Goal: Task Accomplishment & Management: Use online tool/utility

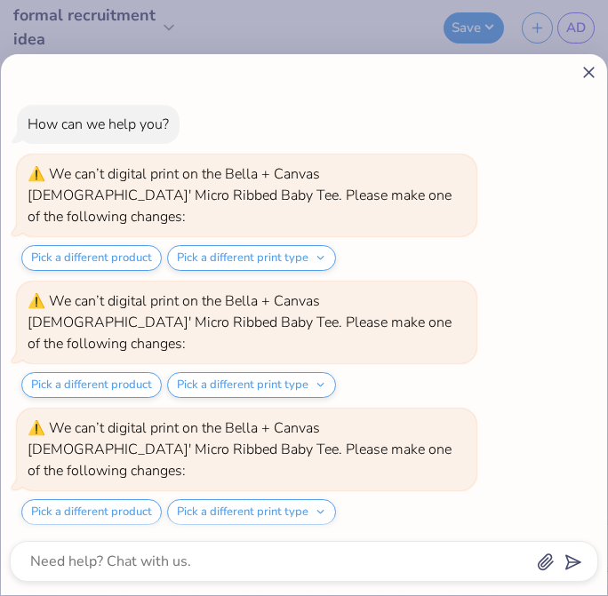
scroll to position [1545, 0]
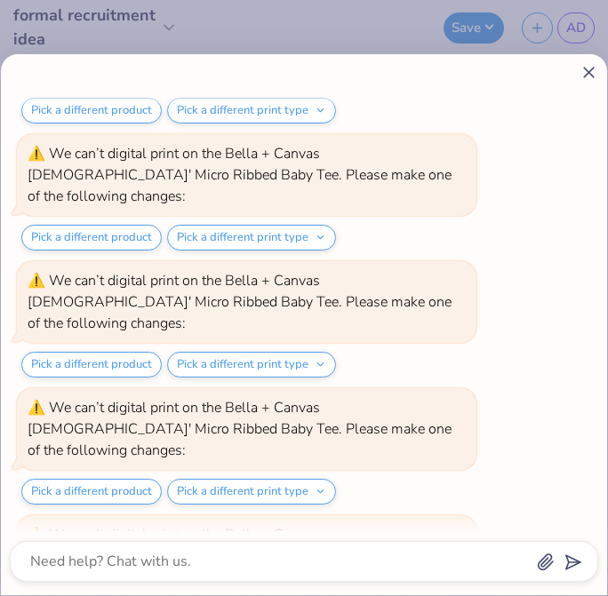
click at [590, 76] on icon at bounding box center [588, 72] width 19 height 19
type textarea "x"
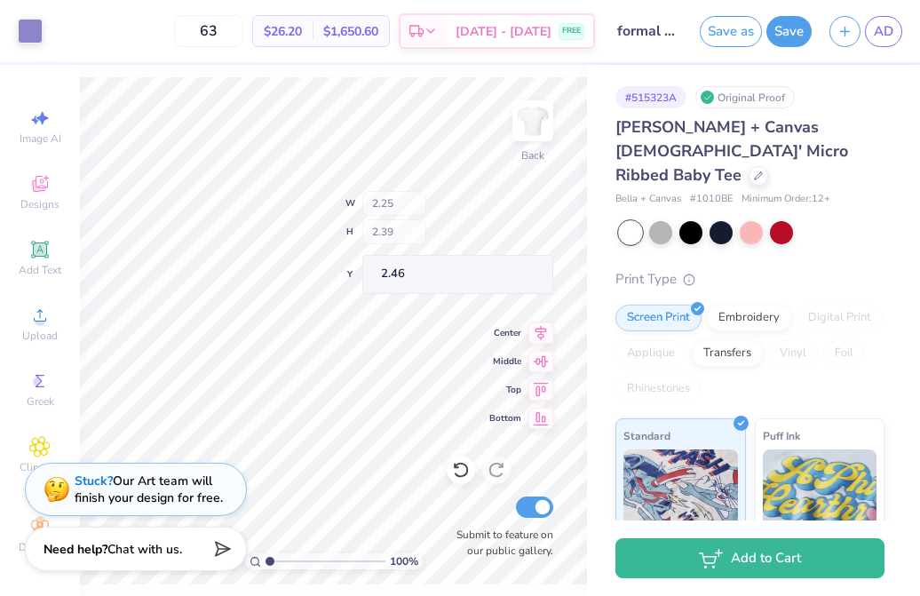
type input "2.46"
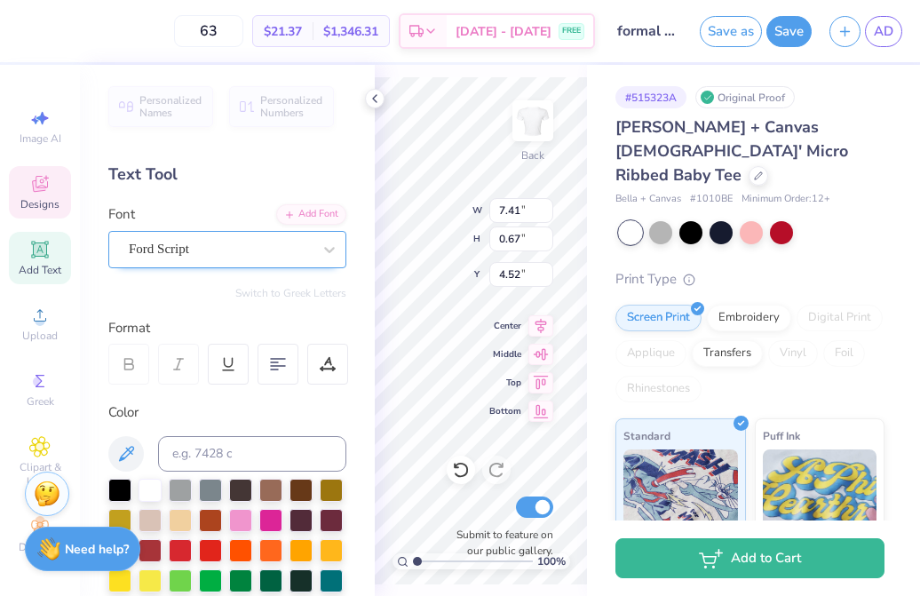
click at [263, 247] on div "Ford Script" at bounding box center [220, 249] width 187 height 28
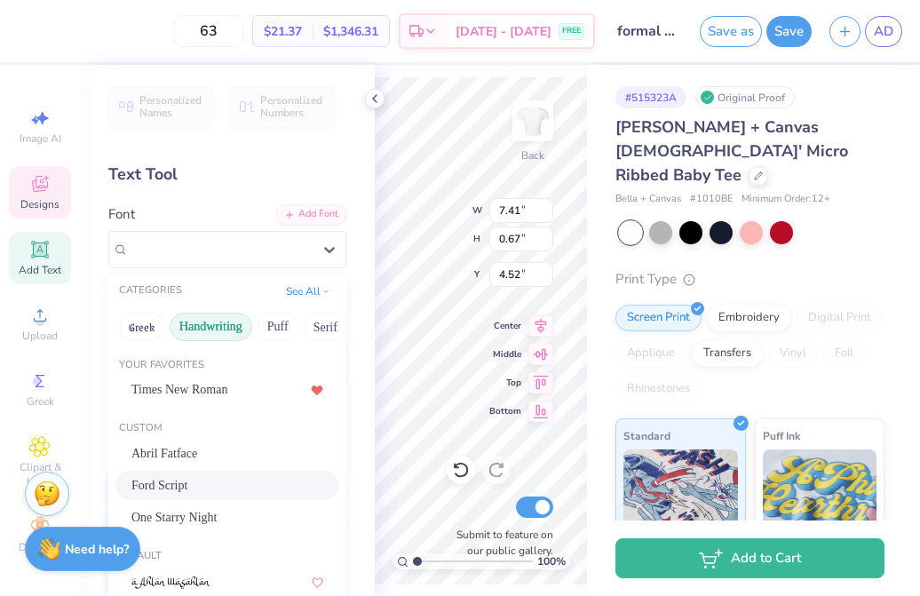
click at [221, 327] on button "Handwriting" at bounding box center [211, 327] width 83 height 28
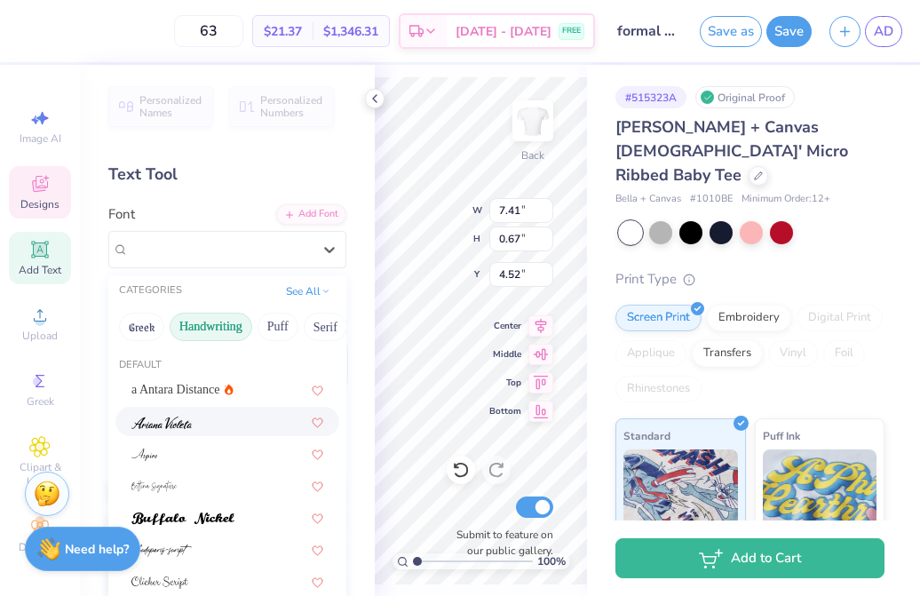
scroll to position [19, 0]
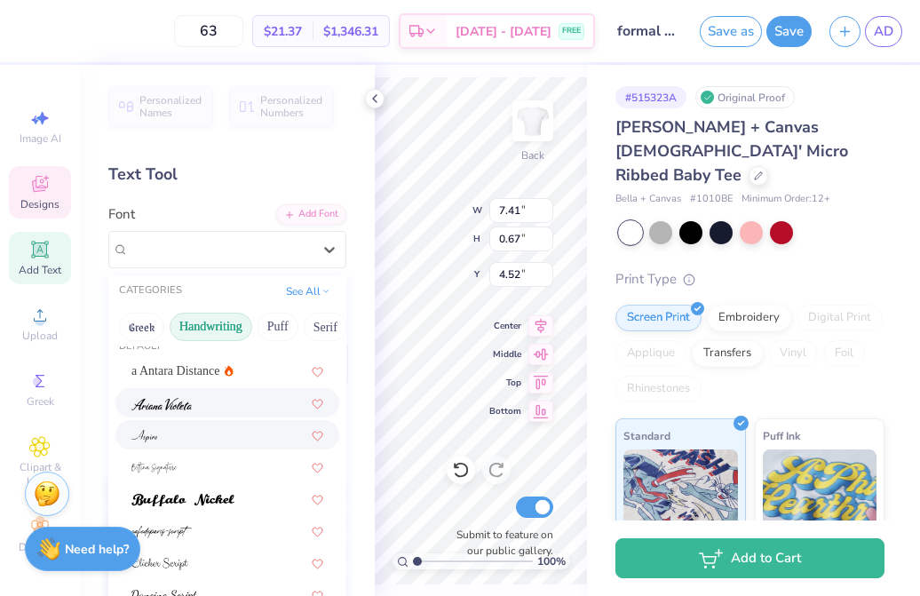
click at [240, 421] on div at bounding box center [227, 434] width 224 height 29
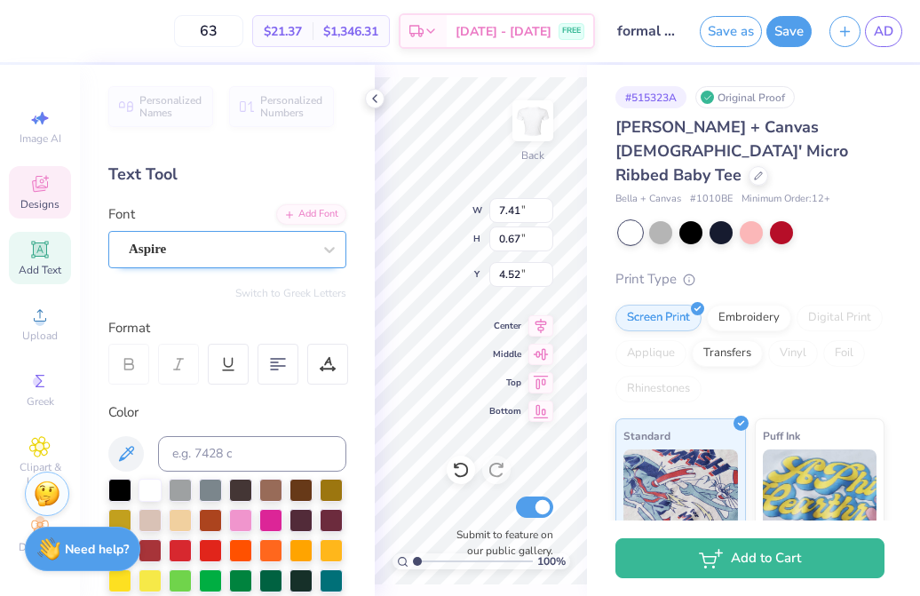
type input "4.50"
type input "0.65"
click at [231, 252] on div "Aspire" at bounding box center [220, 249] width 187 height 28
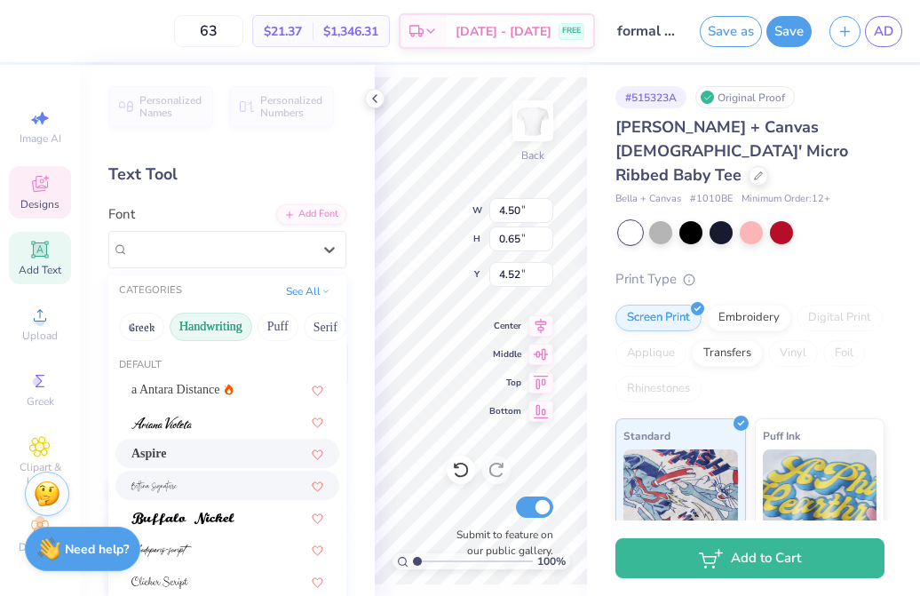
click at [214, 492] on div at bounding box center [227, 485] width 192 height 19
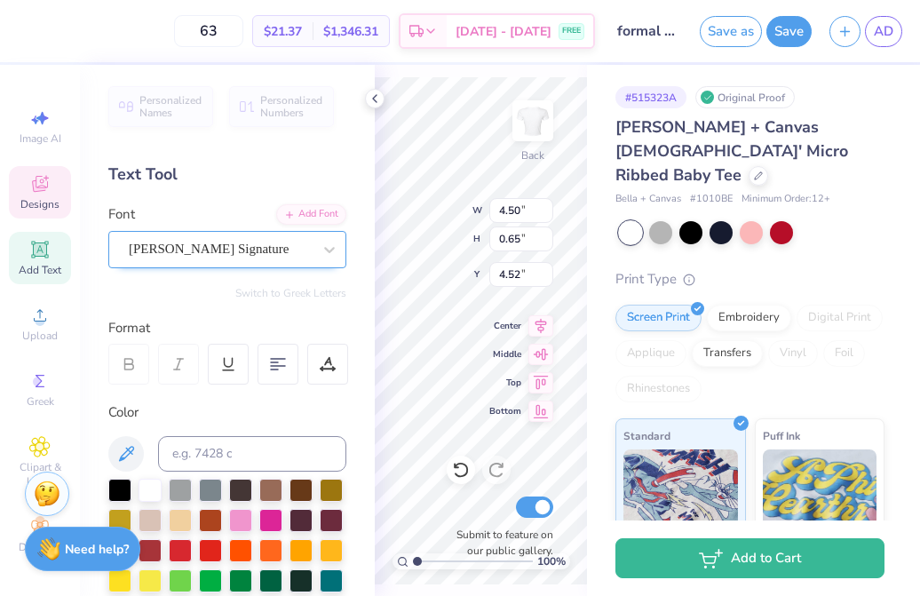
type input "10.45"
type input "1.72"
type input "3.94"
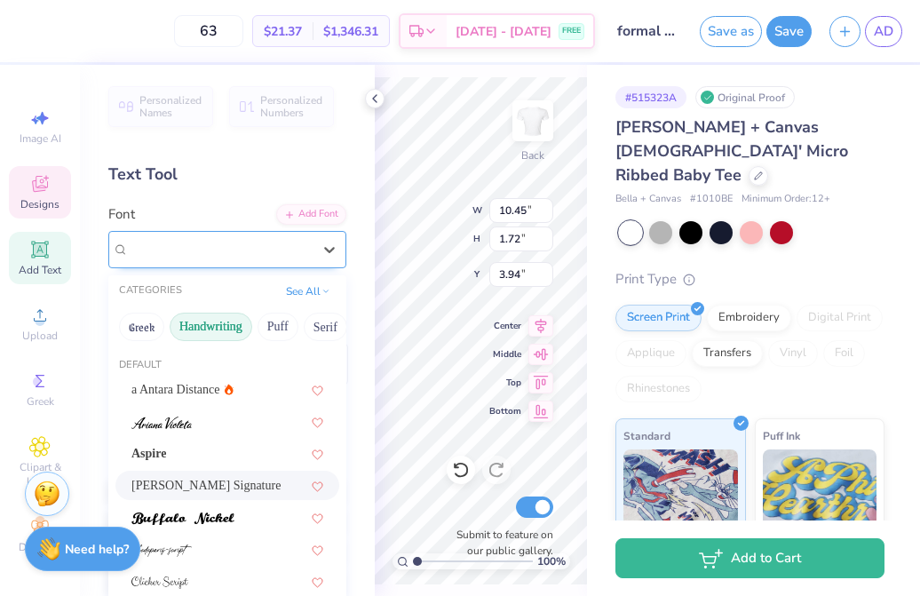
click at [232, 257] on div "Bettina Signature" at bounding box center [220, 249] width 187 height 28
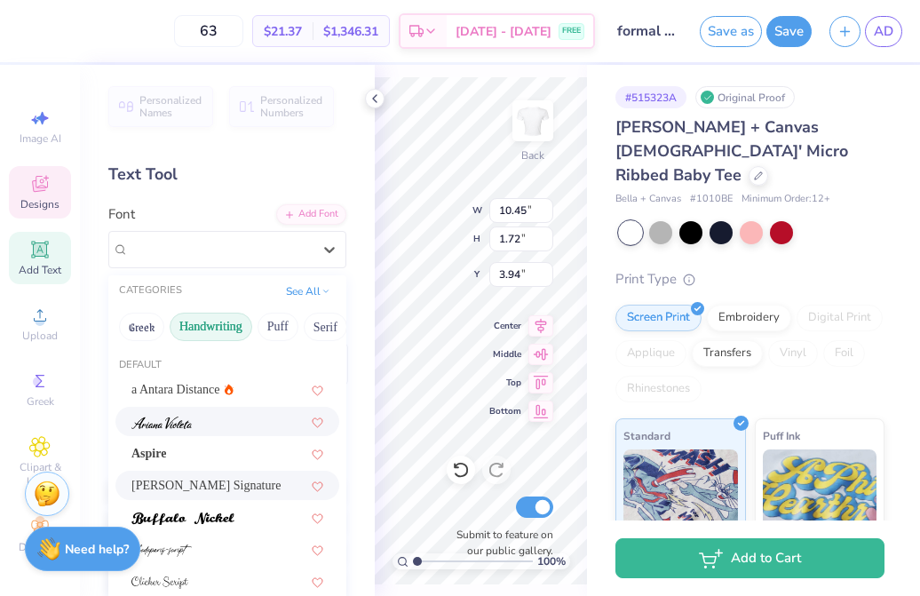
click at [214, 427] on div at bounding box center [227, 421] width 192 height 19
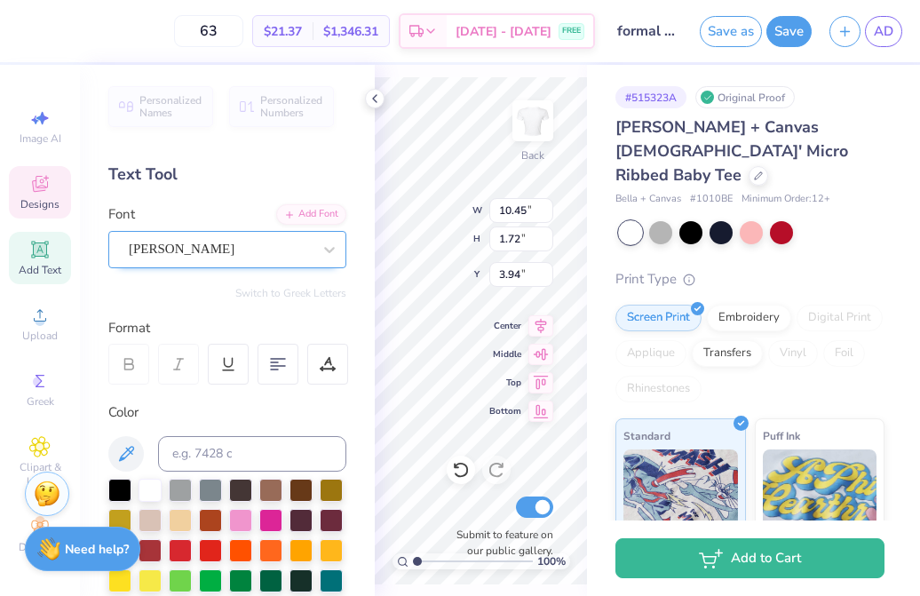
type input "4.35"
type input "0.68"
type input "4.50"
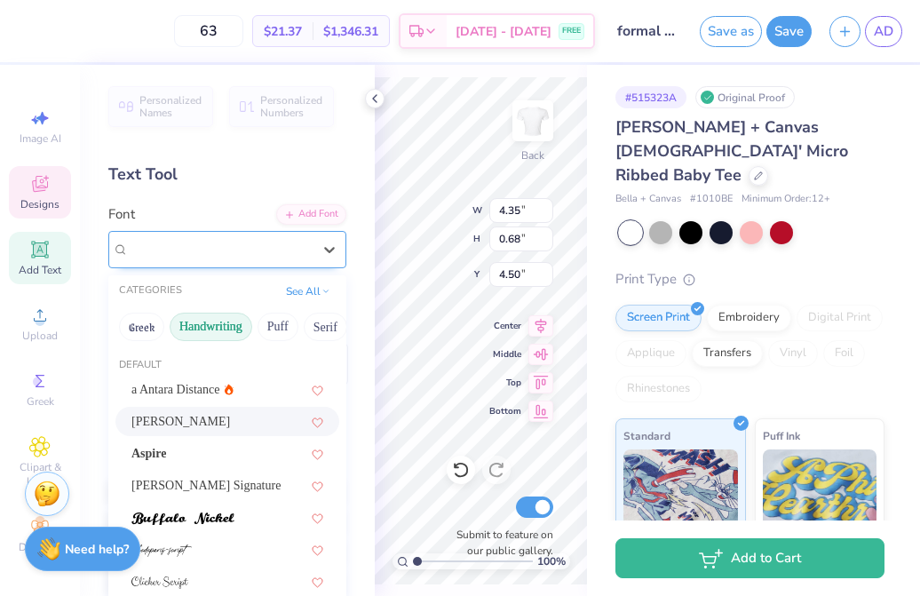
click at [239, 240] on div "Ariana Violeta" at bounding box center [220, 249] width 187 height 28
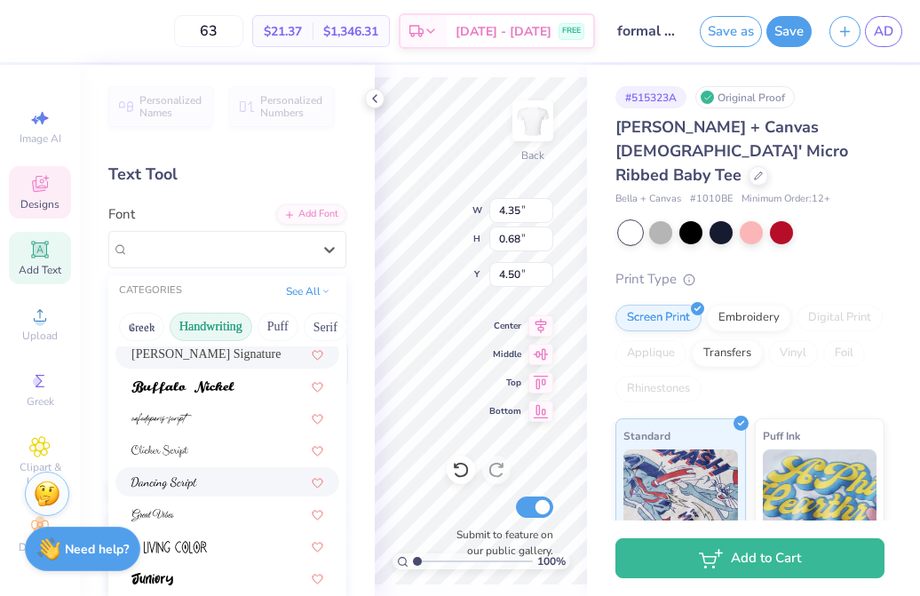
scroll to position [132, 0]
click at [239, 475] on div at bounding box center [227, 481] width 192 height 19
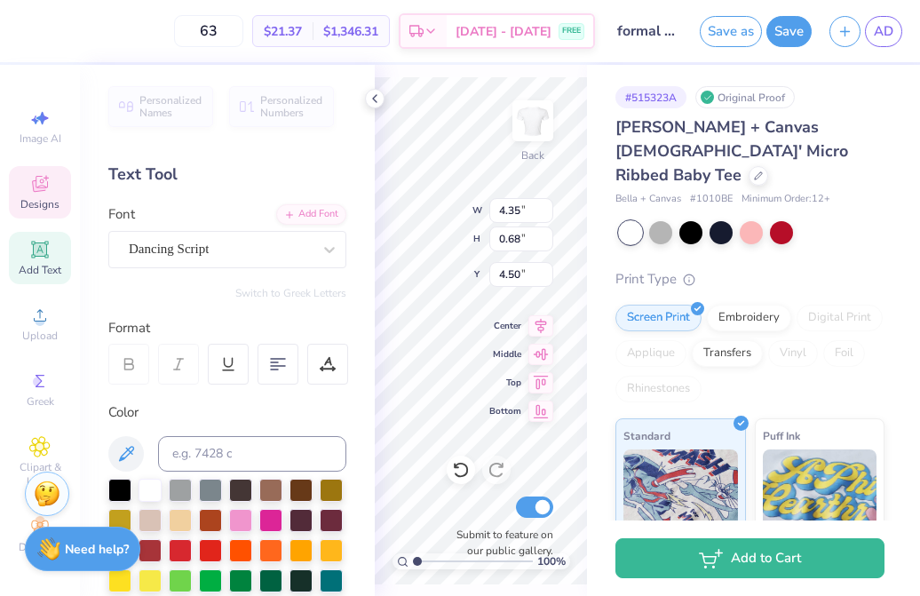
type input "5.89"
type input "0.70"
type input "4.49"
click at [227, 246] on div "Dancing Script" at bounding box center [220, 249] width 187 height 28
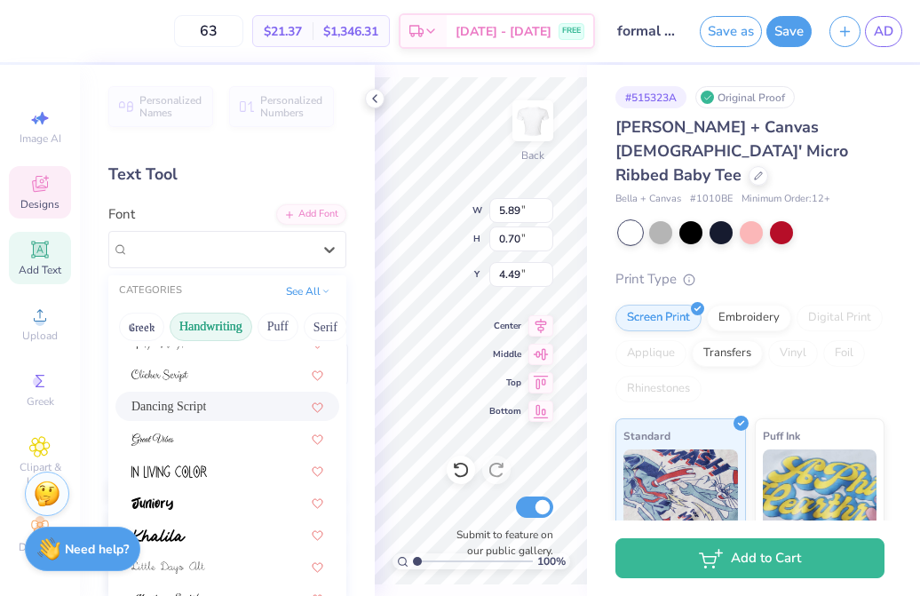
scroll to position [210, 0]
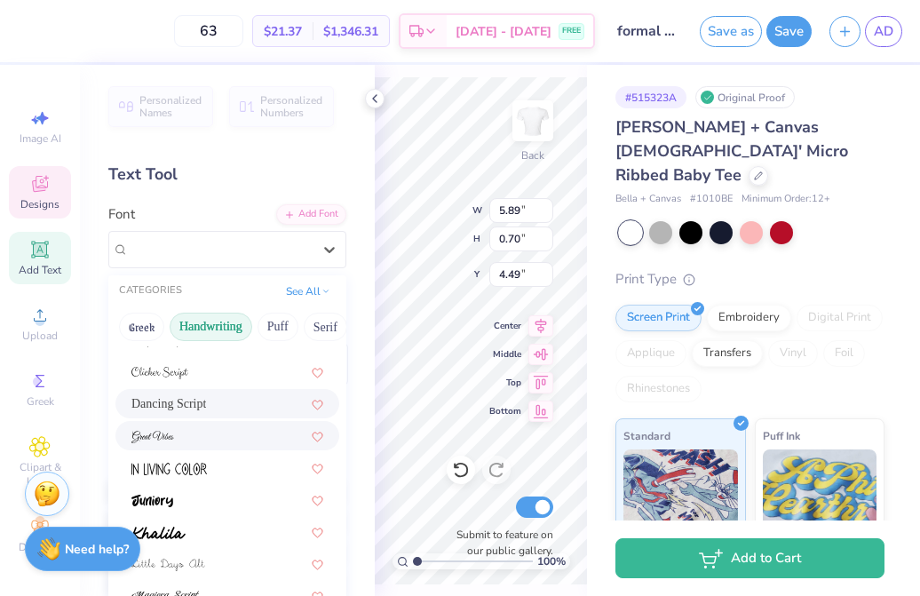
click at [216, 427] on div at bounding box center [227, 435] width 192 height 19
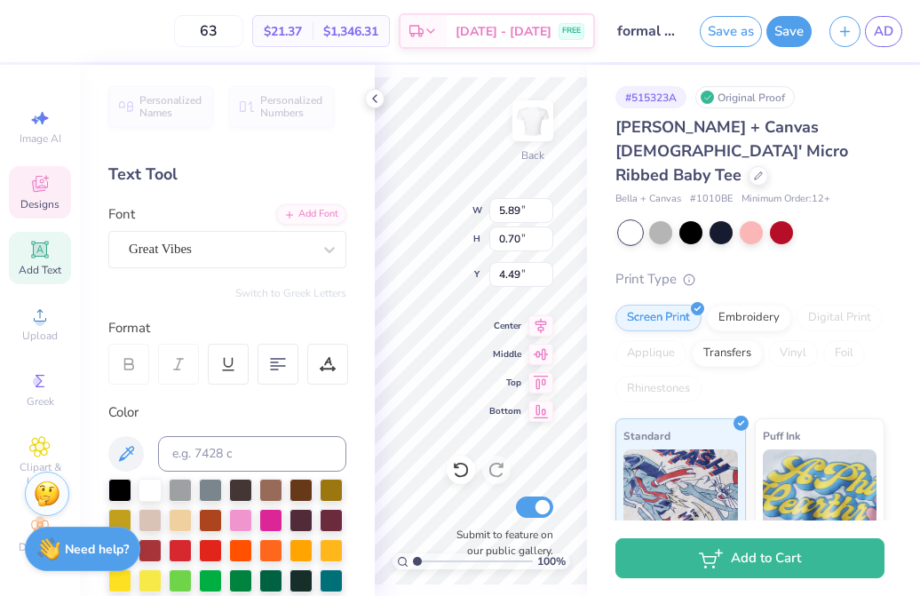
type input "5.94"
type input "0.81"
type input "4.39"
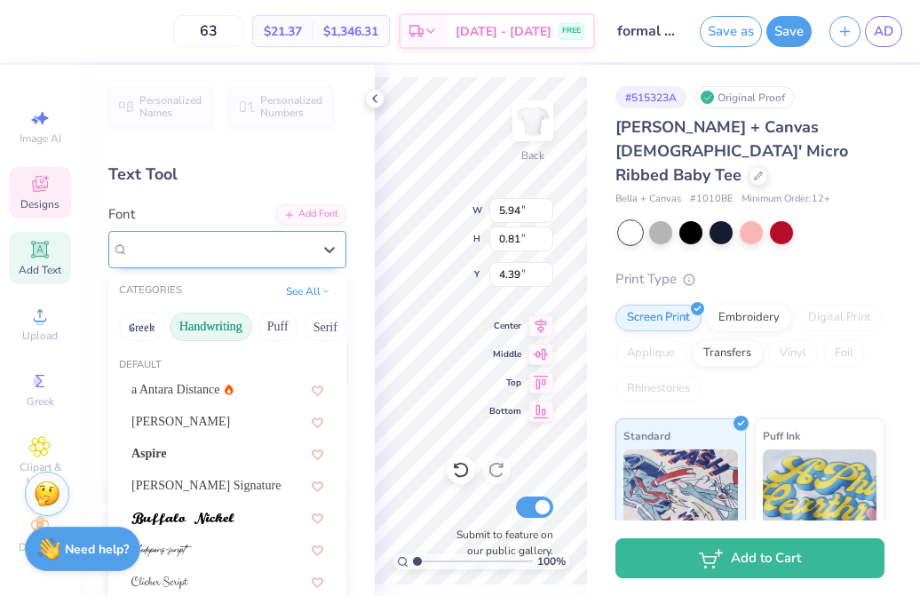
click at [197, 252] on div "Great Vibes" at bounding box center [220, 249] width 187 height 28
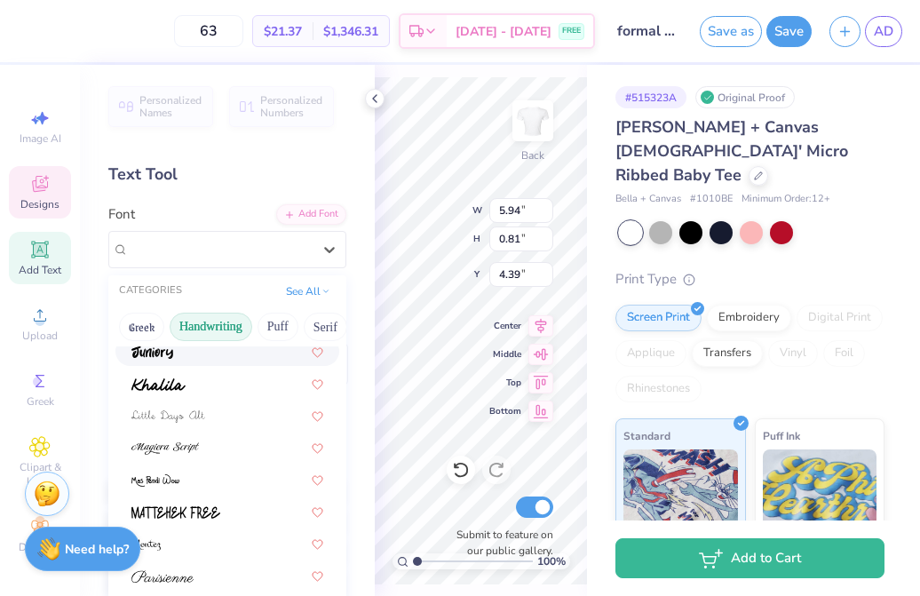
scroll to position [360, 0]
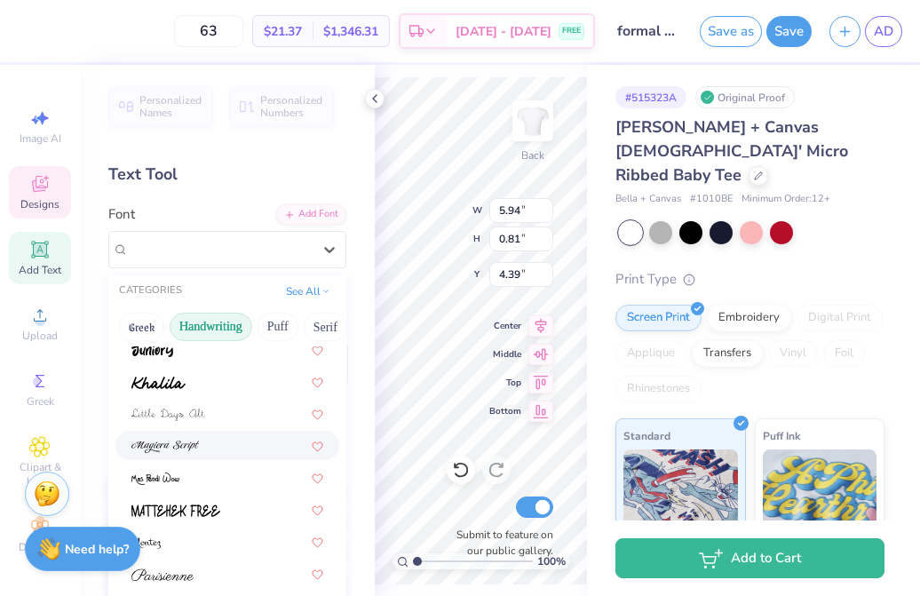
click at [234, 442] on div at bounding box center [227, 445] width 192 height 19
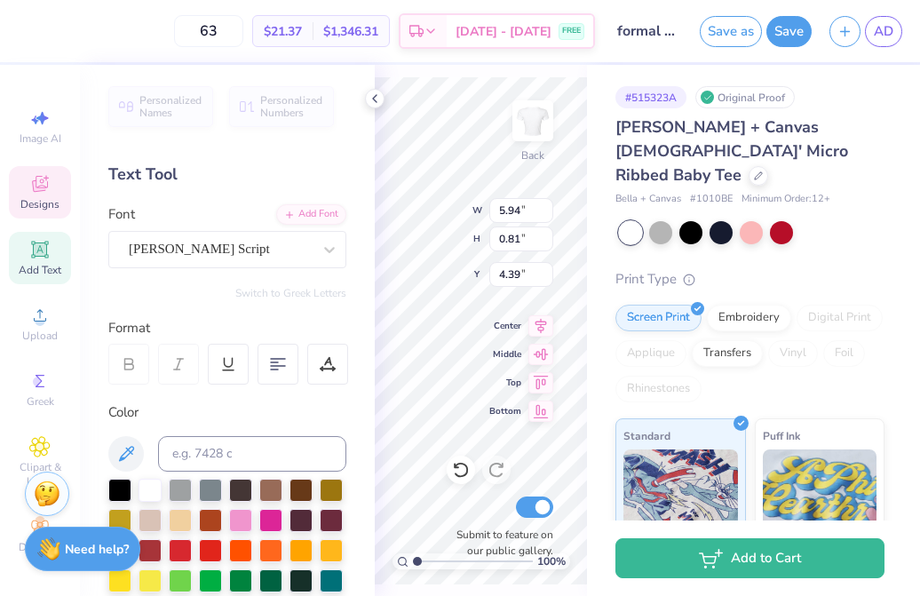
type input "8.94"
type input "0.82"
type input "4.42"
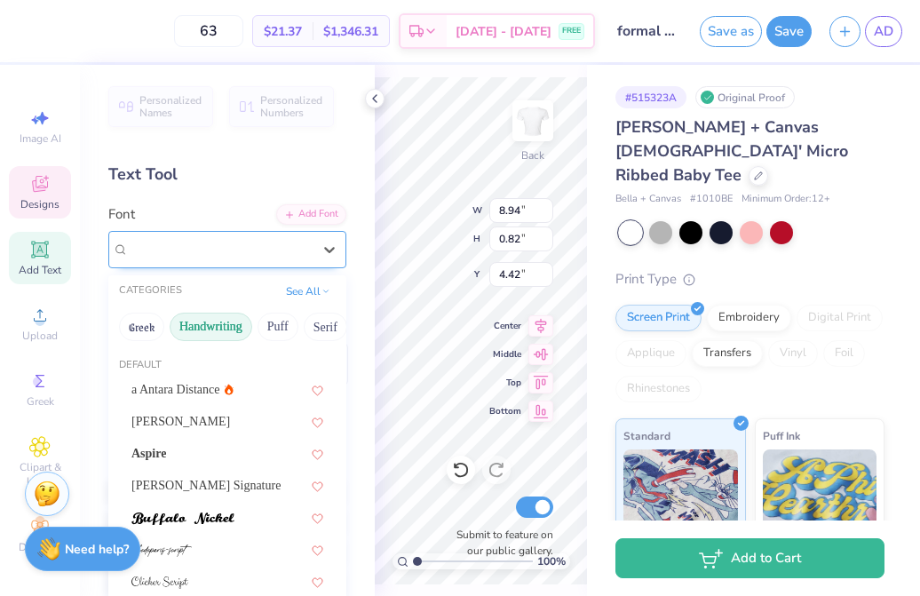
click at [233, 258] on div "Magiera Script" at bounding box center [220, 249] width 187 height 28
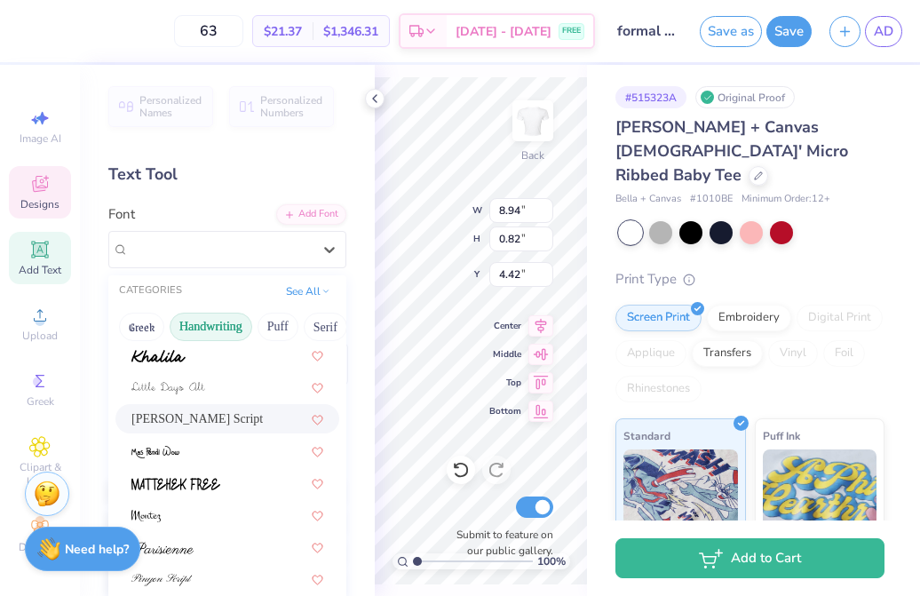
scroll to position [403, 0]
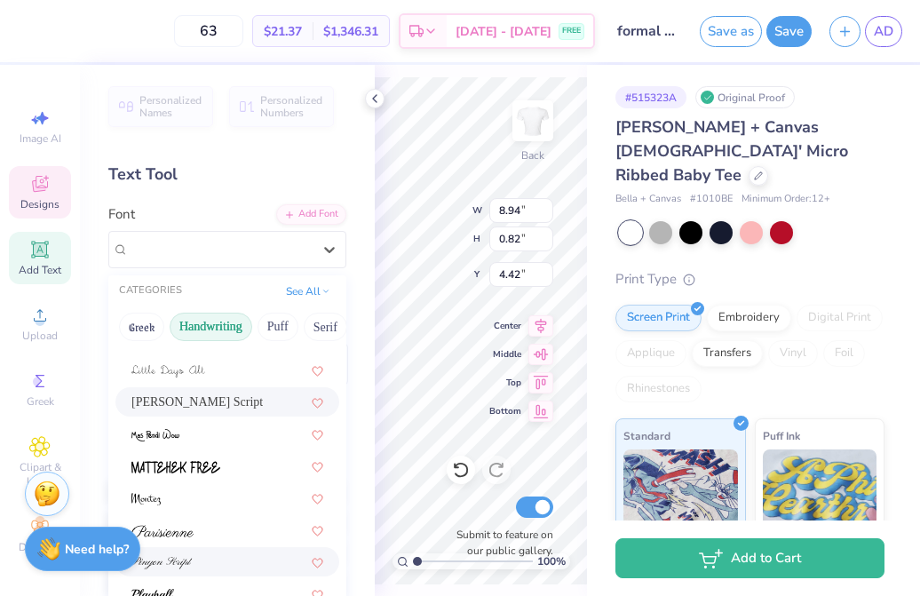
click at [203, 552] on div at bounding box center [227, 561] width 224 height 29
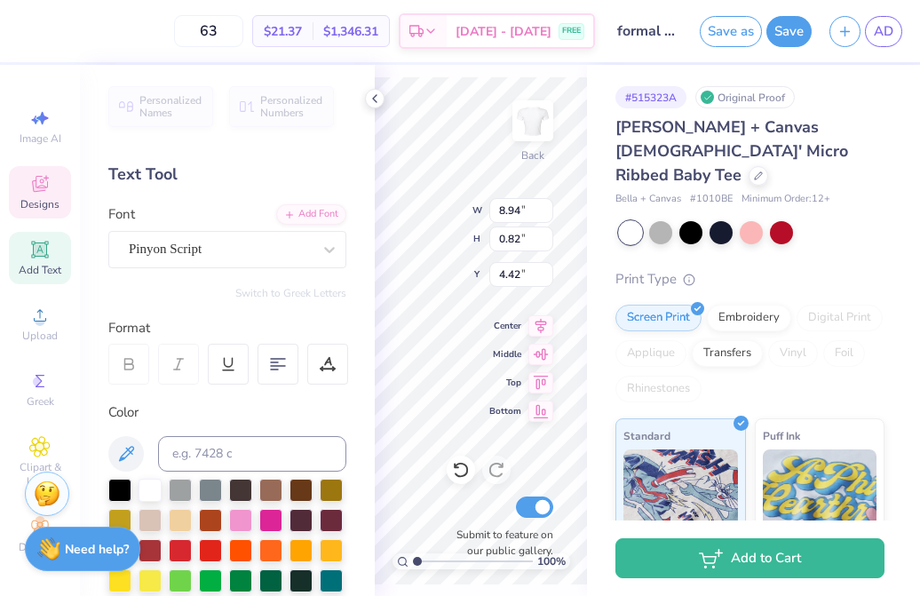
type input "6.16"
type input "0.78"
type input "4.44"
click at [201, 257] on div "Pinyon Script" at bounding box center [220, 249] width 187 height 28
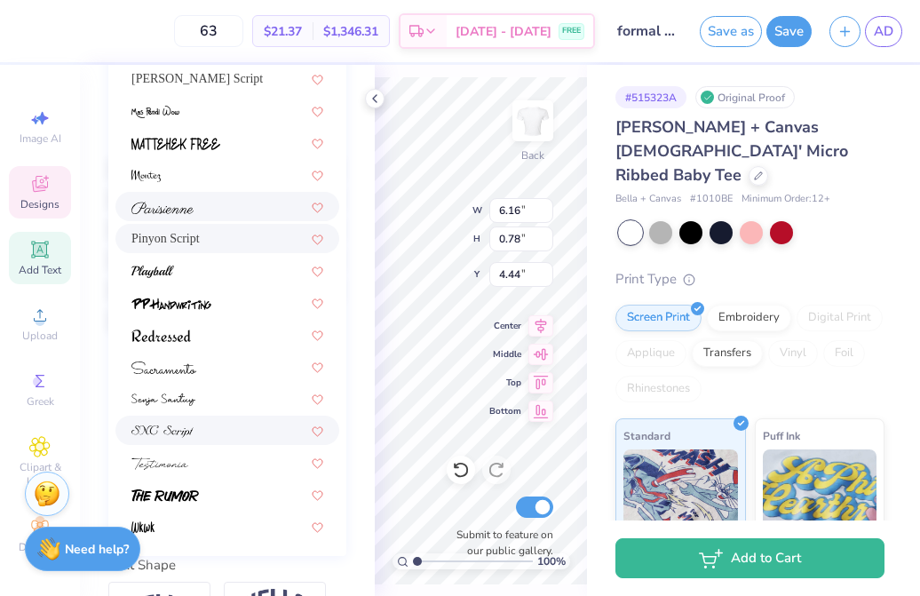
scroll to position [339, 0]
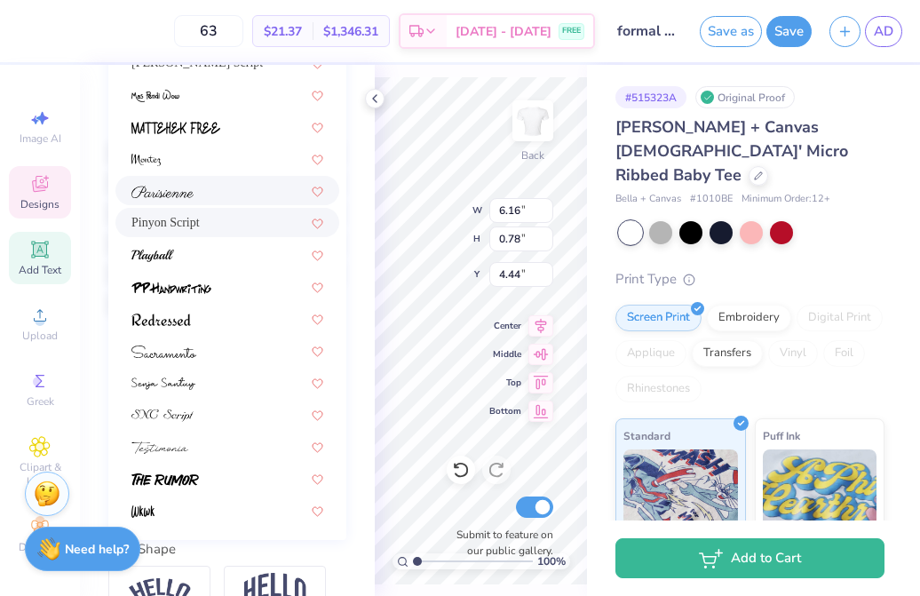
click at [234, 203] on div at bounding box center [227, 190] width 224 height 29
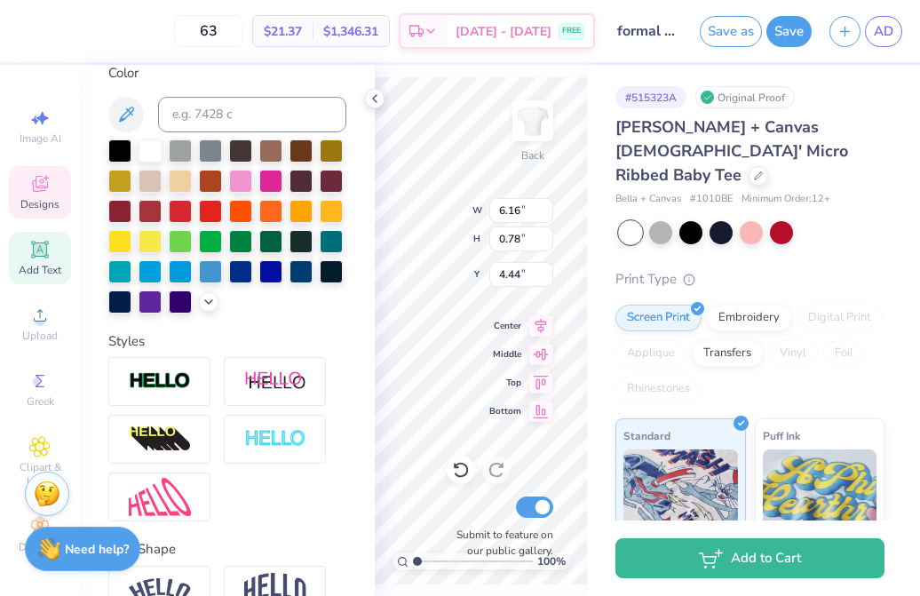
type input "6.42"
type input "0.74"
type input "4.47"
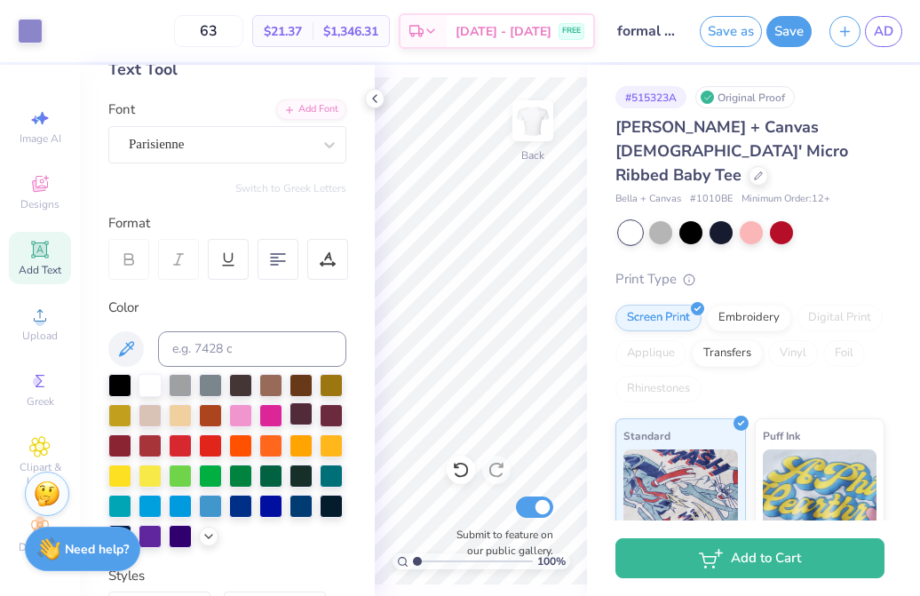
scroll to position [108, 0]
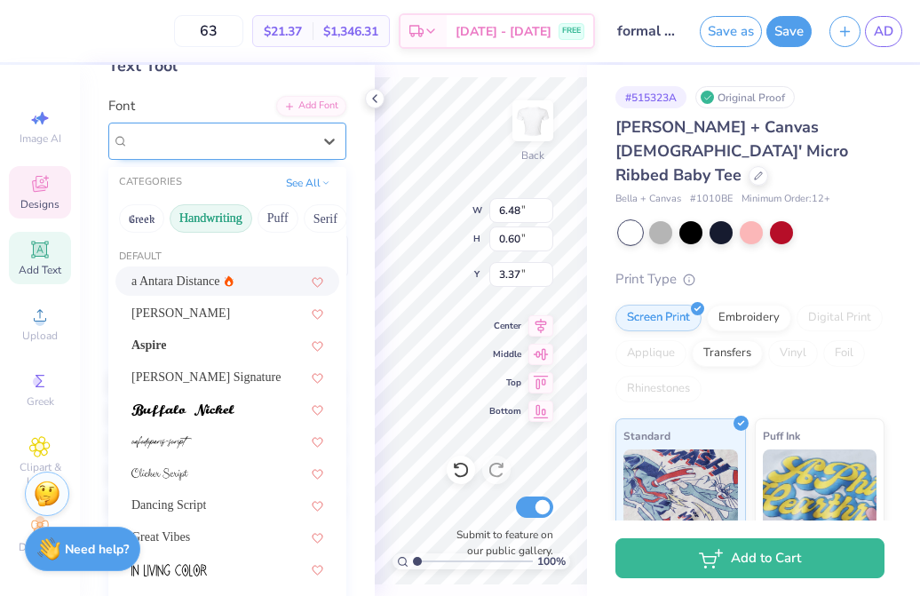
click at [291, 123] on div "Ford Script" at bounding box center [227, 141] width 238 height 37
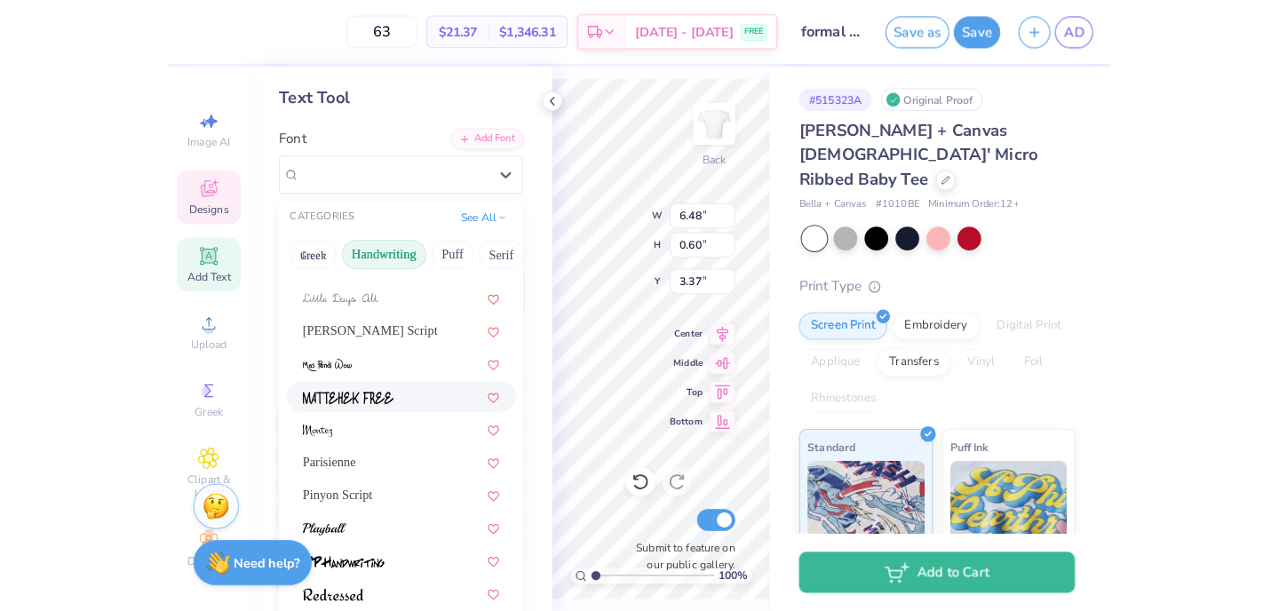
scroll to position [88, 0]
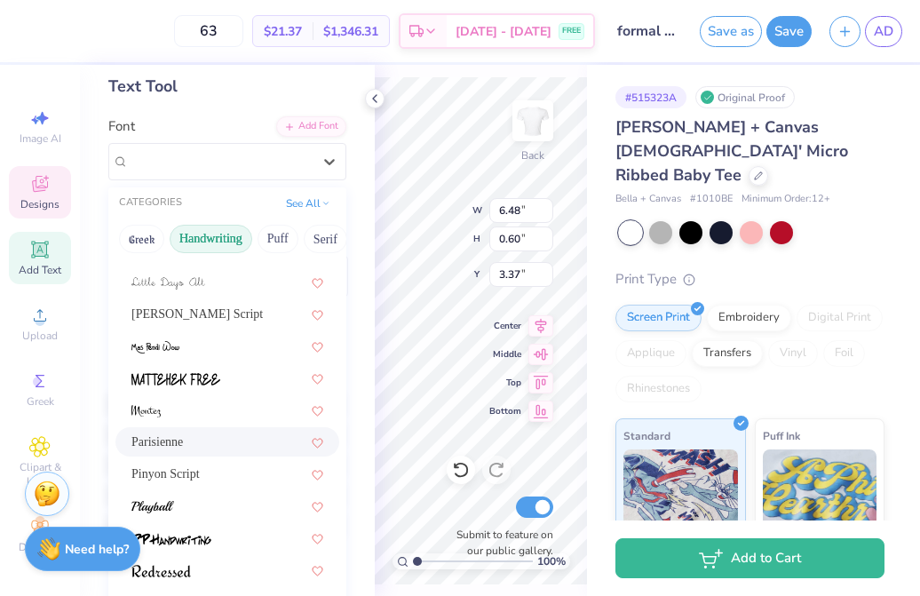
click at [227, 446] on div "Parisienne" at bounding box center [227, 442] width 192 height 19
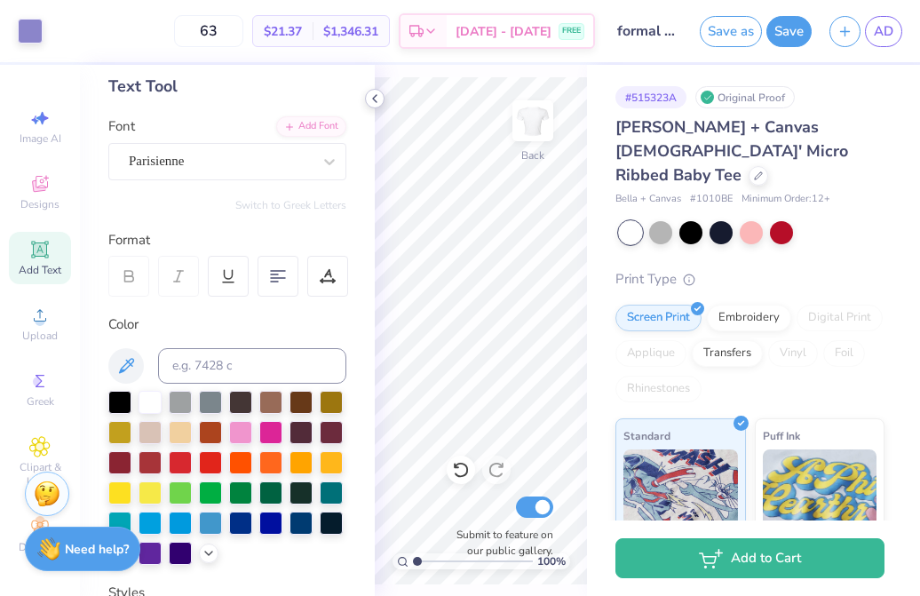
click at [376, 97] on icon at bounding box center [375, 98] width 14 height 14
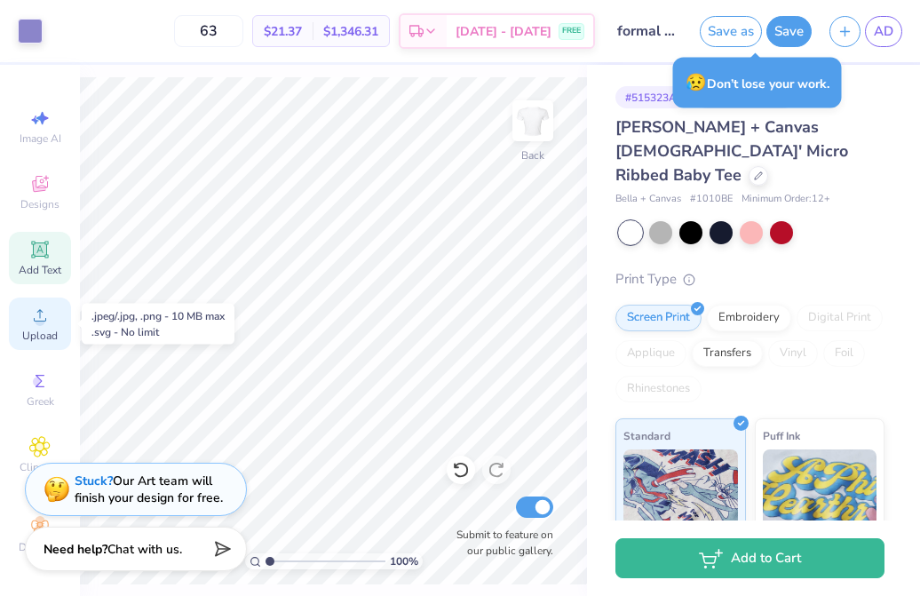
click at [39, 319] on circle at bounding box center [40, 321] width 10 height 10
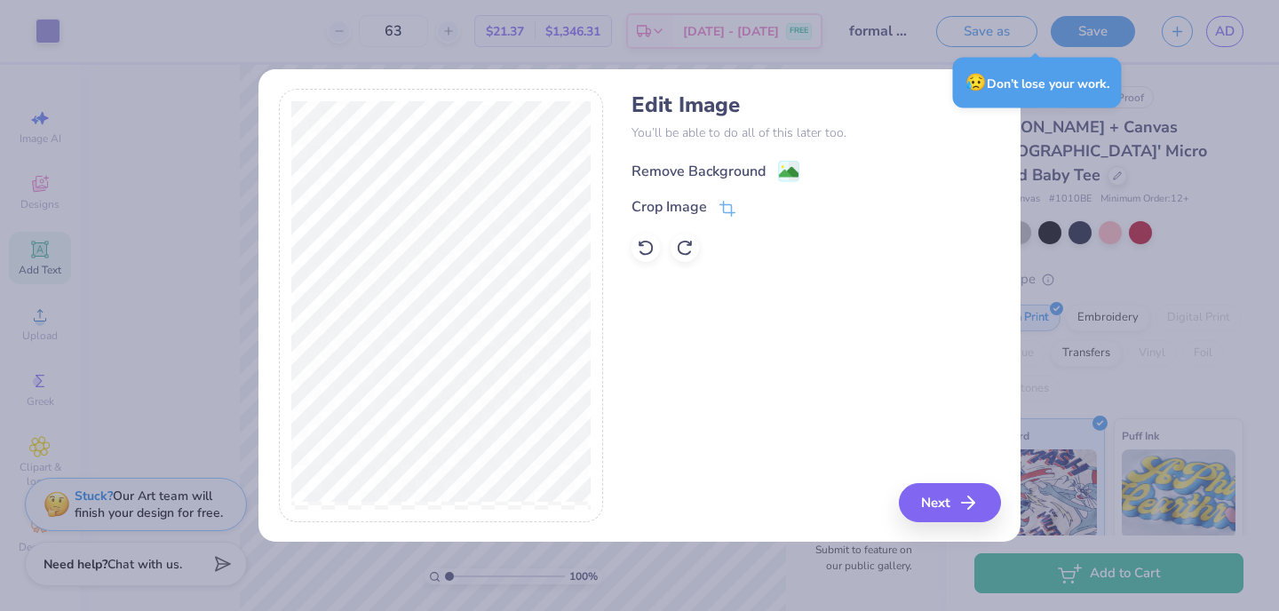
click at [607, 169] on image at bounding box center [789, 173] width 20 height 20
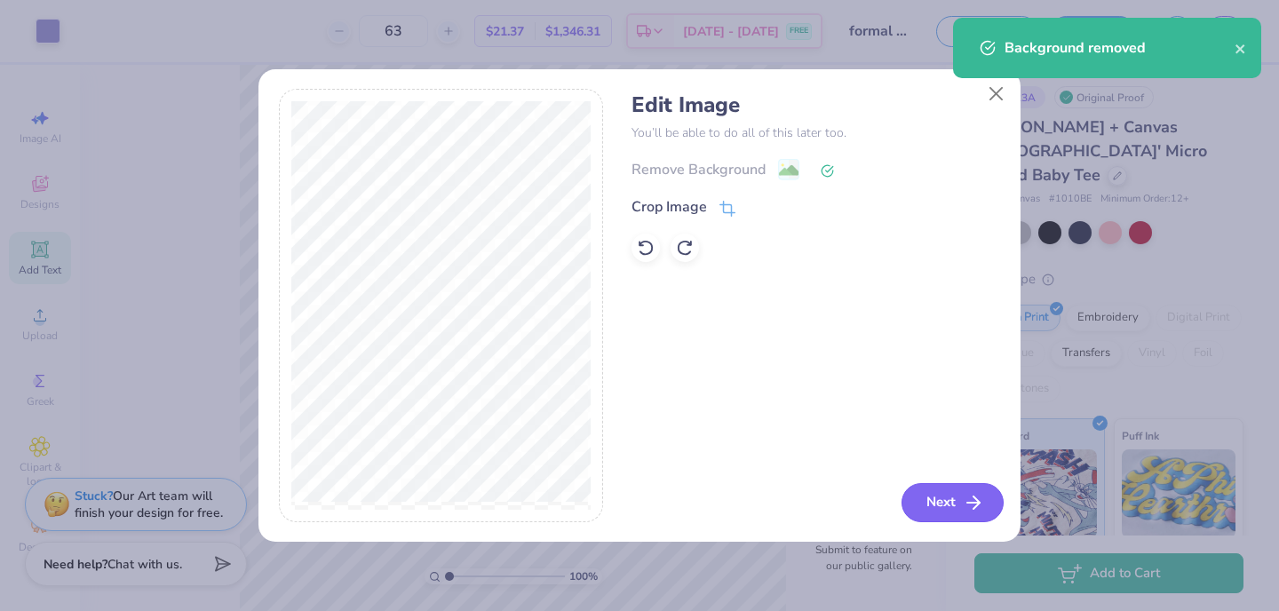
click at [607, 505] on button "Next" at bounding box center [953, 502] width 102 height 39
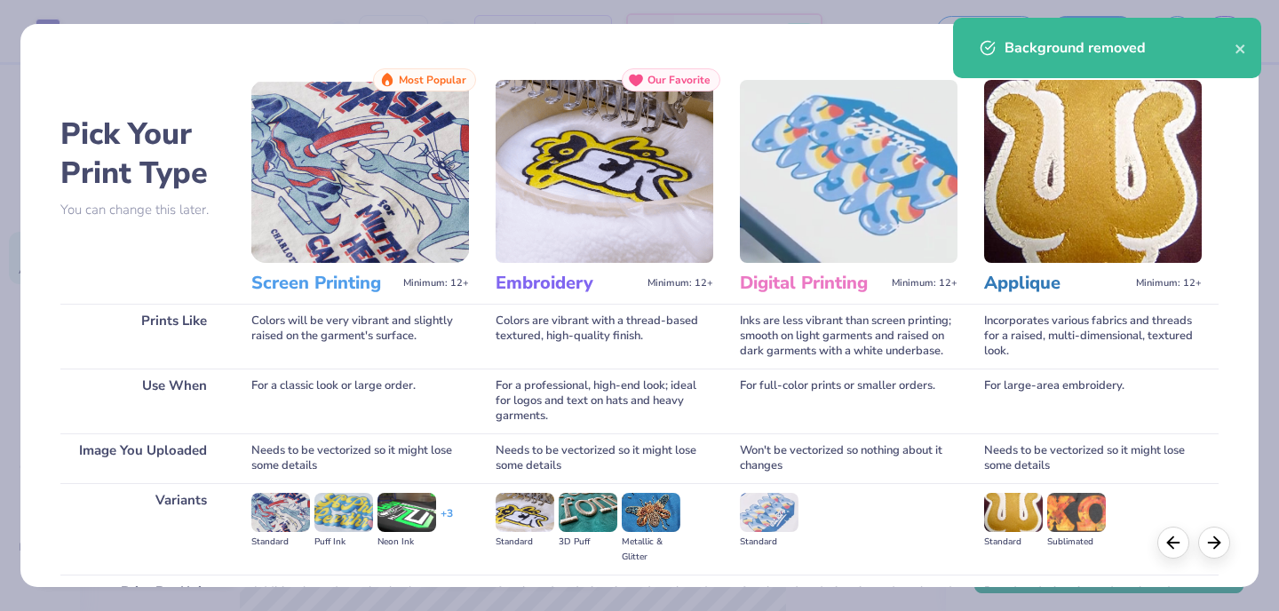
scroll to position [163, 0]
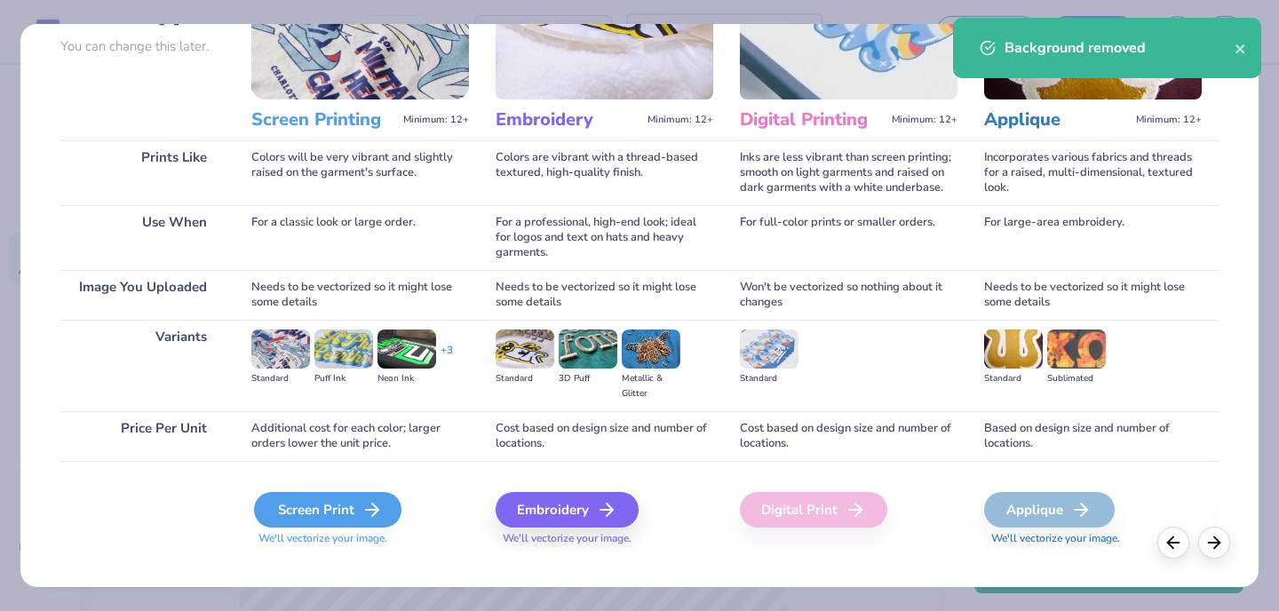
click at [362, 517] on icon at bounding box center [372, 509] width 21 height 21
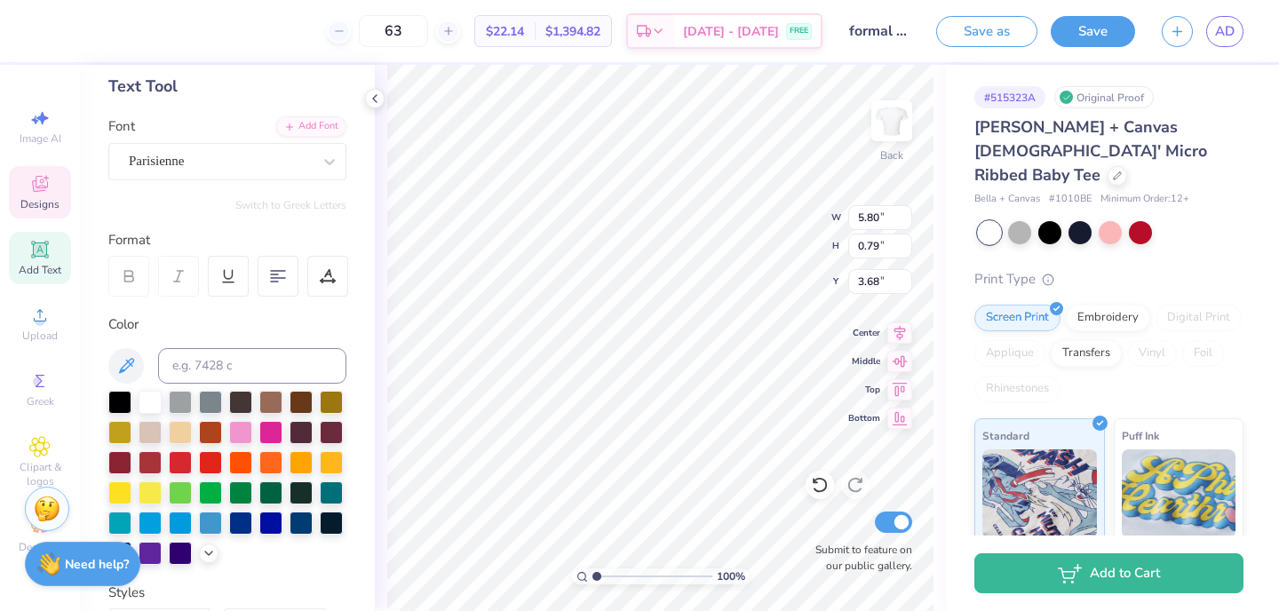
type textarea "L"
type textarea "Love Grows Where Dphie Goes"
click at [904, 355] on icon at bounding box center [900, 360] width 15 height 12
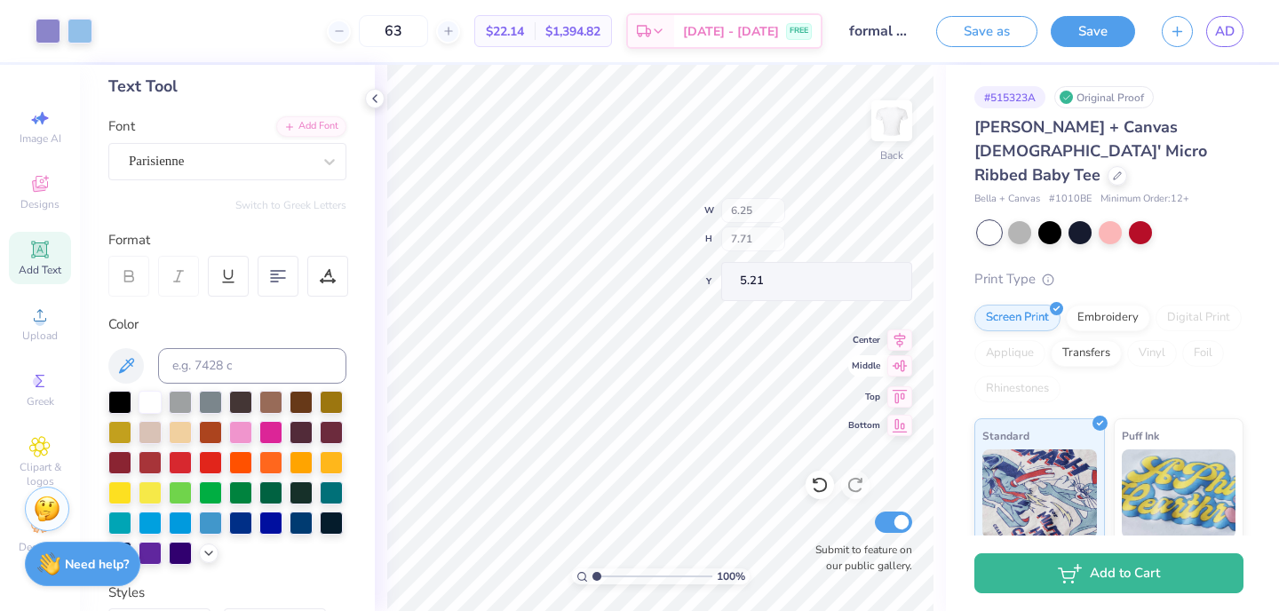
type input "6.25"
type input "7.71"
type input "0.50"
type input "5.80"
type input "1.83"
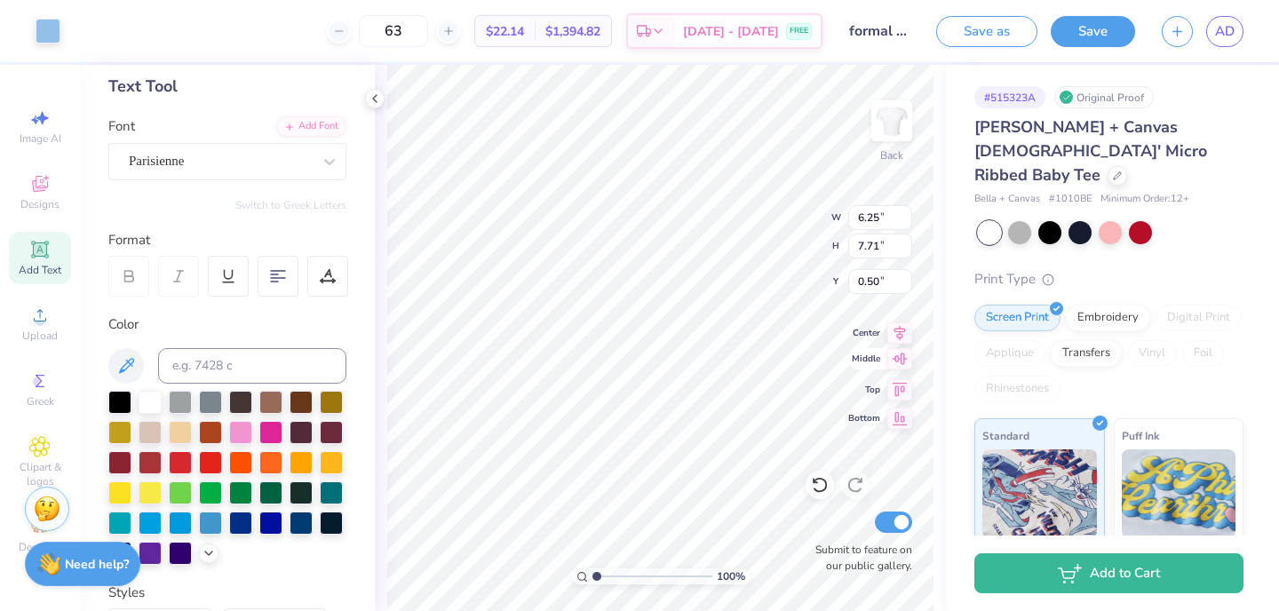
type input "7.58"
click at [902, 338] on icon at bounding box center [899, 332] width 25 height 21
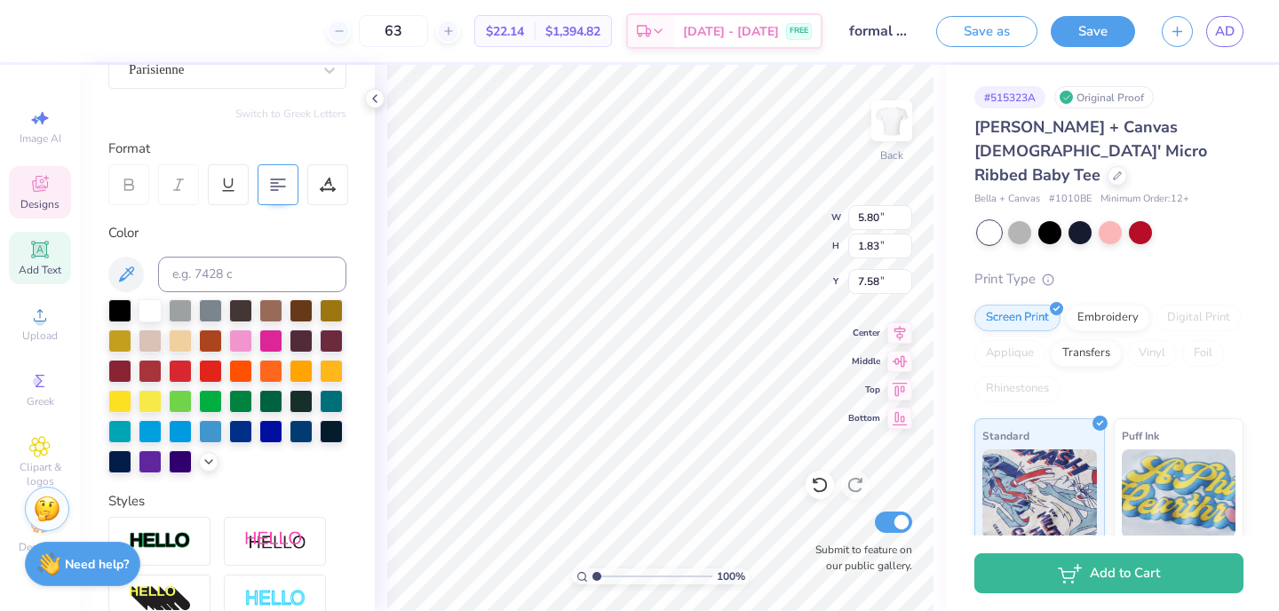
click at [286, 188] on div at bounding box center [278, 184] width 41 height 41
type input "1.82"
click at [117, 305] on div at bounding box center [119, 309] width 23 height 23
type input "6.25"
type input "7.71"
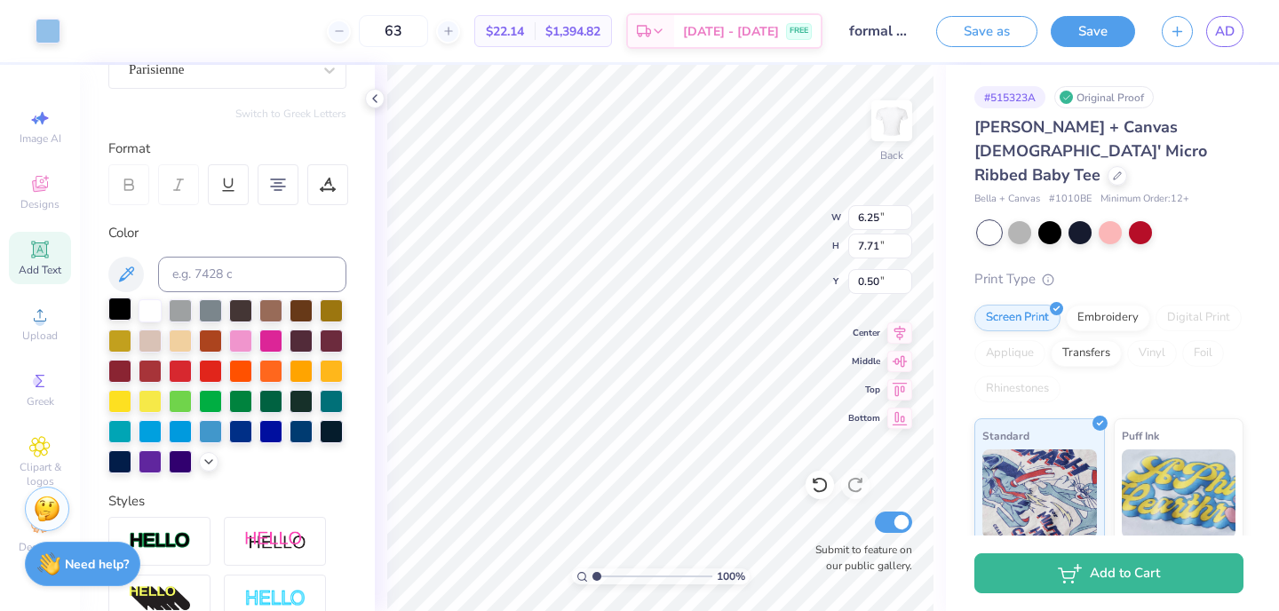
type input "2.69"
type input "7.97"
type input "2.50"
type input "3.47"
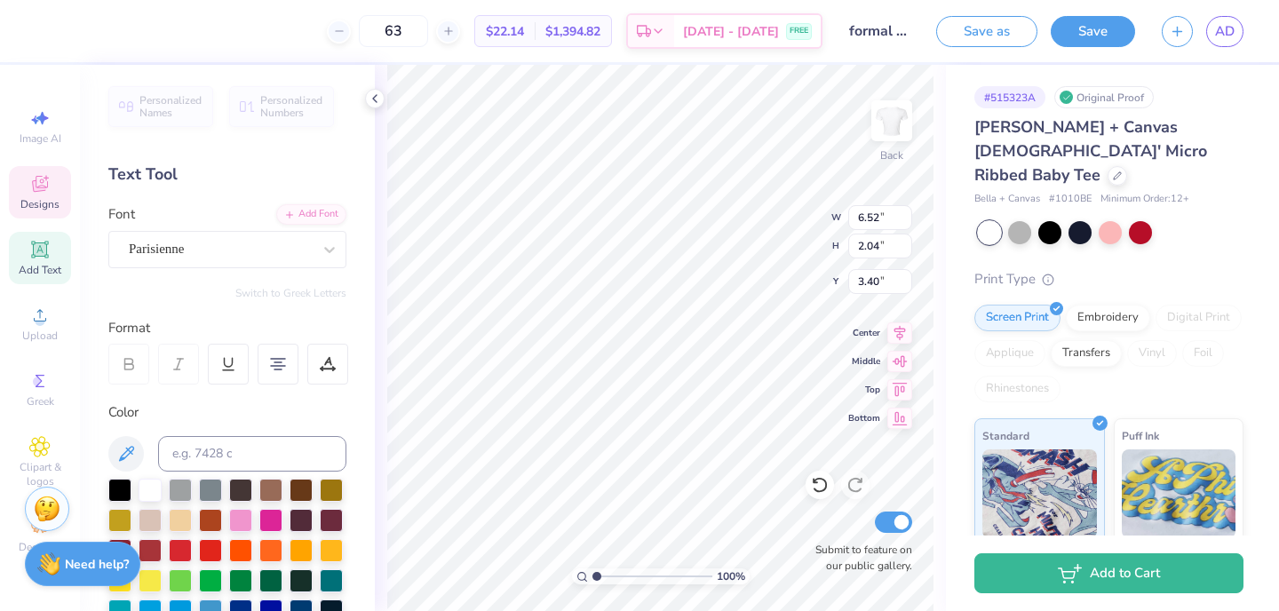
scroll to position [179, 0]
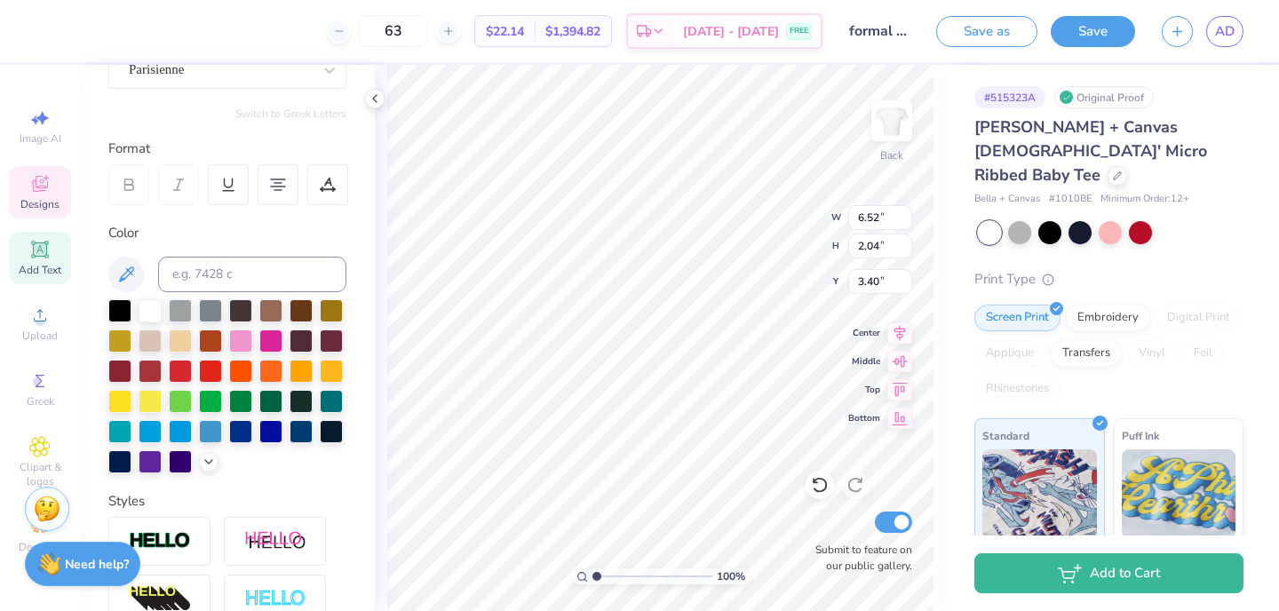
type input "3.00"
type input "6.52"
type input "2.04"
type input "3.00"
click at [129, 464] on div at bounding box center [119, 460] width 23 height 23
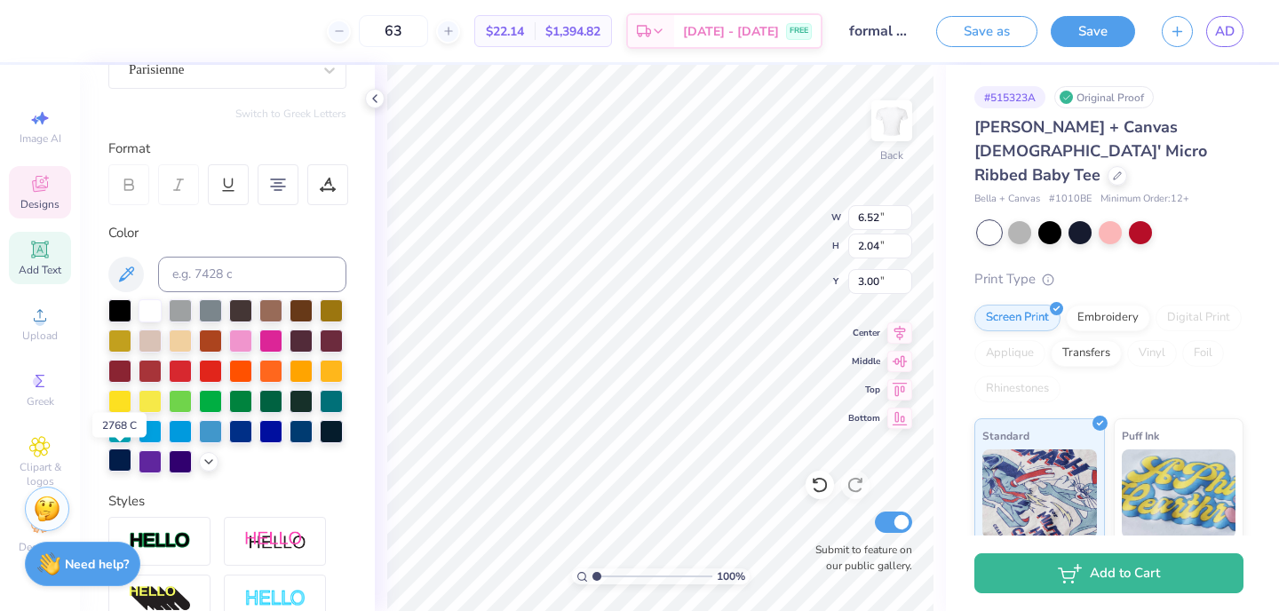
click at [123, 457] on div at bounding box center [119, 460] width 23 height 23
click at [206, 457] on icon at bounding box center [209, 460] width 14 height 14
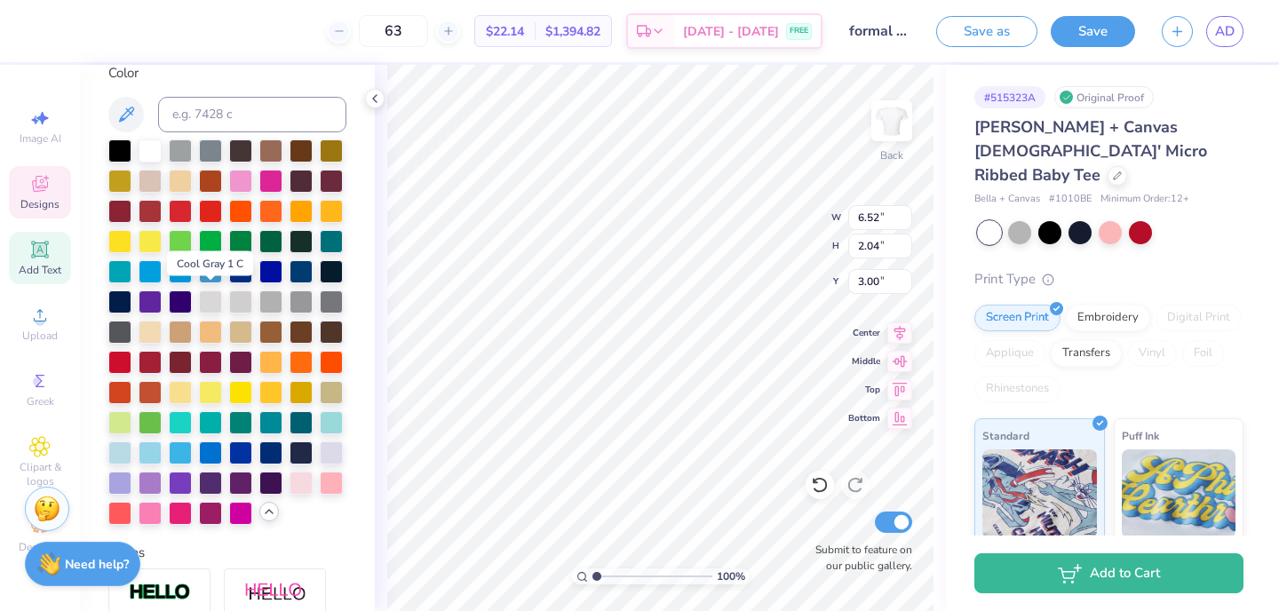
scroll to position [341, 0]
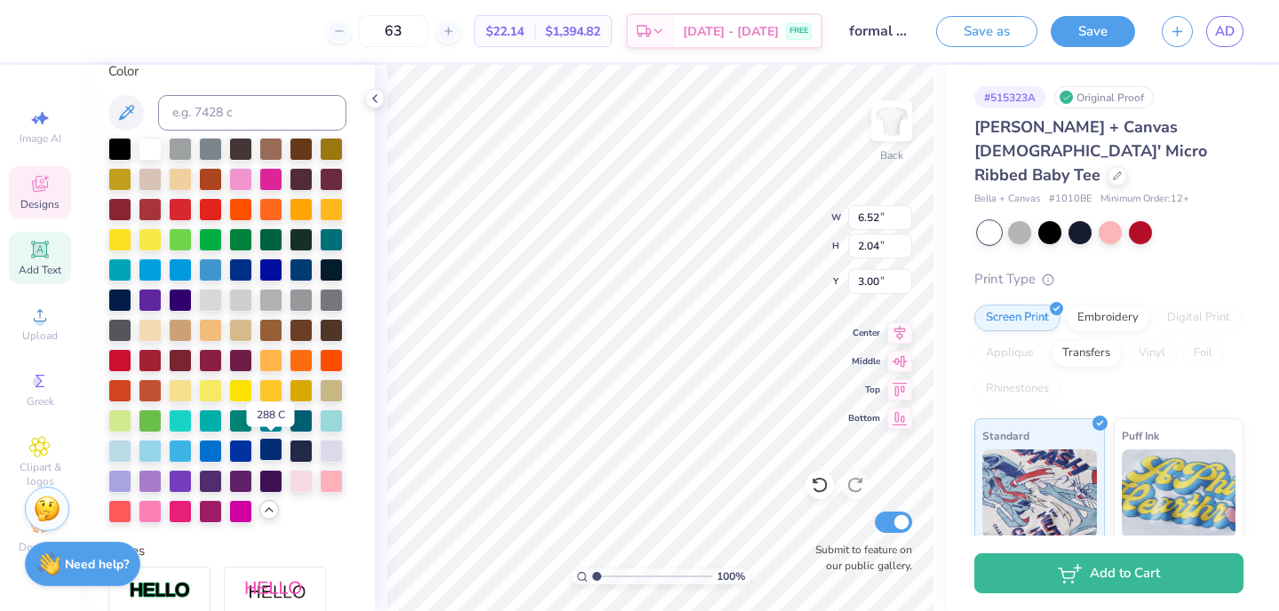
click at [278, 451] on div at bounding box center [270, 449] width 23 height 23
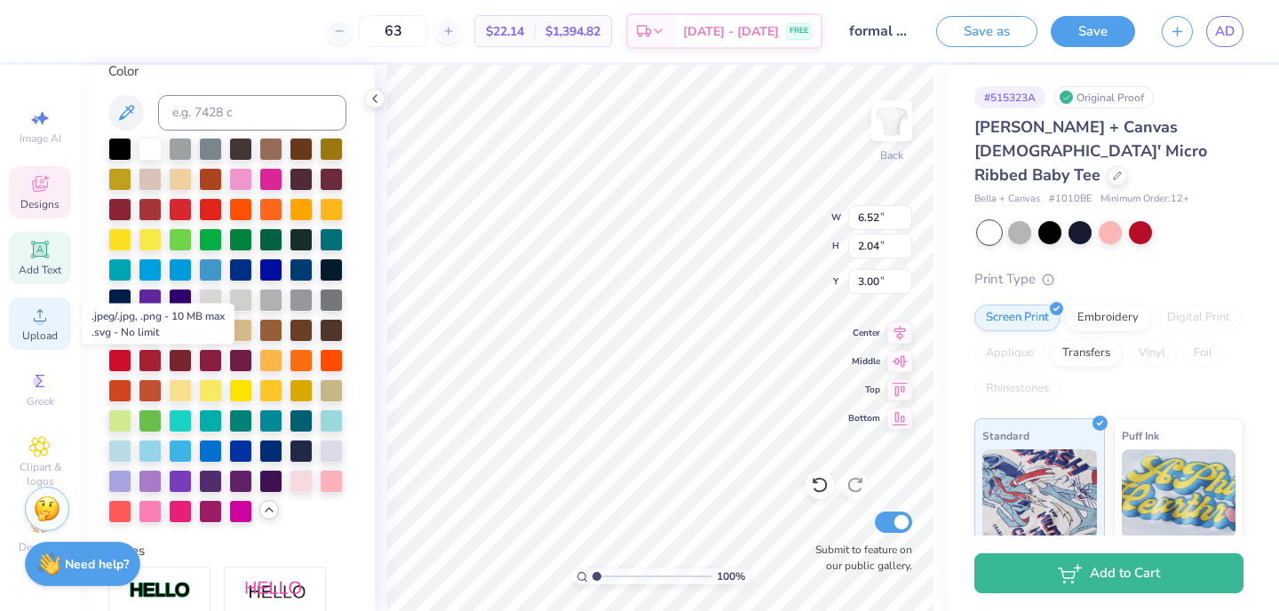
click at [52, 323] on div "Upload" at bounding box center [40, 324] width 62 height 52
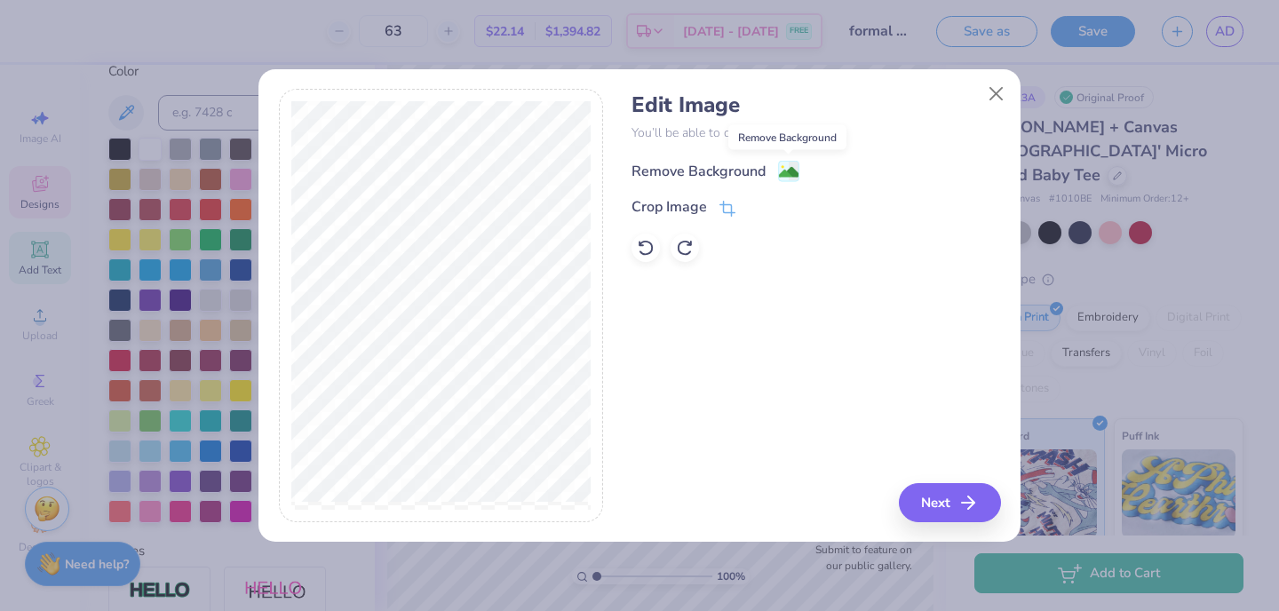
click at [779, 179] on image at bounding box center [789, 173] width 20 height 20
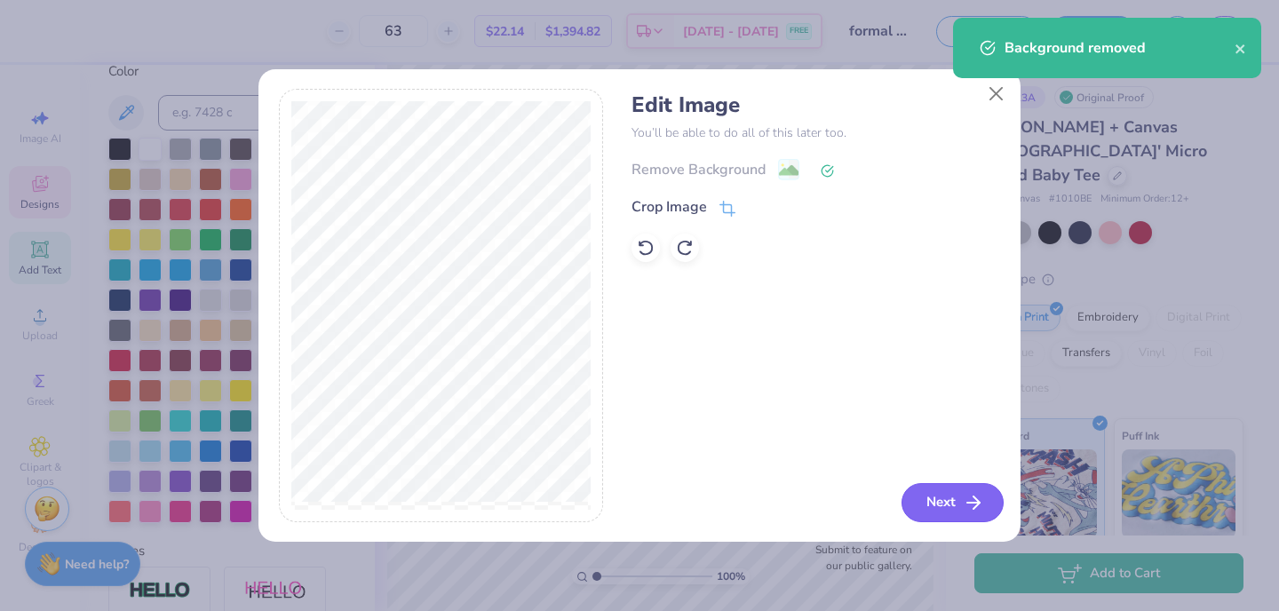
click at [942, 513] on button "Next" at bounding box center [953, 502] width 102 height 39
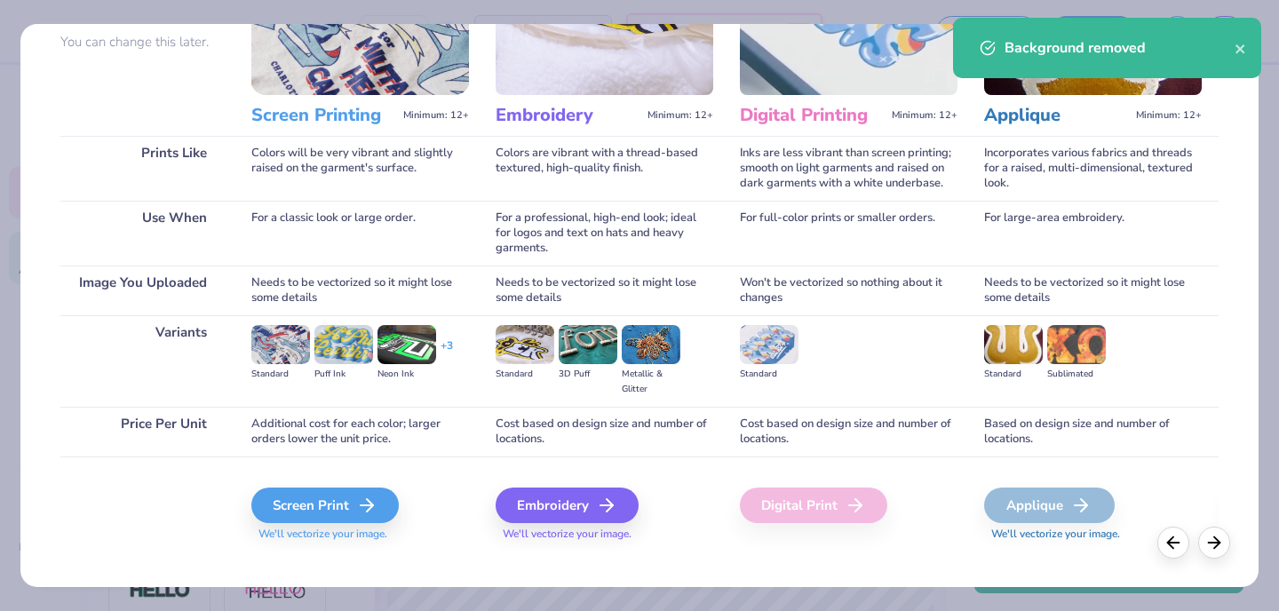
scroll to position [186, 0]
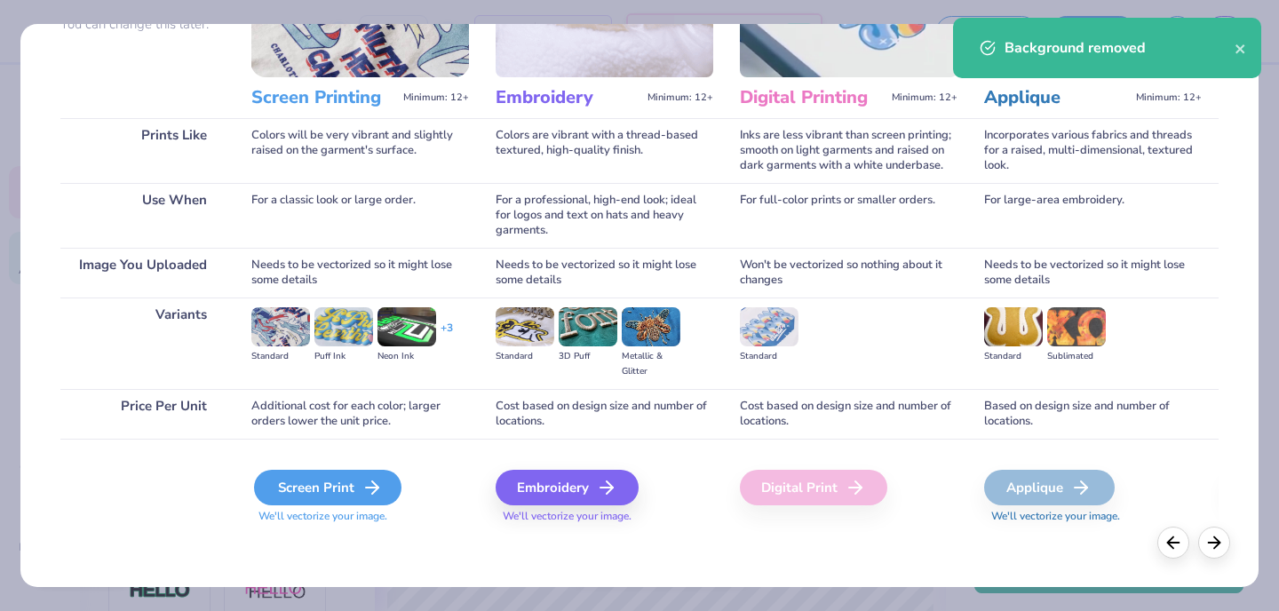
click at [342, 499] on div "Screen Print" at bounding box center [327, 488] width 147 height 36
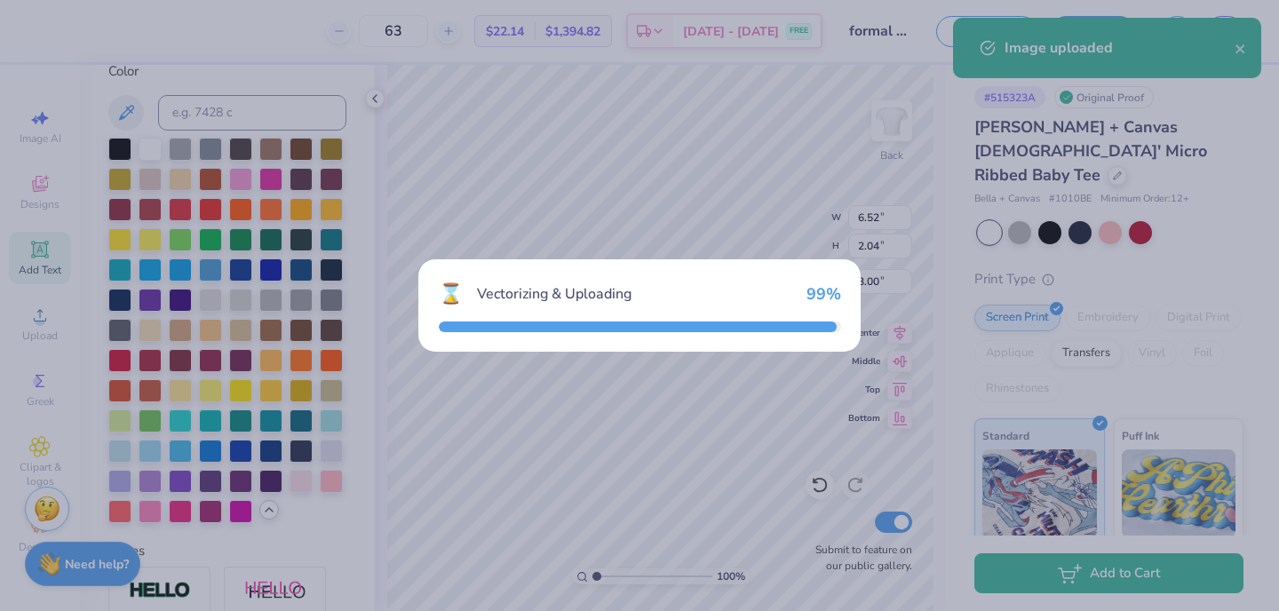
type input "11.02"
type input "12.66"
type input "2.17"
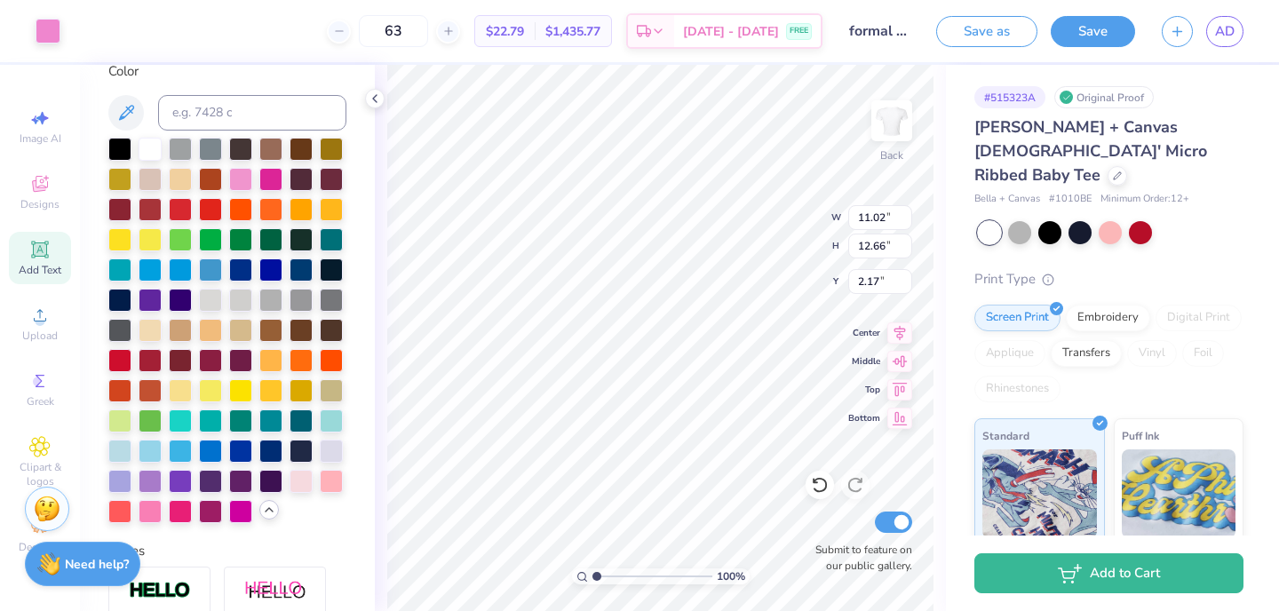
type input "4.28"
type input "4.55"
type input "2.26"
type input "4.03"
type input "4.63"
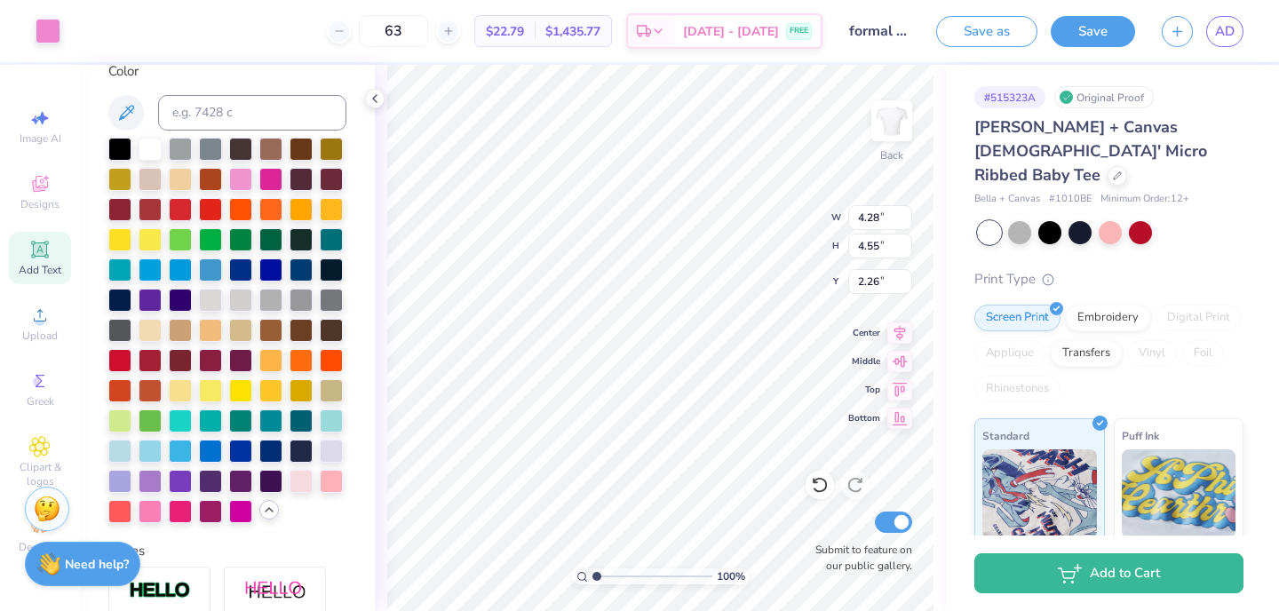
type input "3.87"
type input "4.79"
type input "3.90"
type input "3.71"
type input "3.57"
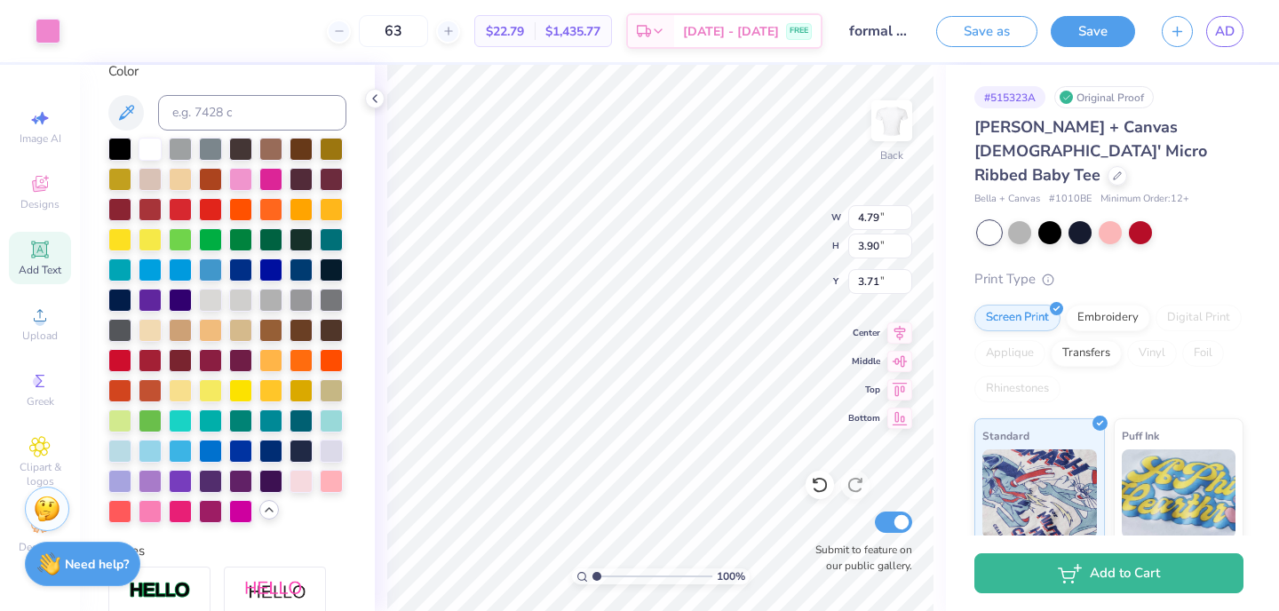
type input "2.90"
type input "3.00"
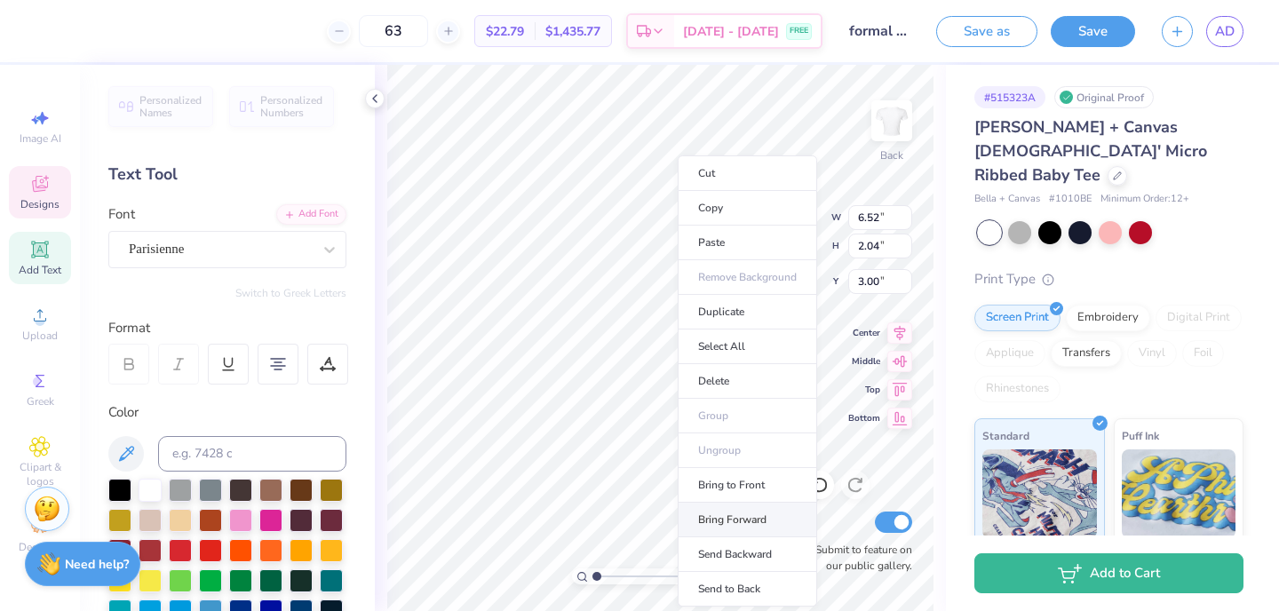
scroll to position [341, 0]
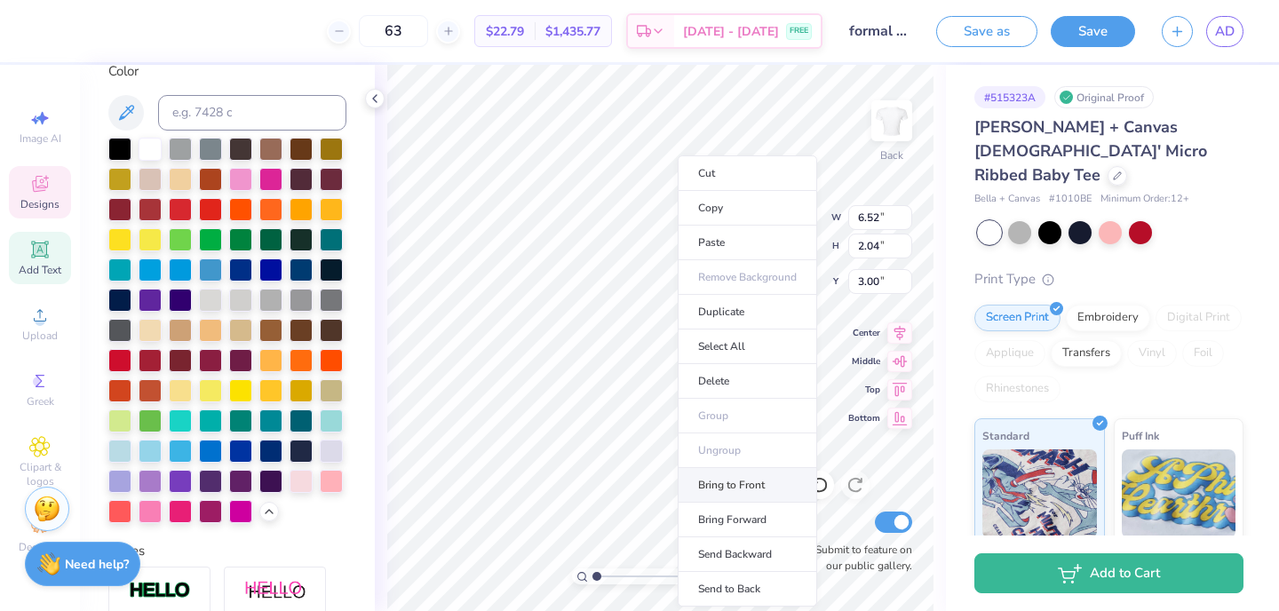
click at [735, 484] on li "Bring to Front" at bounding box center [747, 485] width 139 height 35
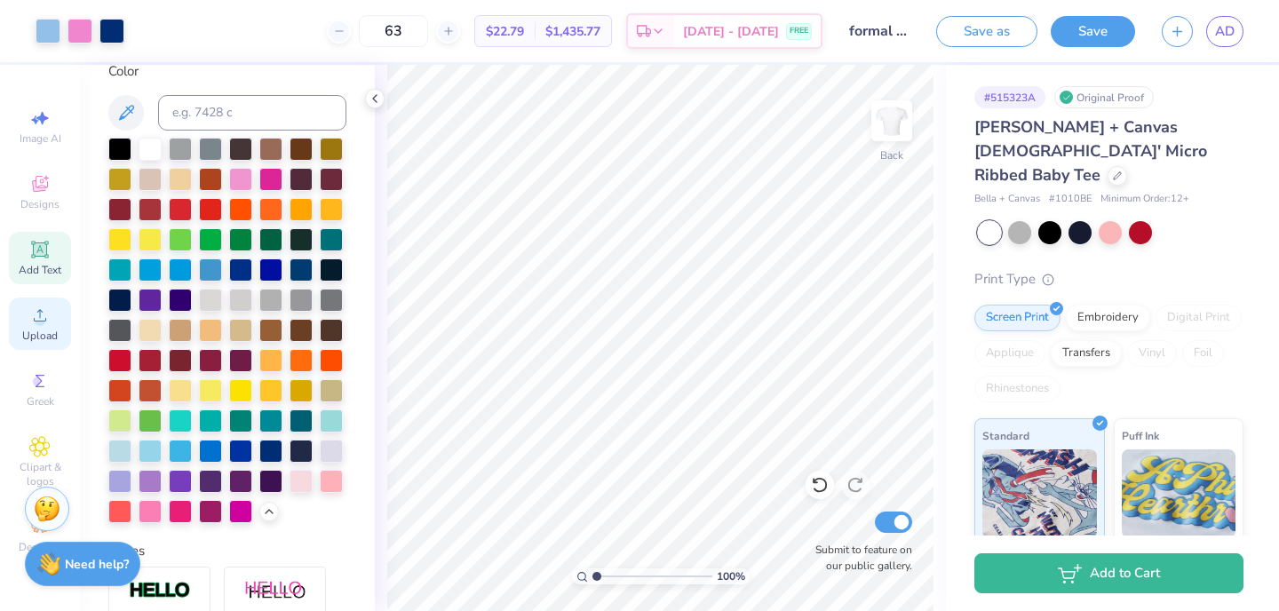
click at [28, 327] on div "Upload" at bounding box center [40, 324] width 62 height 52
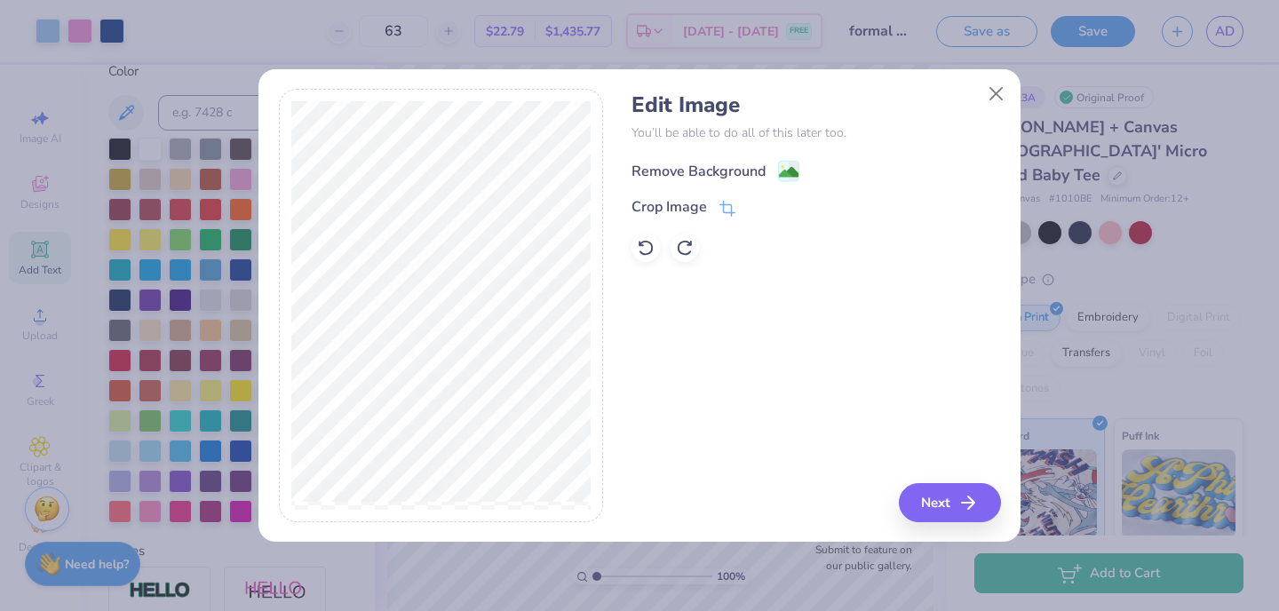
click at [754, 163] on div "Remove Background" at bounding box center [699, 171] width 134 height 21
click at [964, 505] on icon "button" at bounding box center [973, 502] width 21 height 21
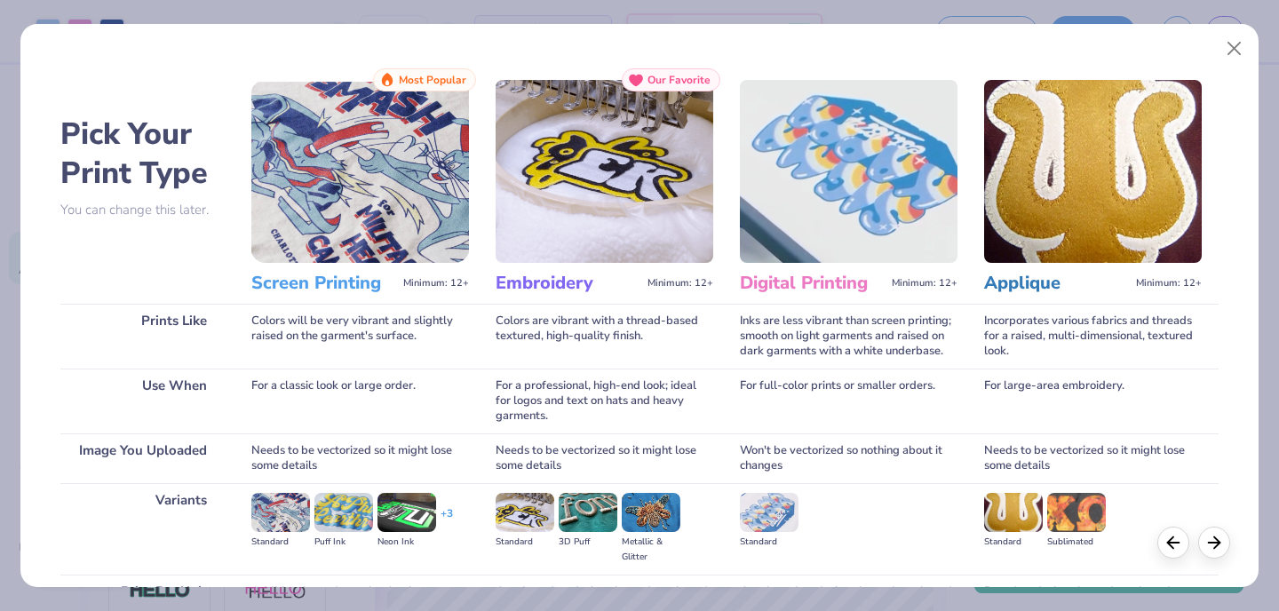
scroll to position [115, 0]
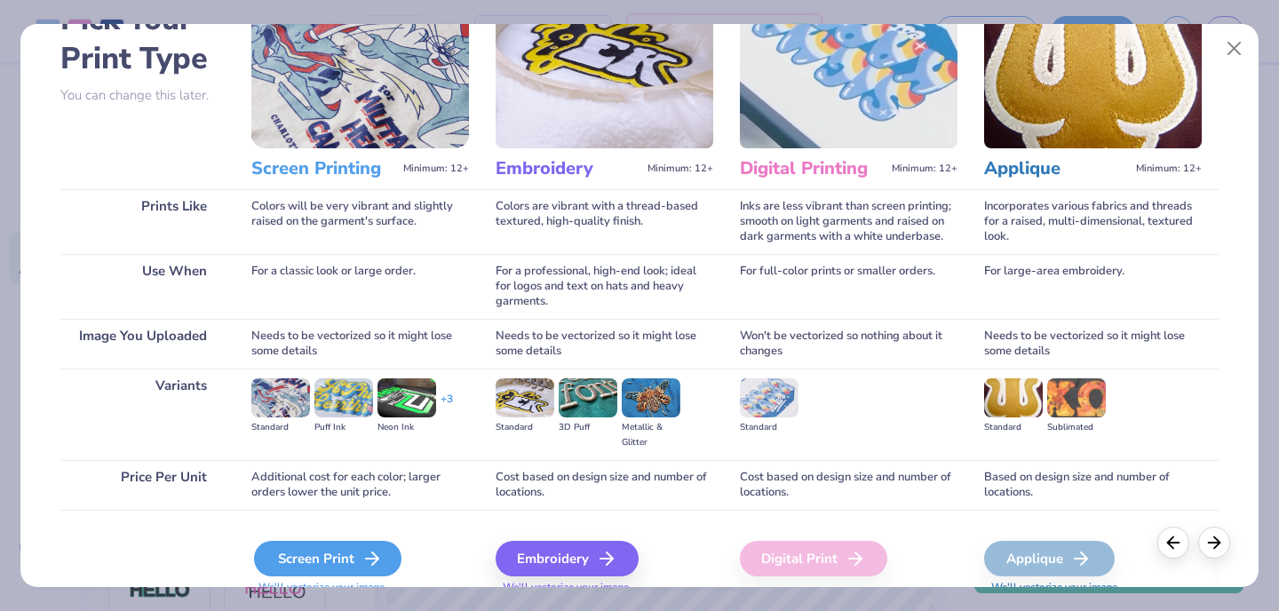
click at [357, 553] on div "Screen Print" at bounding box center [327, 559] width 147 height 36
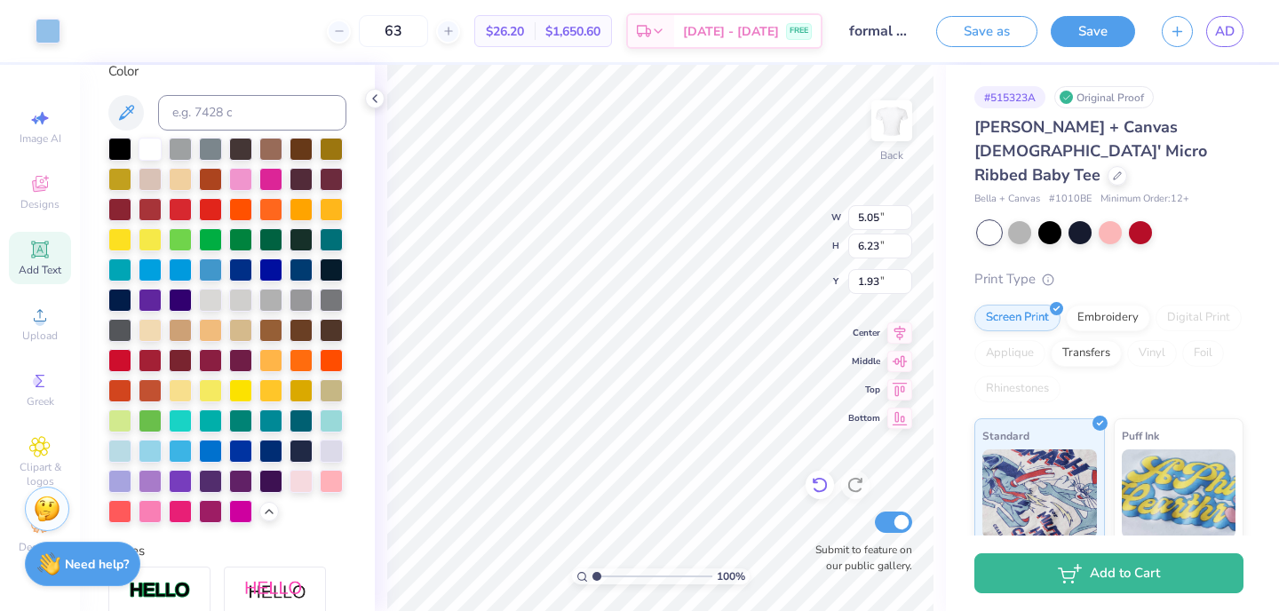
type input "5.05"
type input "6.23"
type input "1.93"
click at [820, 493] on icon at bounding box center [820, 485] width 18 height 18
type input "1.34"
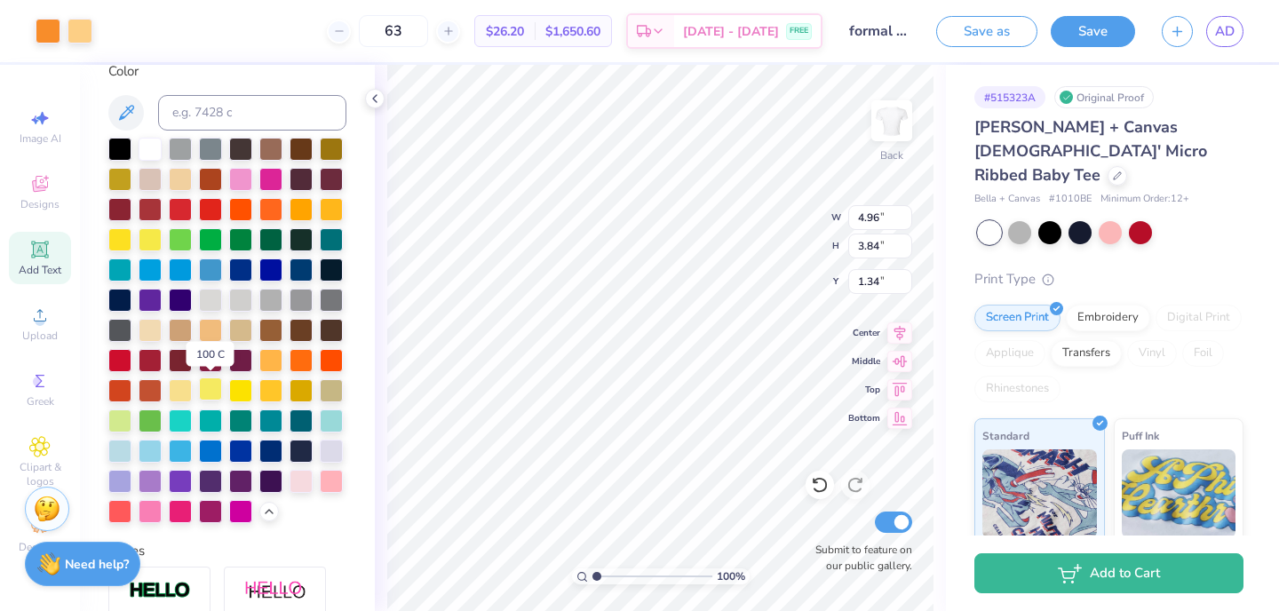
click at [214, 391] on div at bounding box center [210, 389] width 23 height 23
click at [820, 483] on icon at bounding box center [820, 485] width 18 height 18
click at [55, 20] on div at bounding box center [48, 29] width 25 height 25
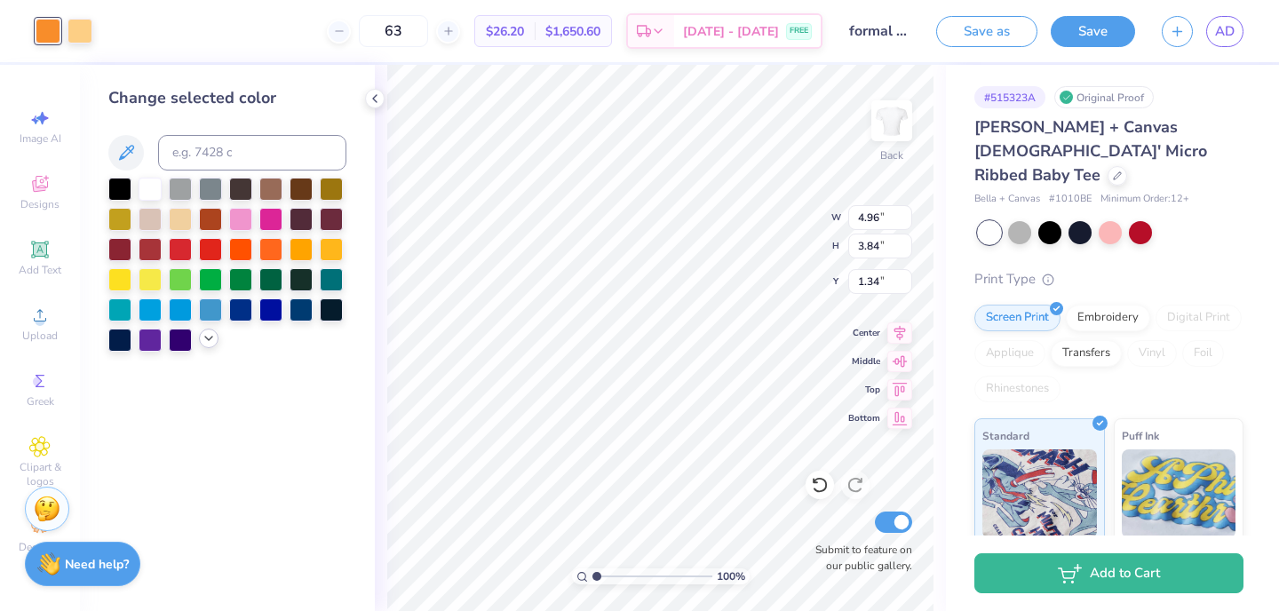
click at [212, 338] on icon at bounding box center [209, 338] width 14 height 14
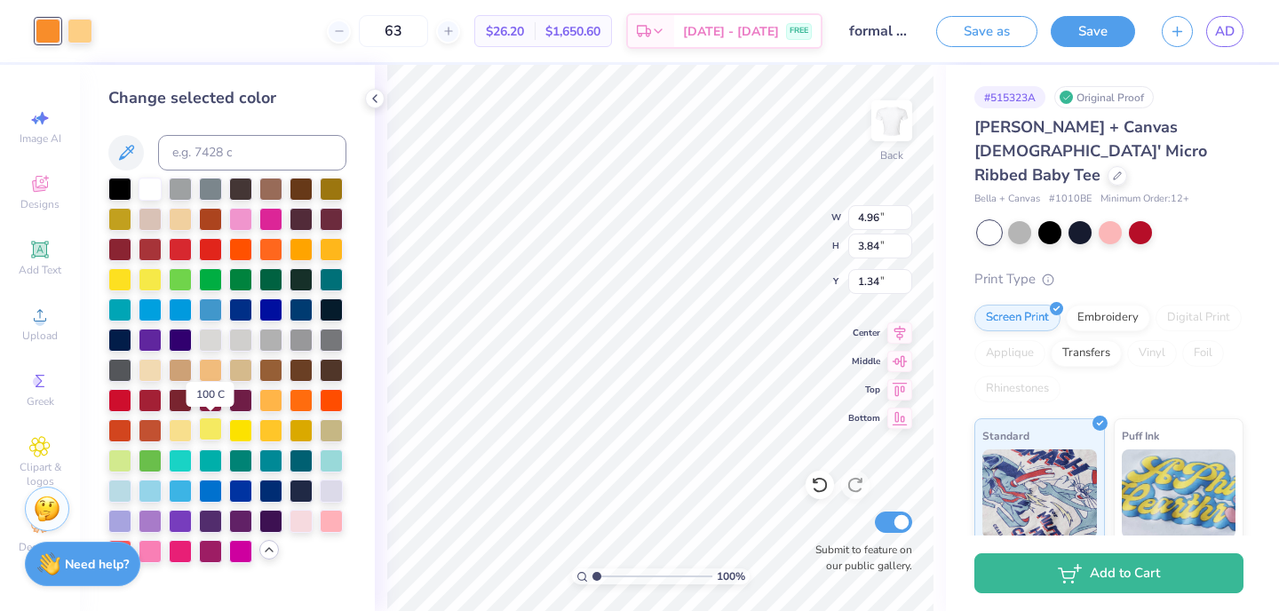
click at [211, 425] on div at bounding box center [210, 428] width 23 height 23
click at [185, 430] on div at bounding box center [180, 428] width 23 height 23
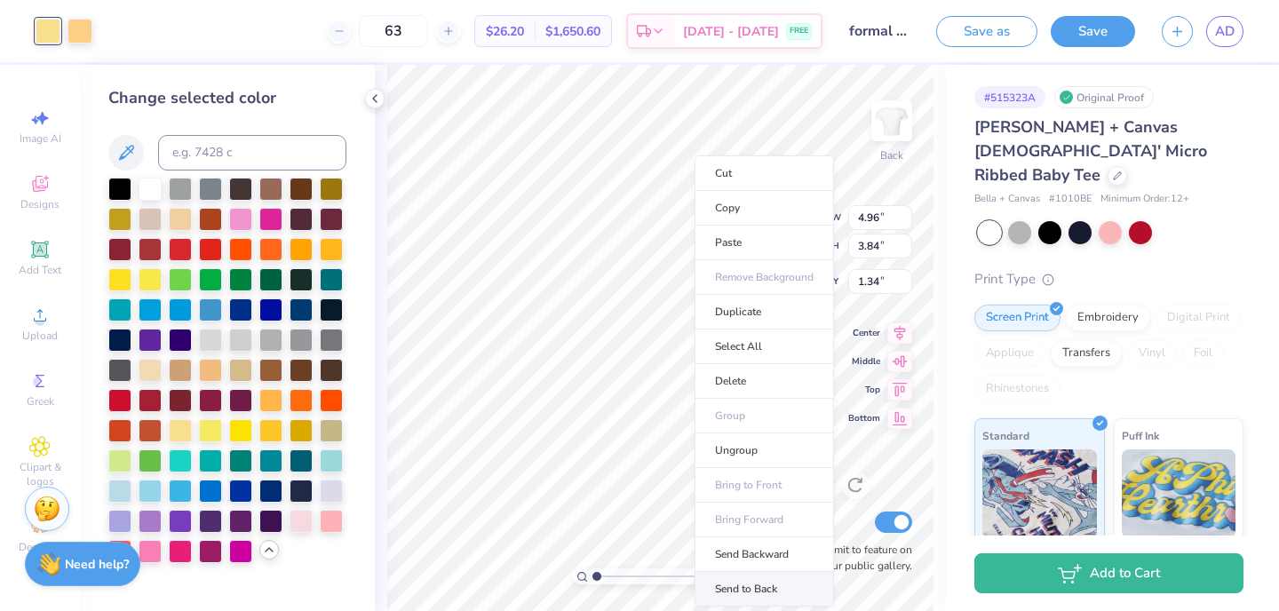
click at [768, 592] on li "Send to Back" at bounding box center [764, 589] width 139 height 35
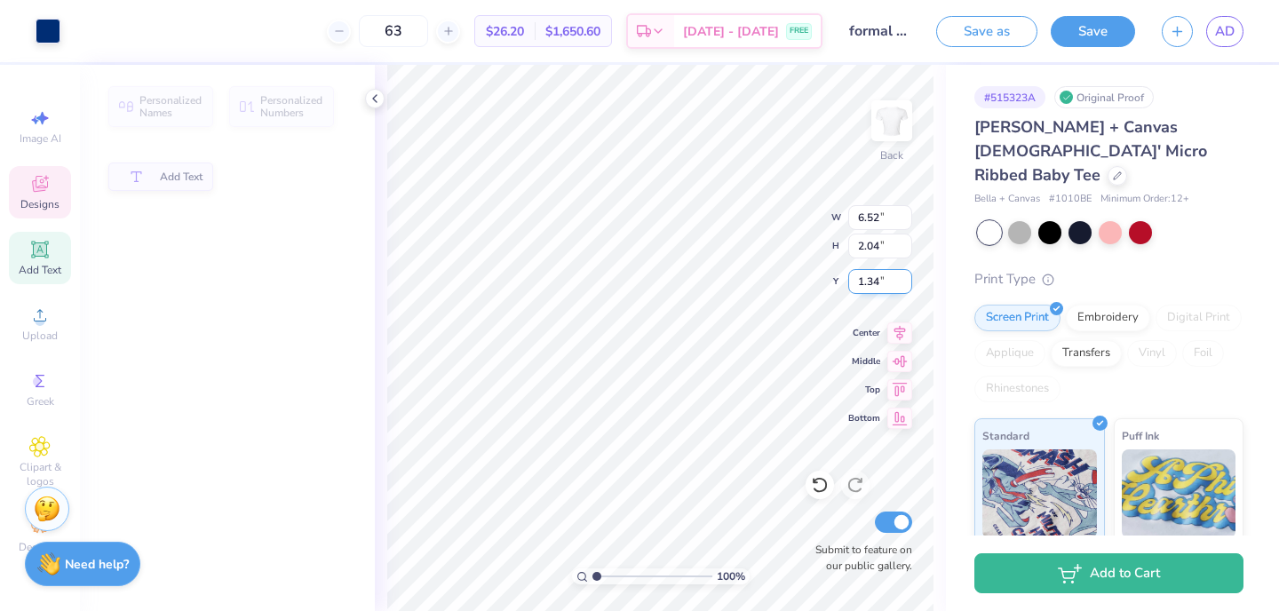
type input "6.52"
type input "2.04"
type input "3.26"
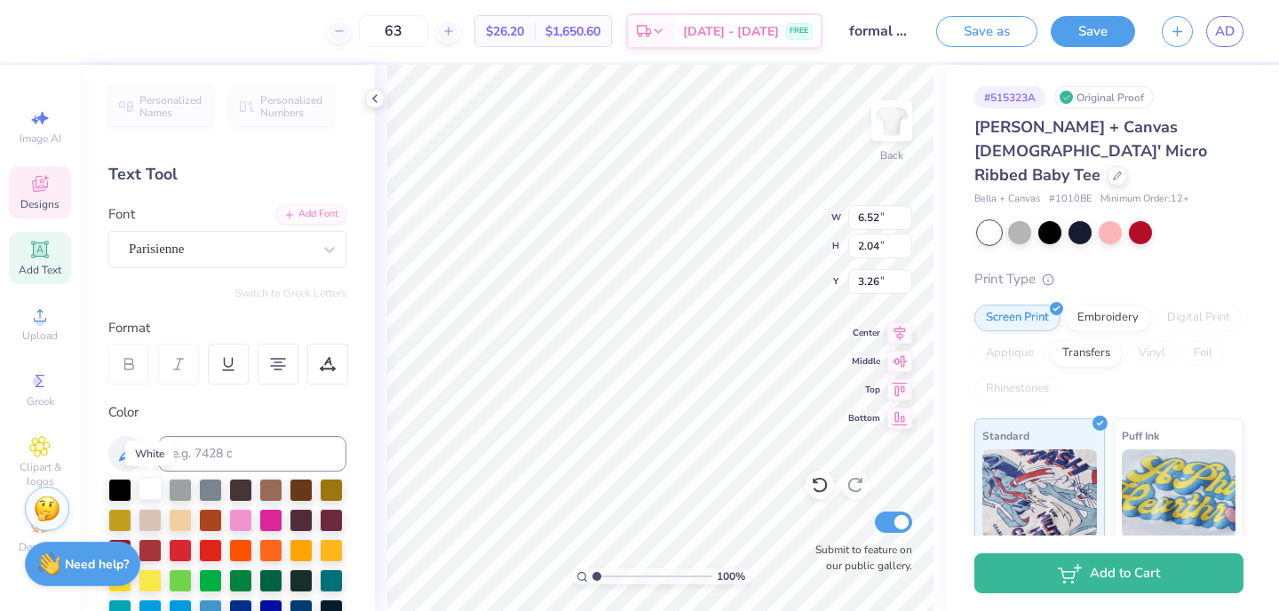
click at [158, 492] on div at bounding box center [150, 488] width 23 height 23
click at [1081, 219] on div at bounding box center [1080, 230] width 23 height 23
type input "7.77"
type input "2.44"
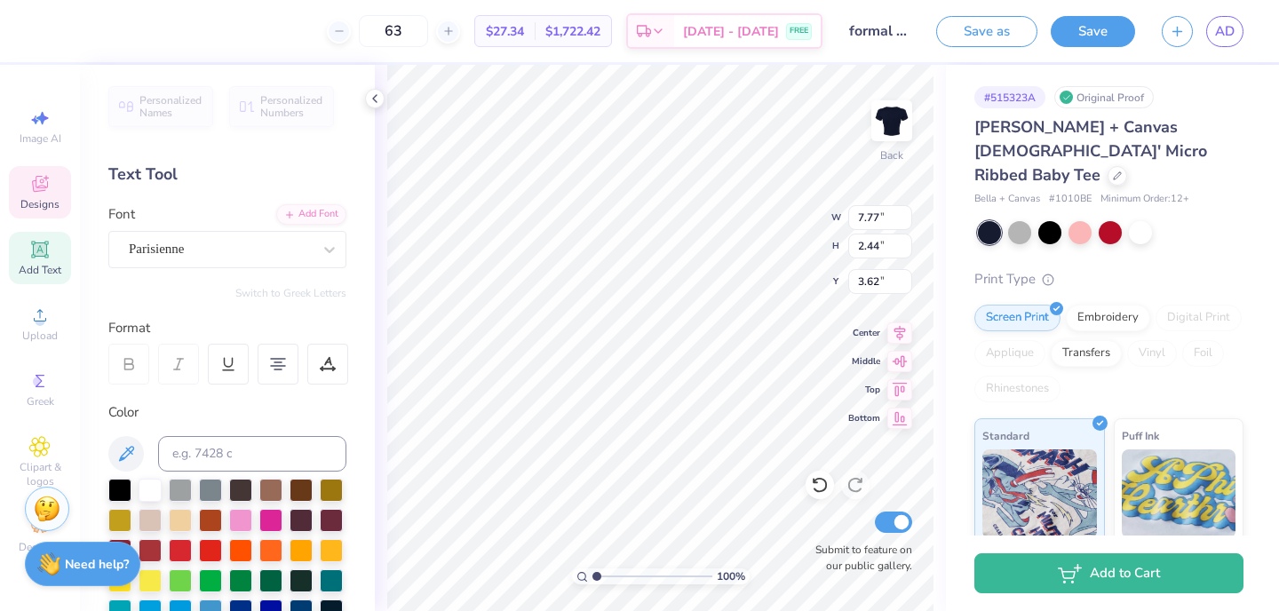
type input "3.26"
type input "4.96"
type input "3.84"
type input "1.34"
type input "3.57"
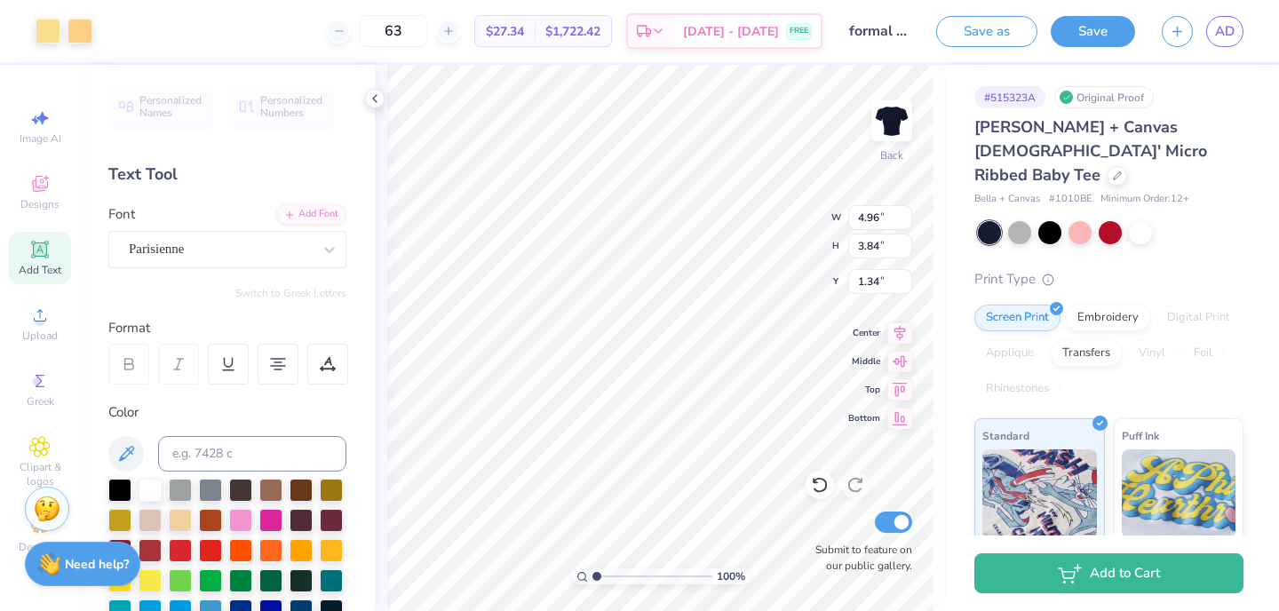
type input "2.90"
type input "3.59"
type input "4.96"
type input "3.84"
type input "1.34"
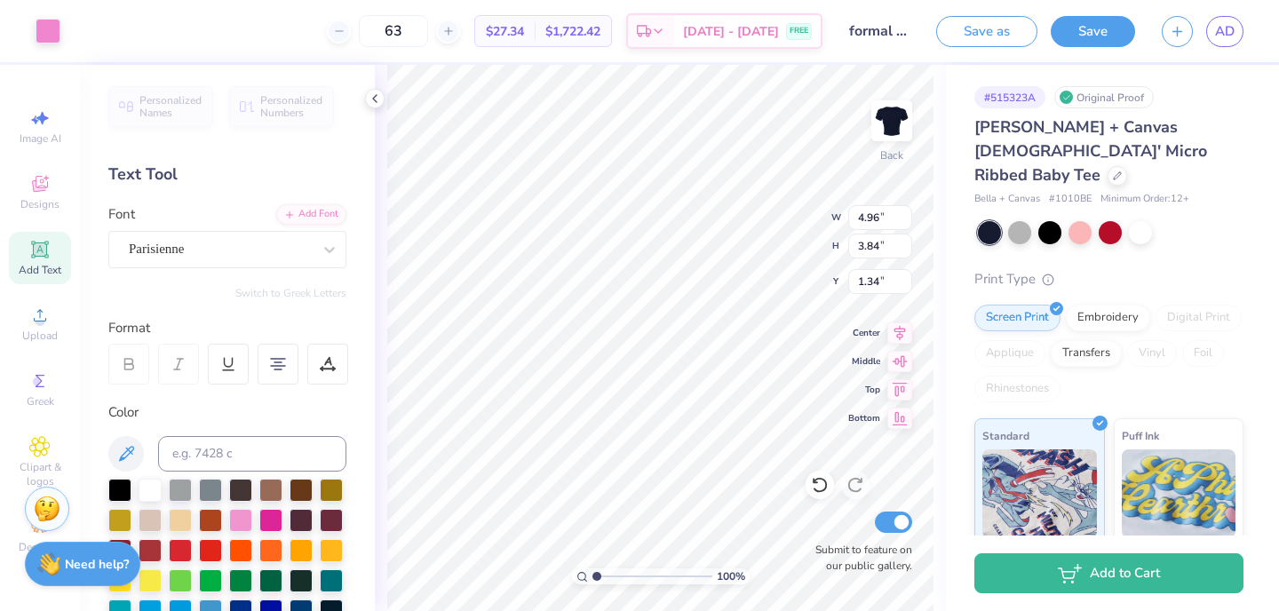
type input "3.57"
type input "2.90"
type input "2.14"
type input "5.05"
type input "6.23"
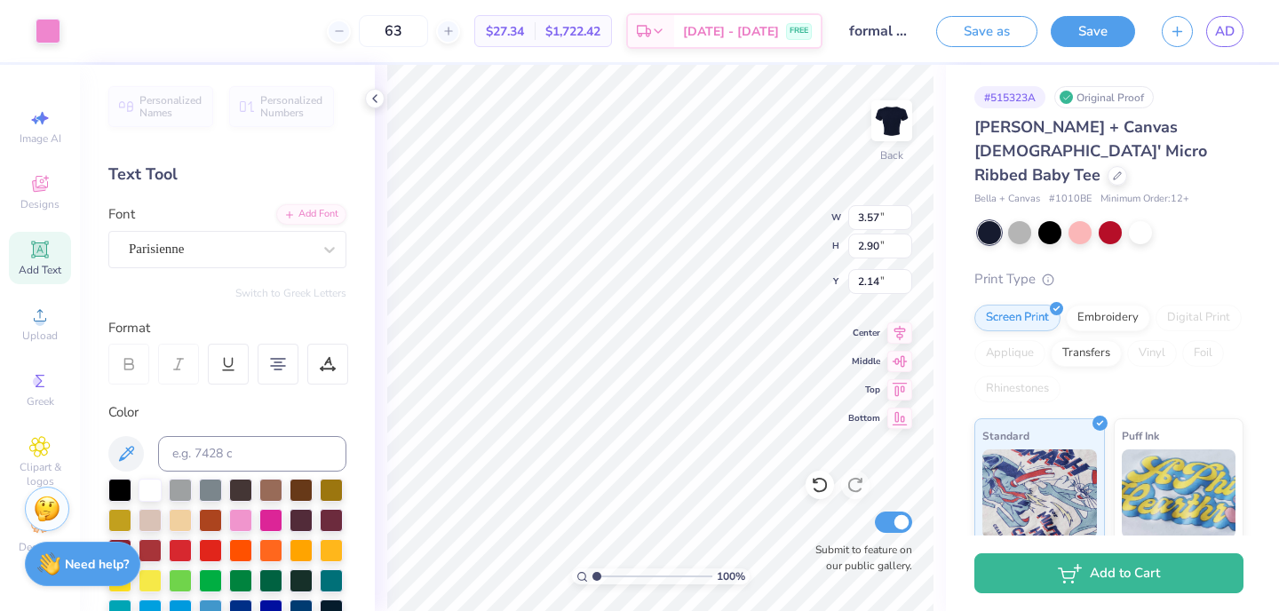
type input "1.93"
type input "3.57"
type input "2.90"
type input "2.14"
type input "4.96"
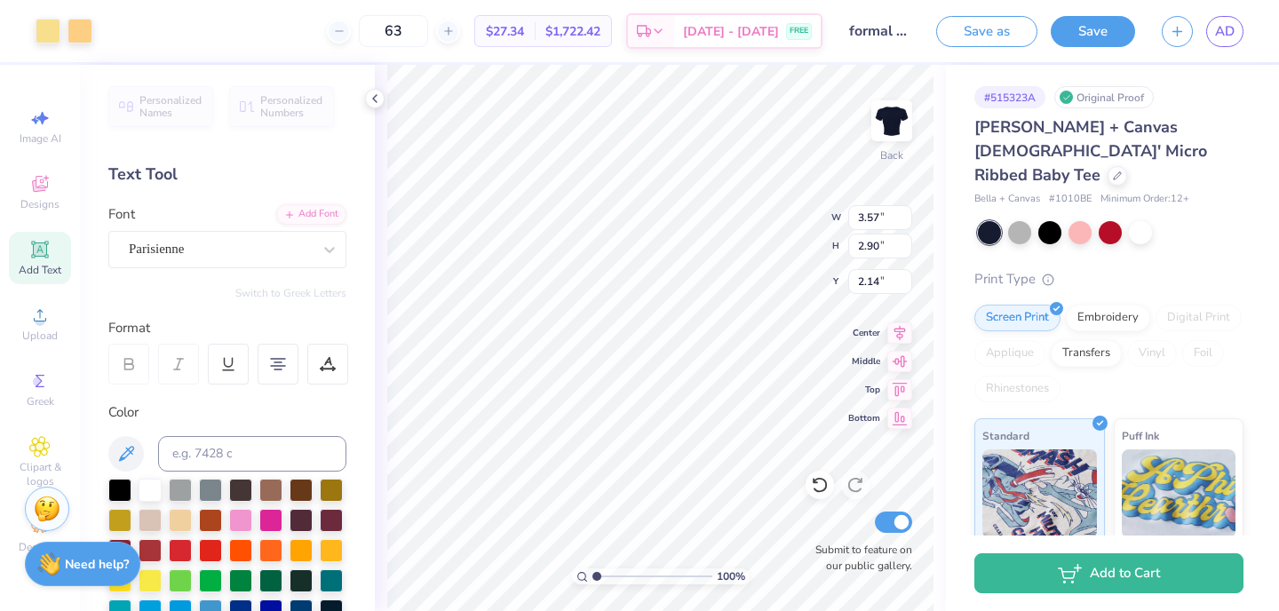
type input "3.84"
type input "1.80"
type input "4.96"
type input "3.84"
type input "3.00"
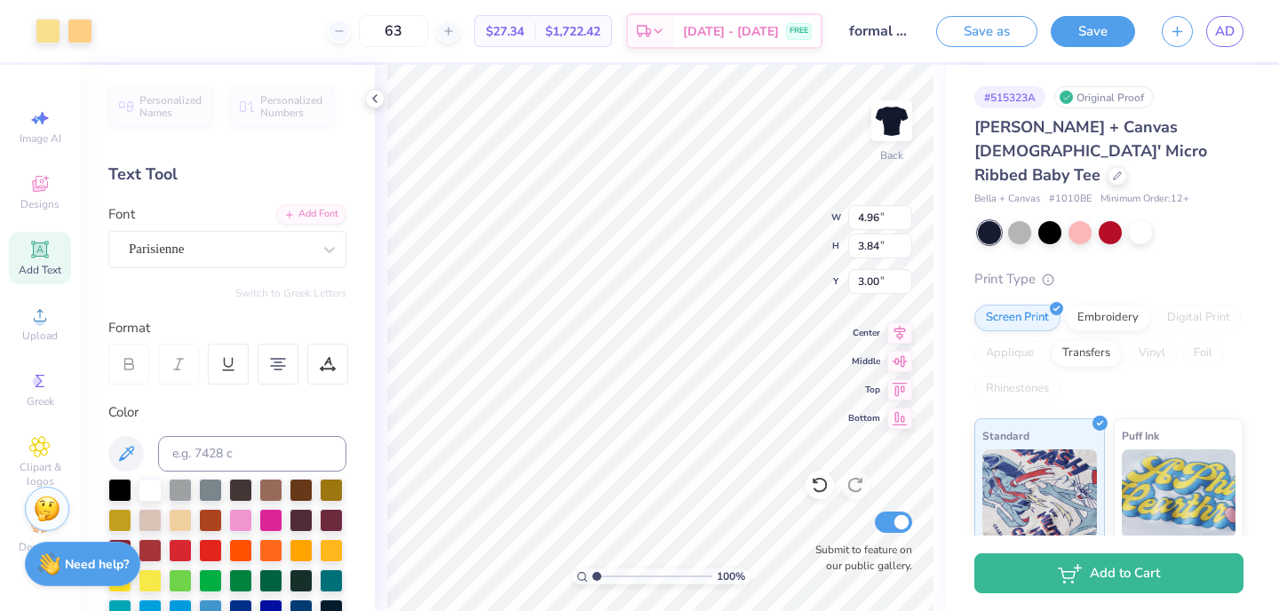
type input "4.99"
type input "3.72"
type input "4.98"
type input "3.63"
type input "3.38"
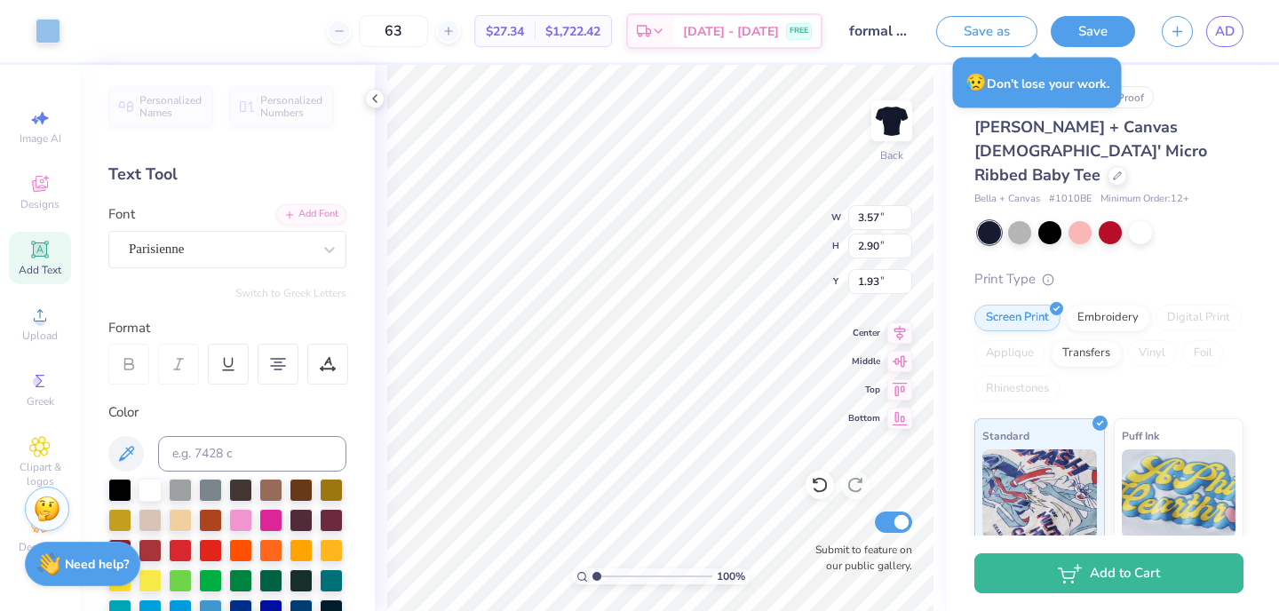
type input "5.05"
type input "6.23"
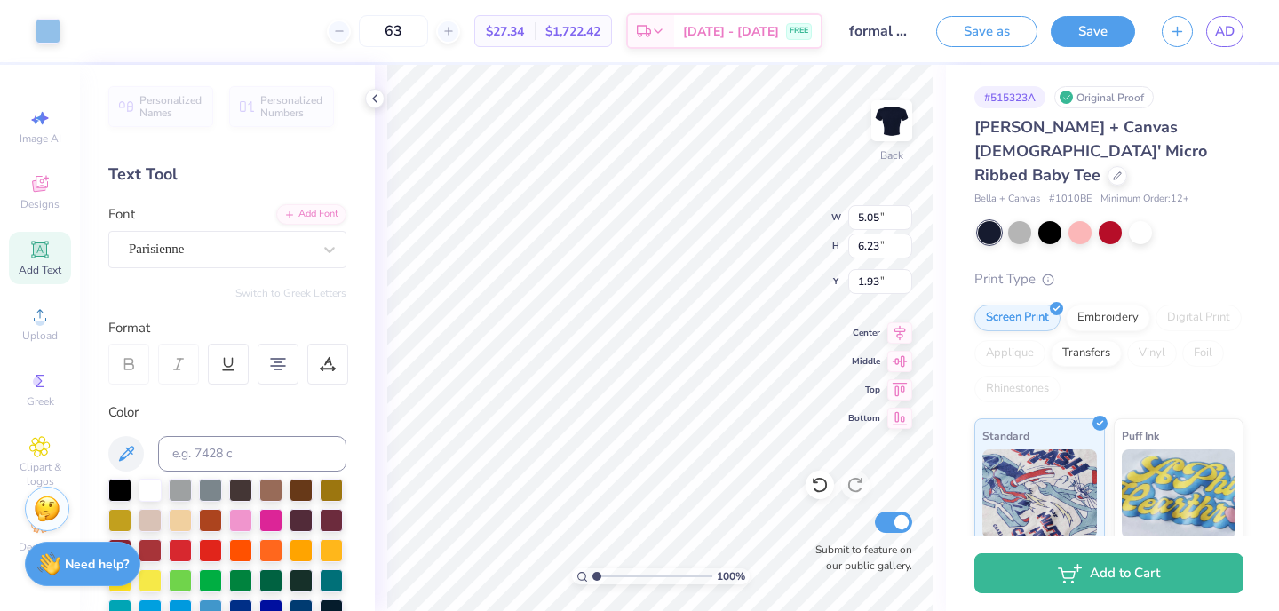
type input "2.27"
type input "4.10"
type input "5.78"
type input "2.17"
type input "4.63"
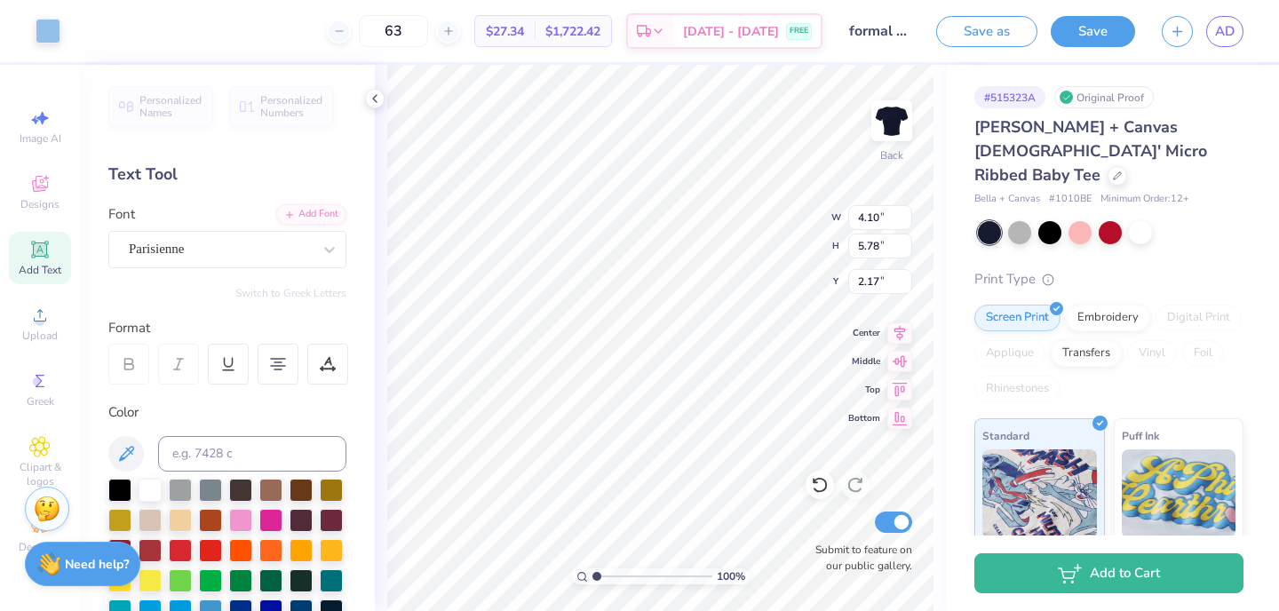
type input "5.56"
type input "2.60"
type input "3.03"
type input "3.64"
type input "2.89"
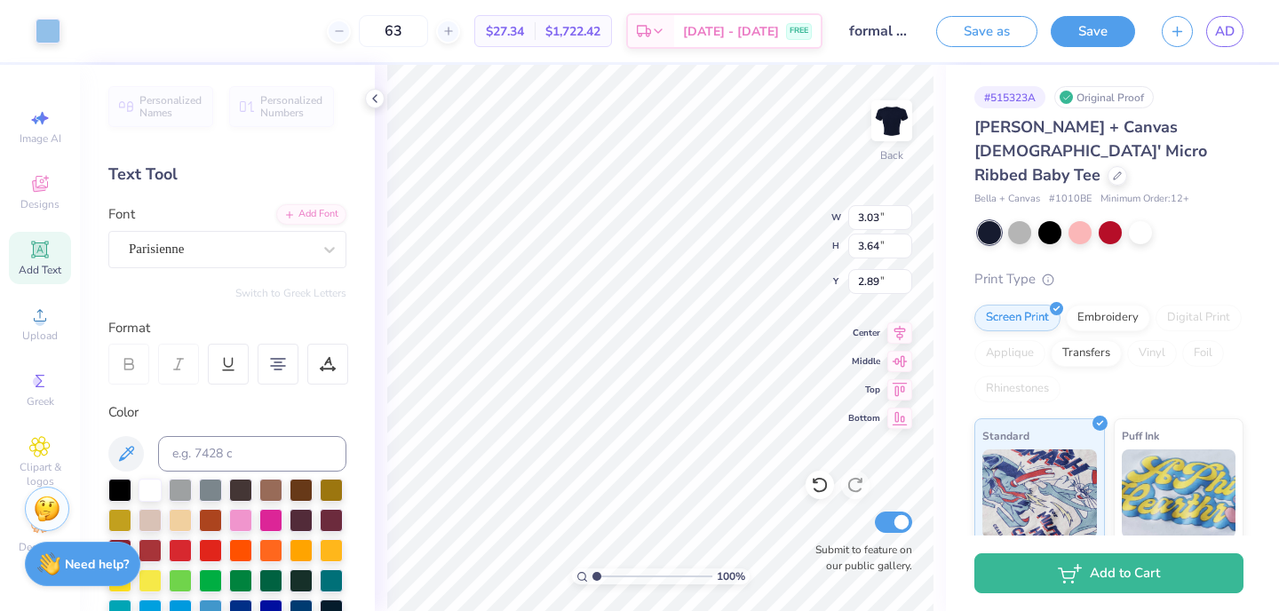
type input "4.42"
type input "5.32"
type input "2.38"
click at [819, 482] on icon at bounding box center [820, 485] width 18 height 18
click at [820, 483] on icon at bounding box center [820, 485] width 18 height 18
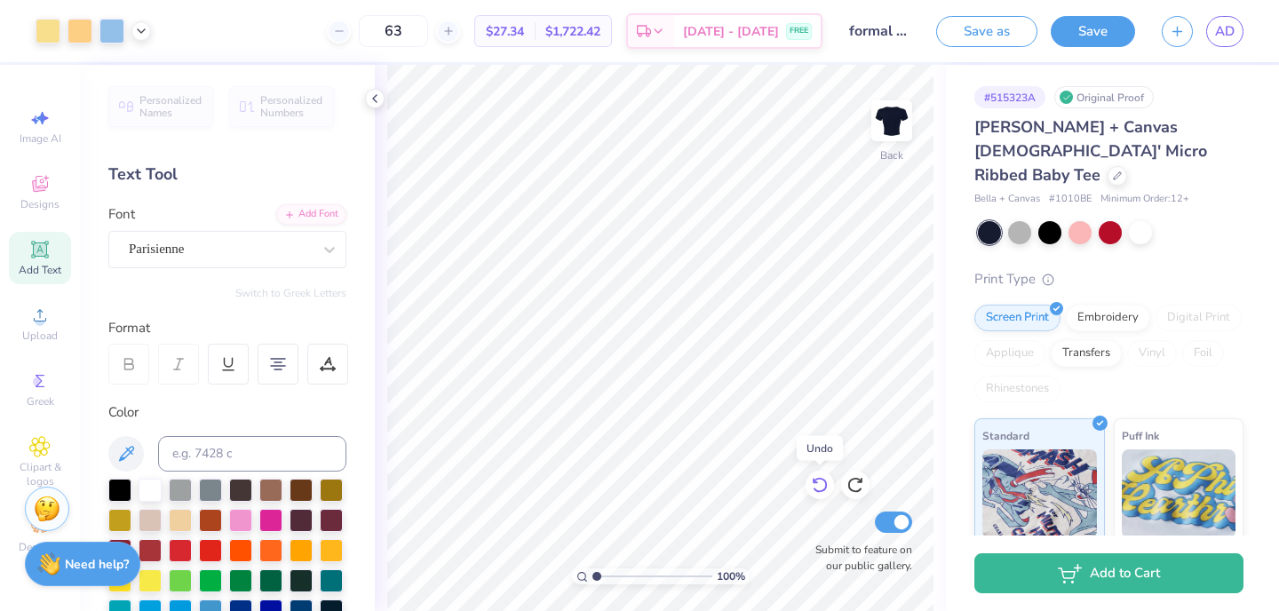
click at [821, 483] on icon at bounding box center [820, 485] width 18 height 18
type input "0.84"
type input "1.04"
type input "0.79"
type input "0.98"
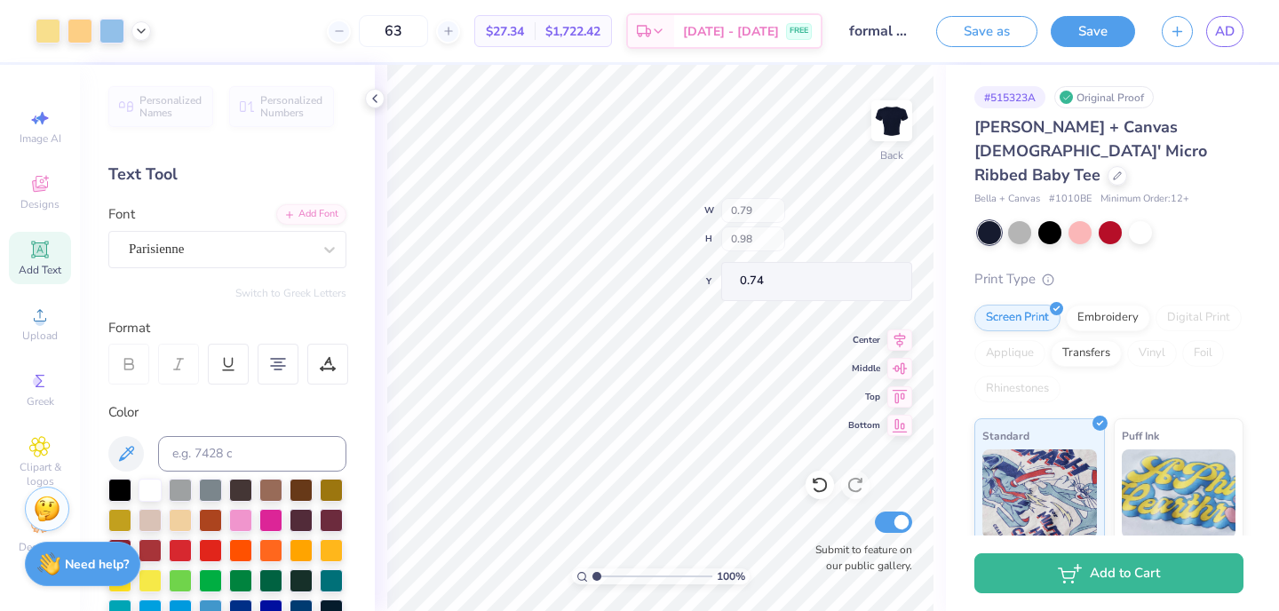
type input "1.76"
type input "2.17"
type input "0.74"
type input "4.98"
type input "3.63"
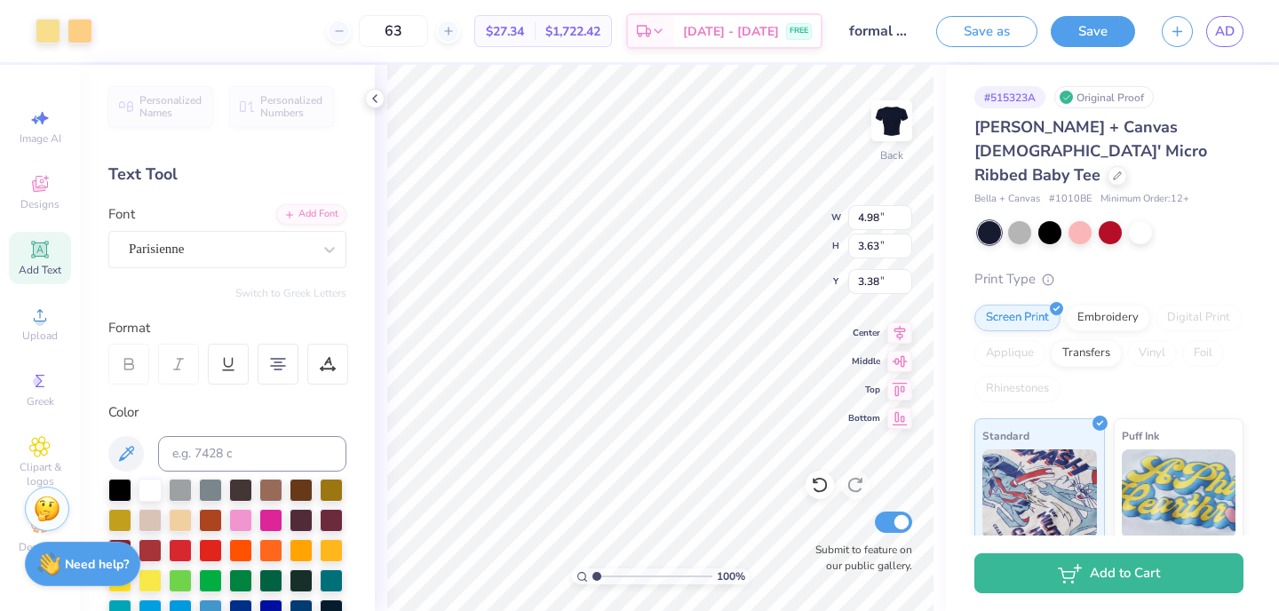
type input "3.27"
type input "3.21"
type input "5.86"
click at [654, 574] on input "range" at bounding box center [652, 576] width 120 height 16
type textarea "x"
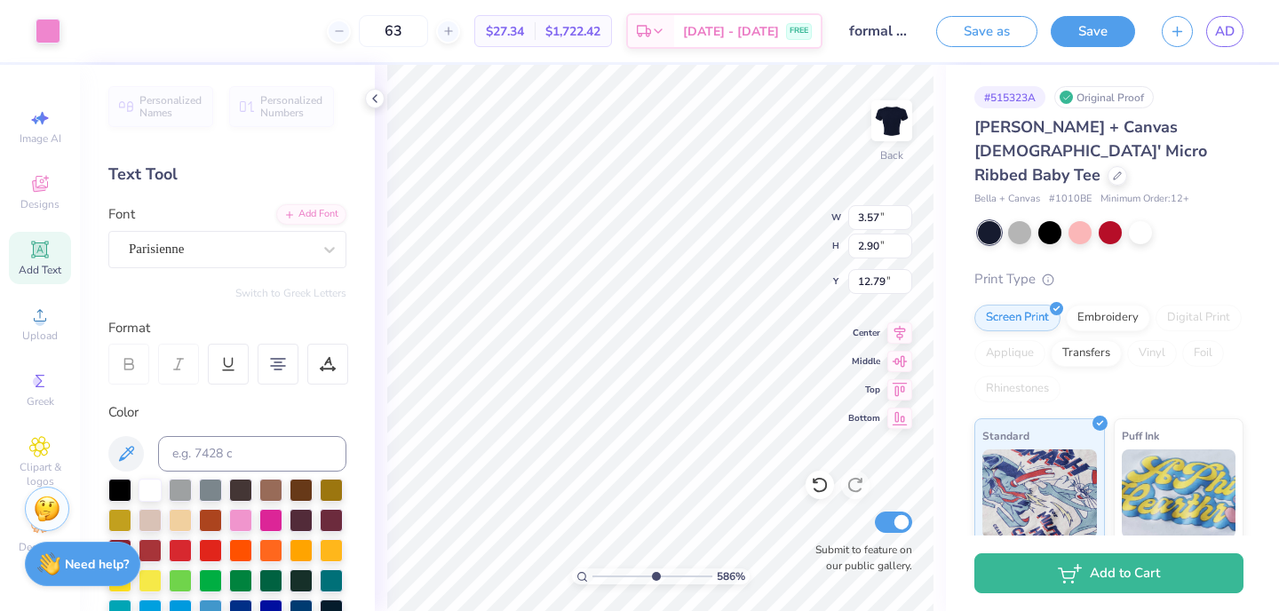
type input "3.00"
type textarea "x"
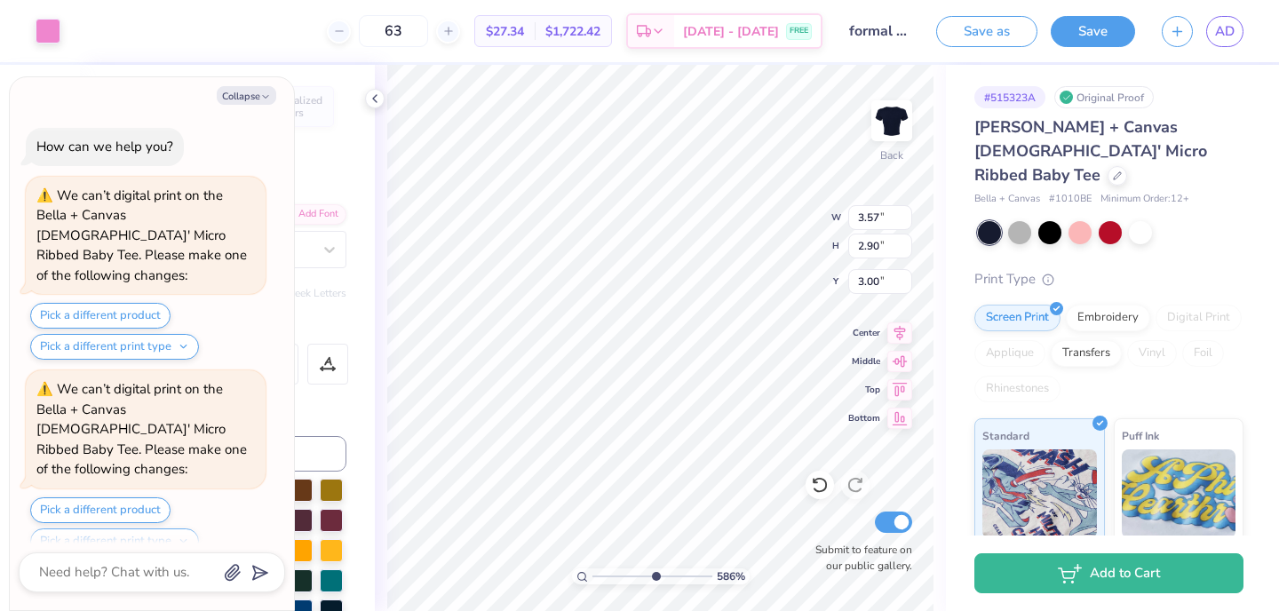
scroll to position [2810, 0]
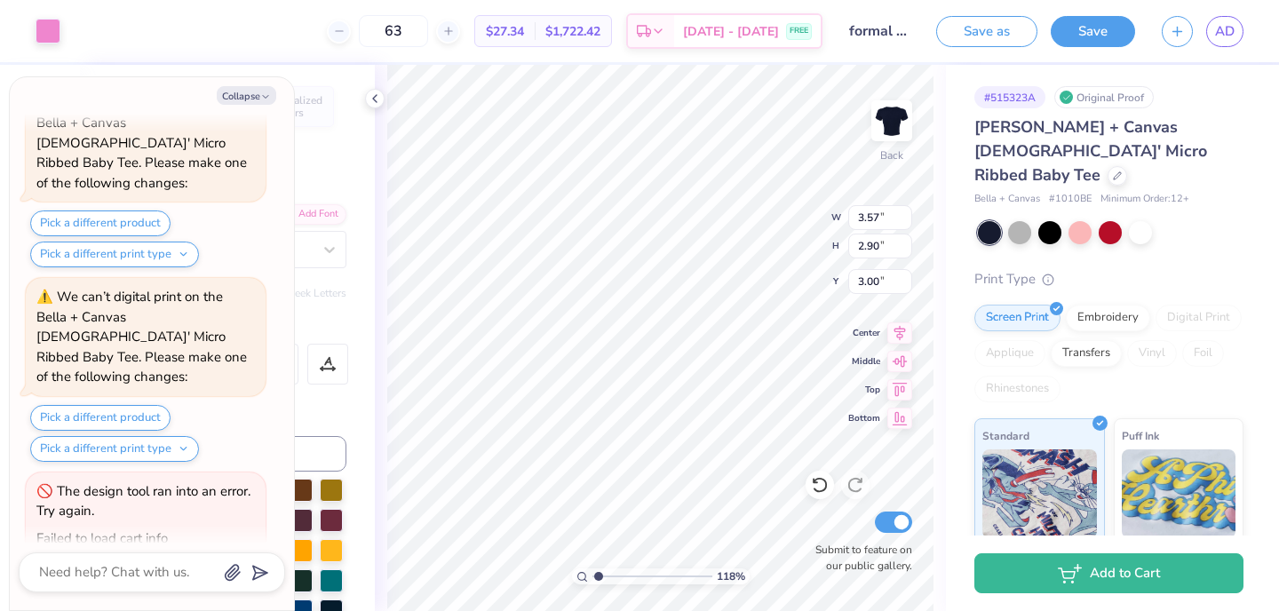
drag, startPoint x: 656, startPoint y: 573, endPoint x: 598, endPoint y: 578, distance: 58.9
type input "1.18"
click at [598, 578] on input "range" at bounding box center [652, 576] width 120 height 16
type textarea "x"
type input "5.05"
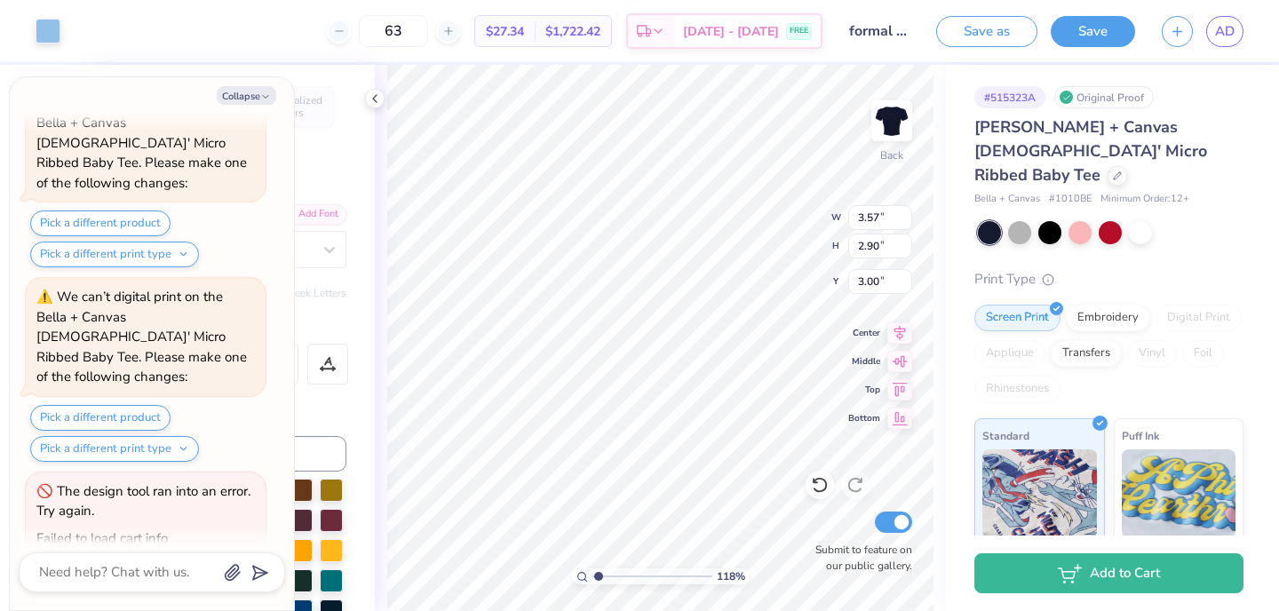
type input "6.23"
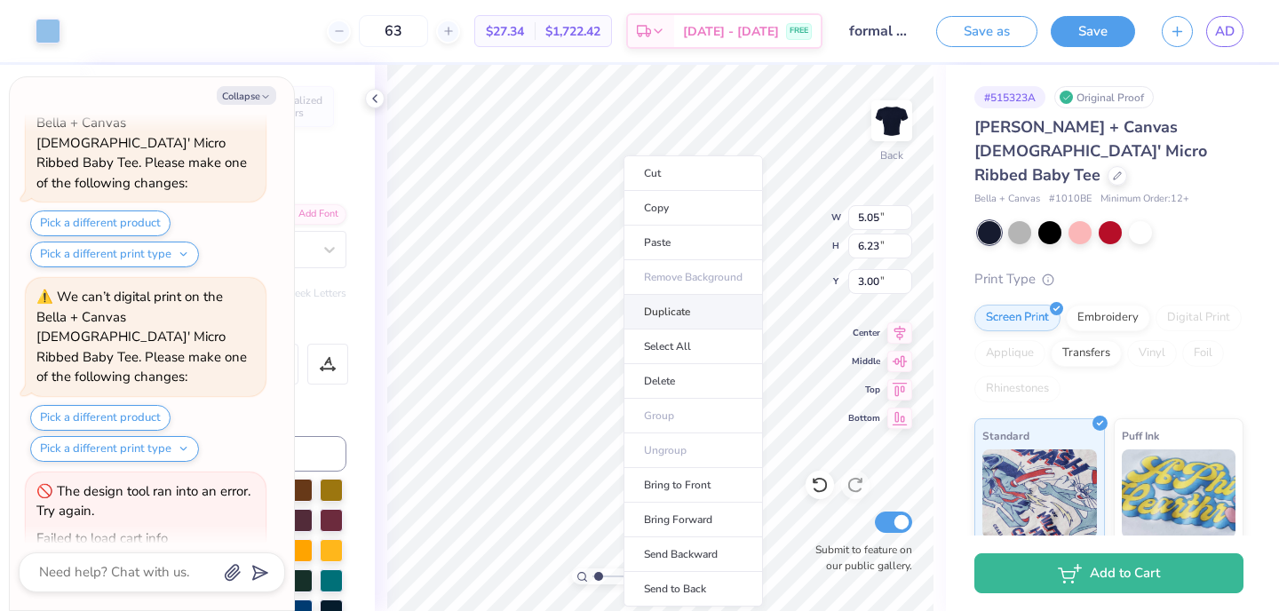
click at [657, 314] on li "Duplicate" at bounding box center [693, 312] width 139 height 35
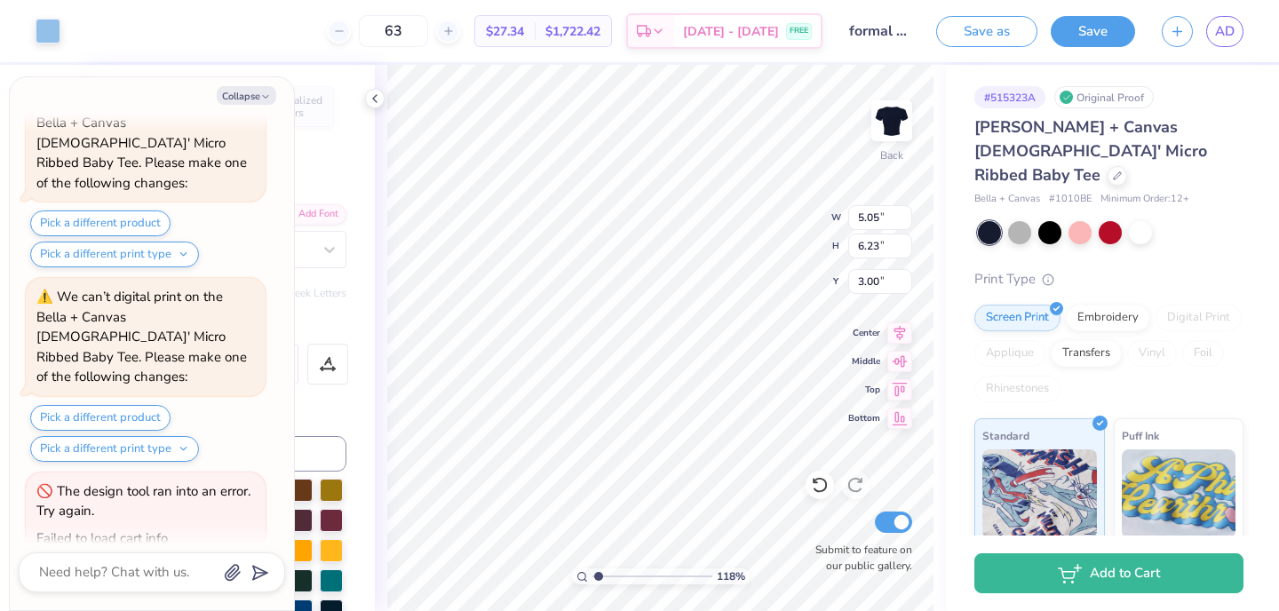
type textarea "x"
type input "4.30"
type textarea "x"
type input "3.00"
type textarea "x"
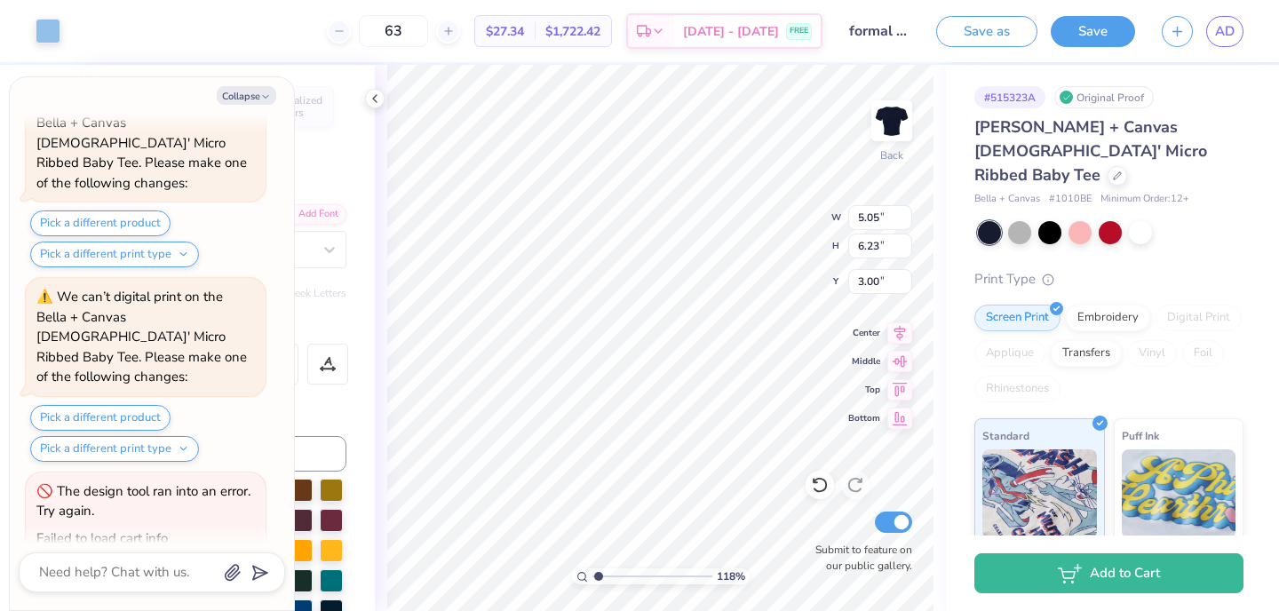
type input "6.21"
type input "3.01"
type textarea "x"
type input "4.68"
type input "6.60"
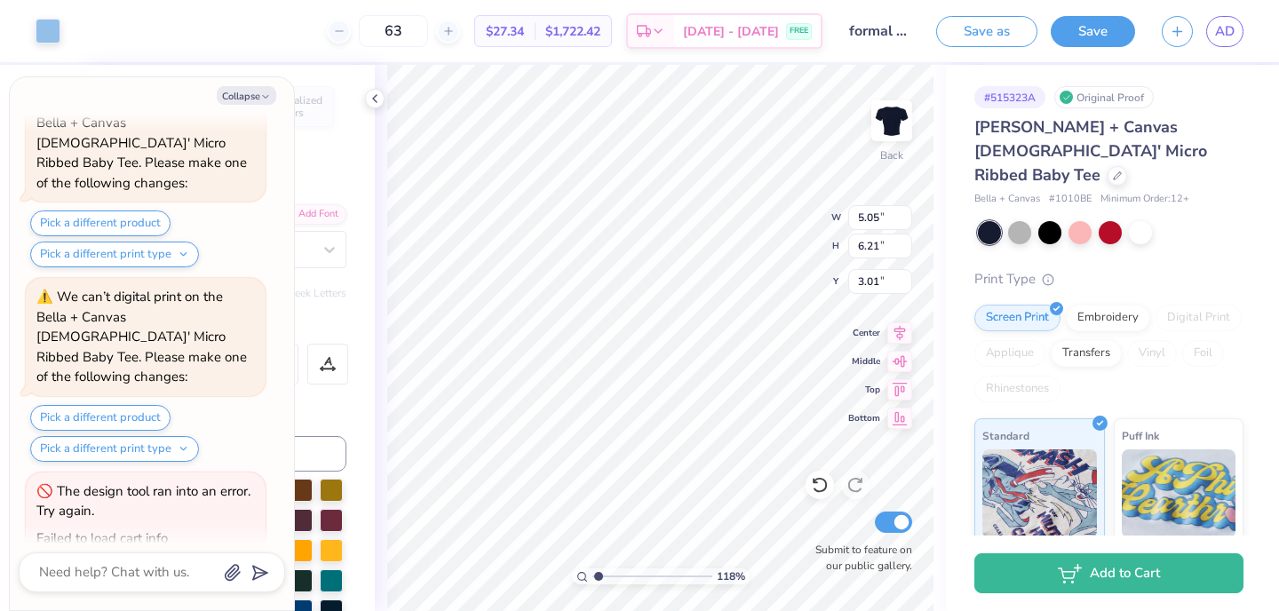
type input "3.12"
type textarea "x"
type input "6.54"
type input "4.46"
type input "2.48"
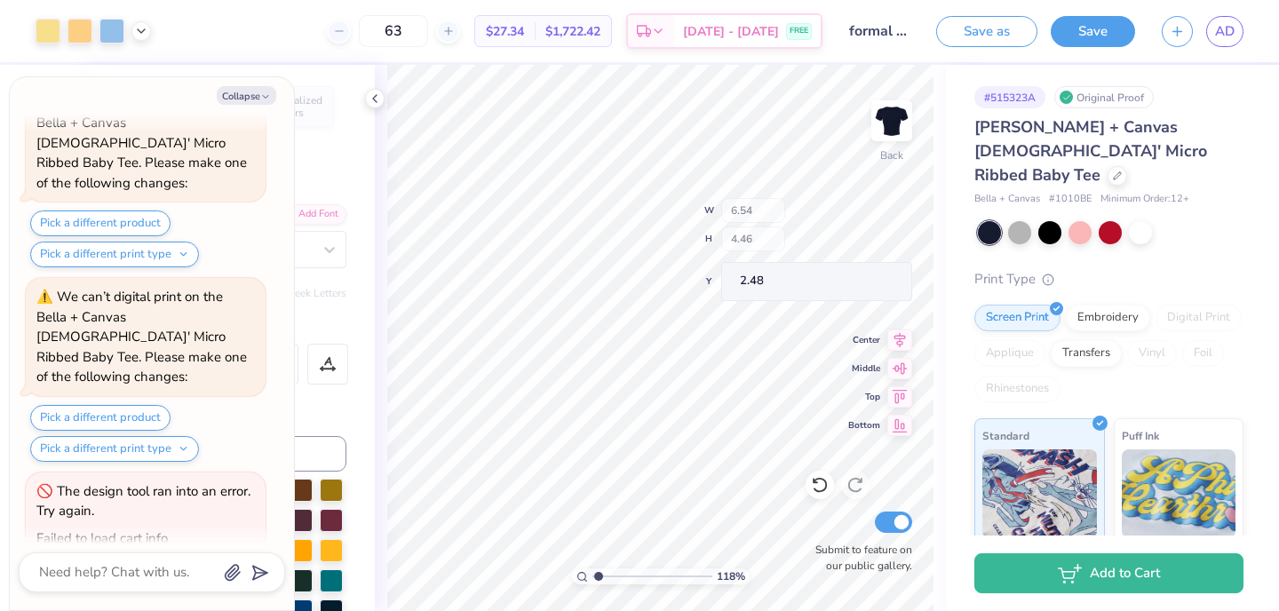
type textarea "x"
type input "3.00"
click at [255, 97] on button "Collapse" at bounding box center [247, 95] width 60 height 19
type textarea "x"
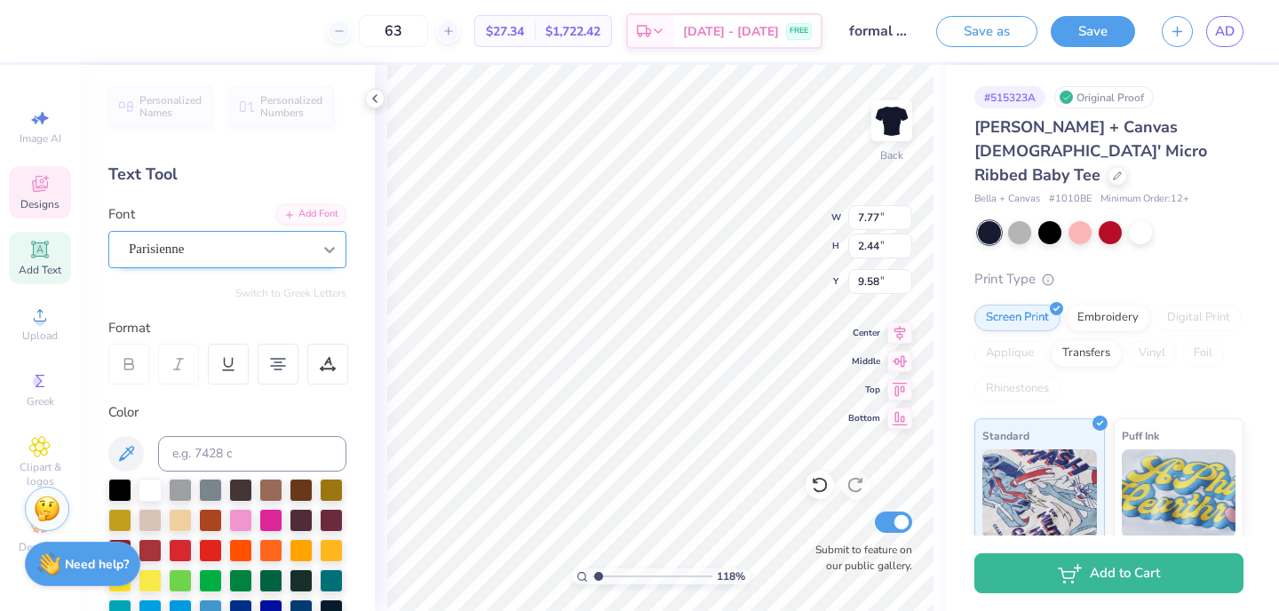
click at [306, 231] on div "Parisienne" at bounding box center [227, 249] width 238 height 37
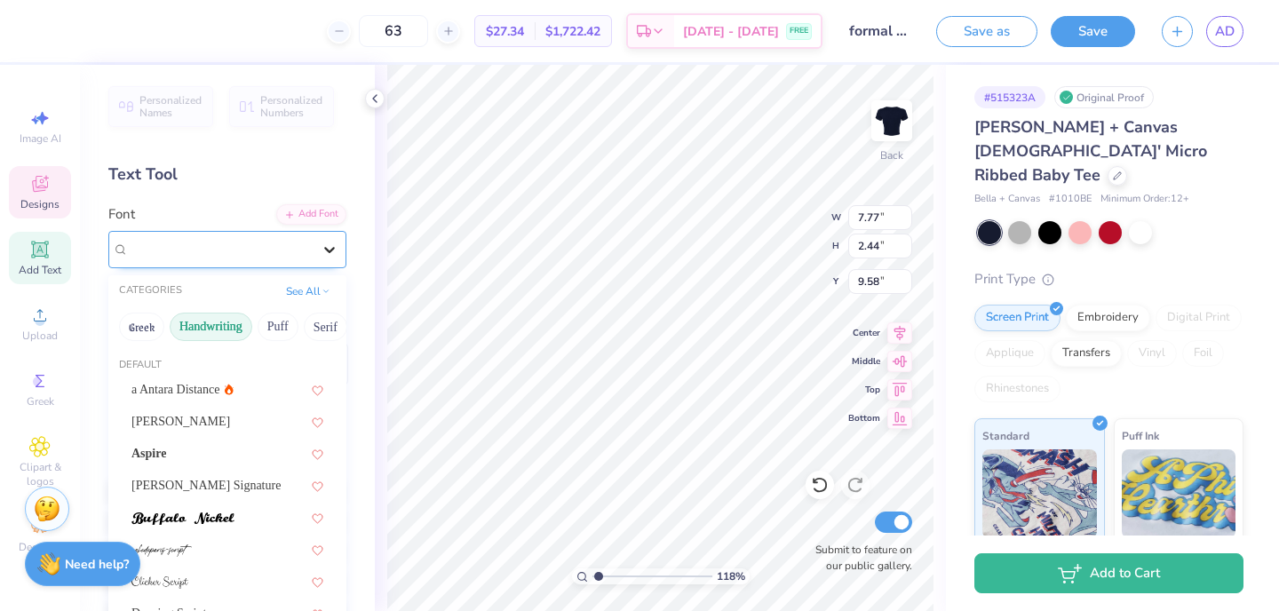
type input "10.43"
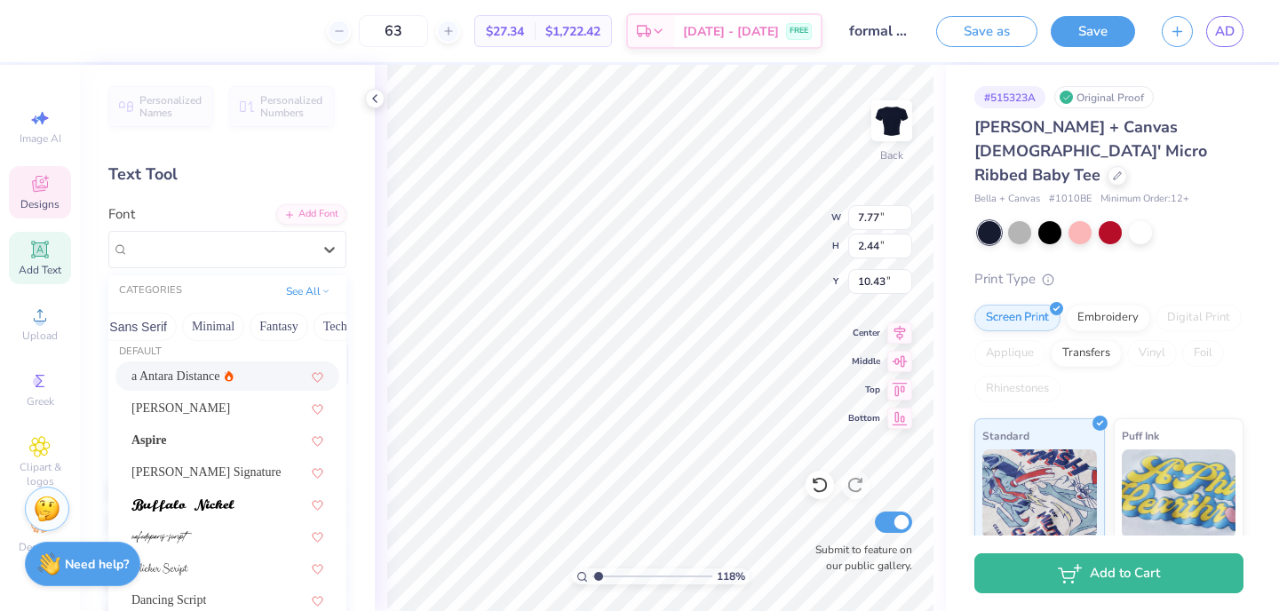
scroll to position [0, 439]
click at [212, 330] on button "Minimal" at bounding box center [212, 327] width 62 height 28
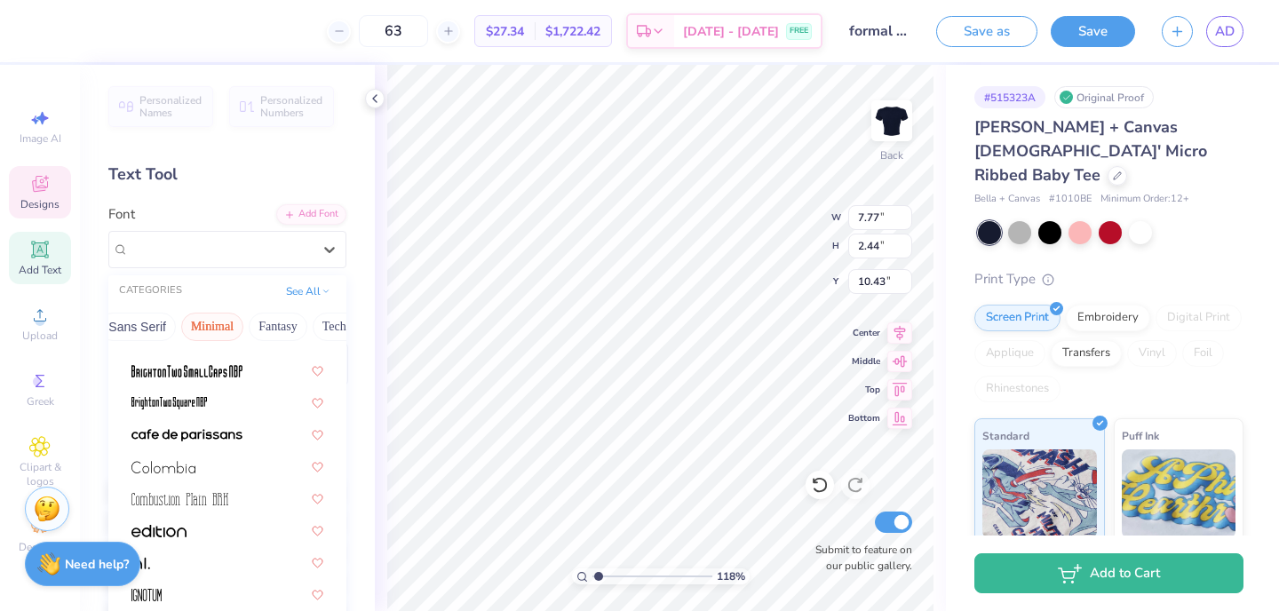
scroll to position [151, 0]
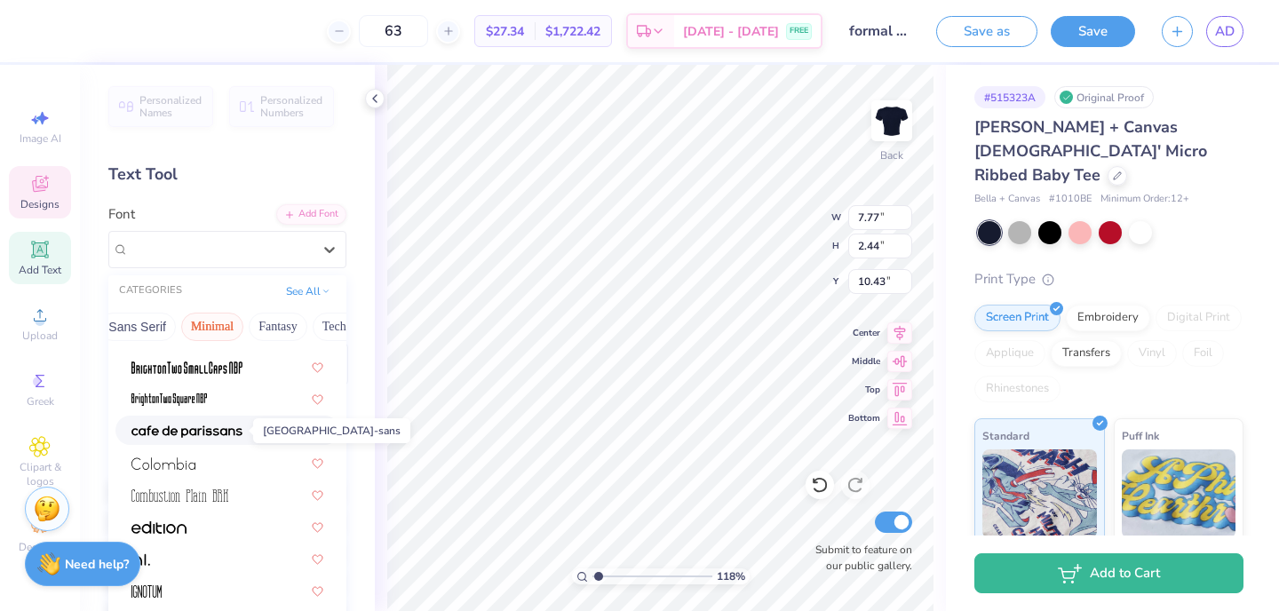
click at [225, 430] on img at bounding box center [186, 431] width 111 height 12
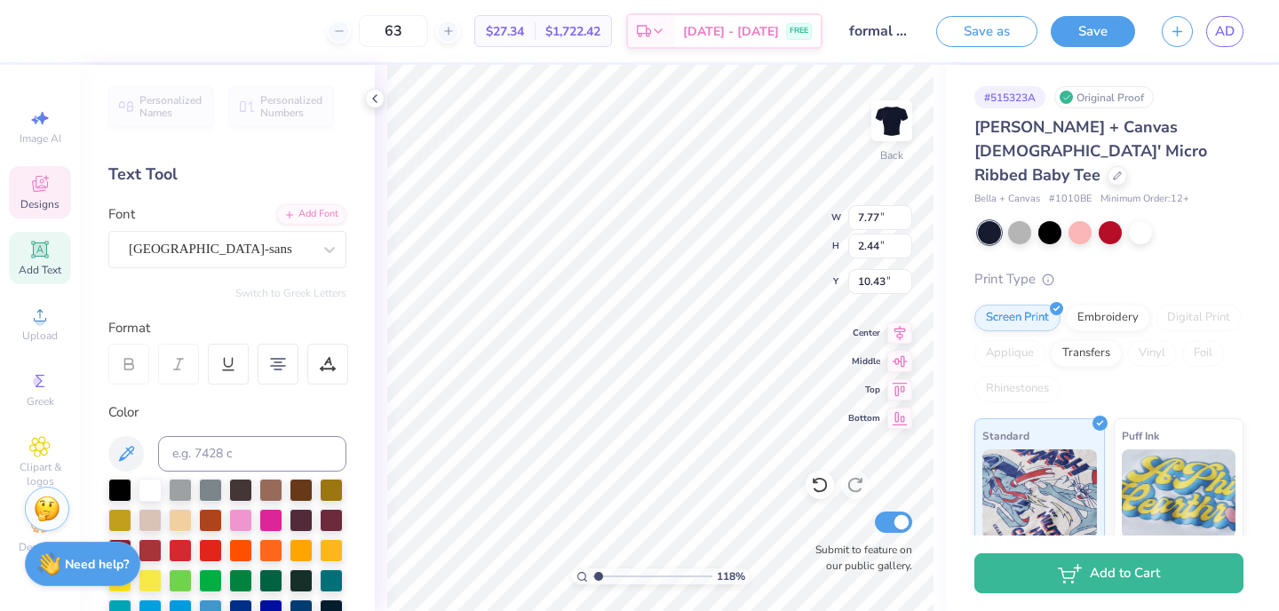
type input "6.39"
type input "1.94"
type input "9.50"
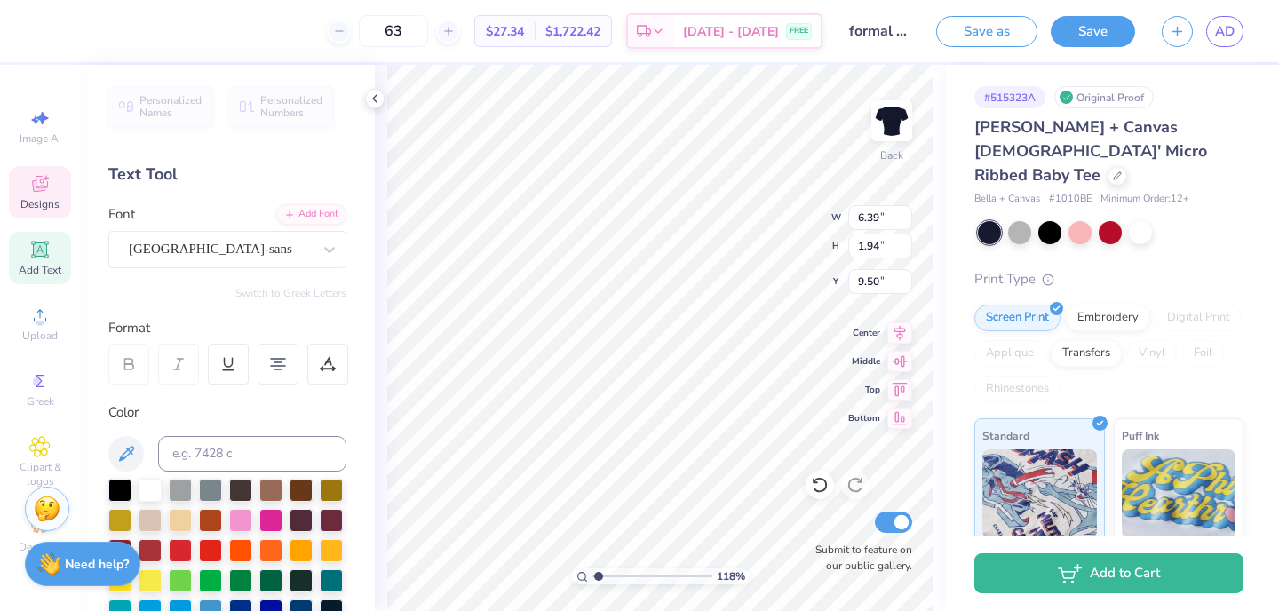
type textarea "love grows where Delta Phi Epsilon goes"
click at [831, 491] on div at bounding box center [820, 485] width 28 height 28
type input "9.48"
click at [822, 494] on icon at bounding box center [820, 485] width 18 height 18
type input "6.39"
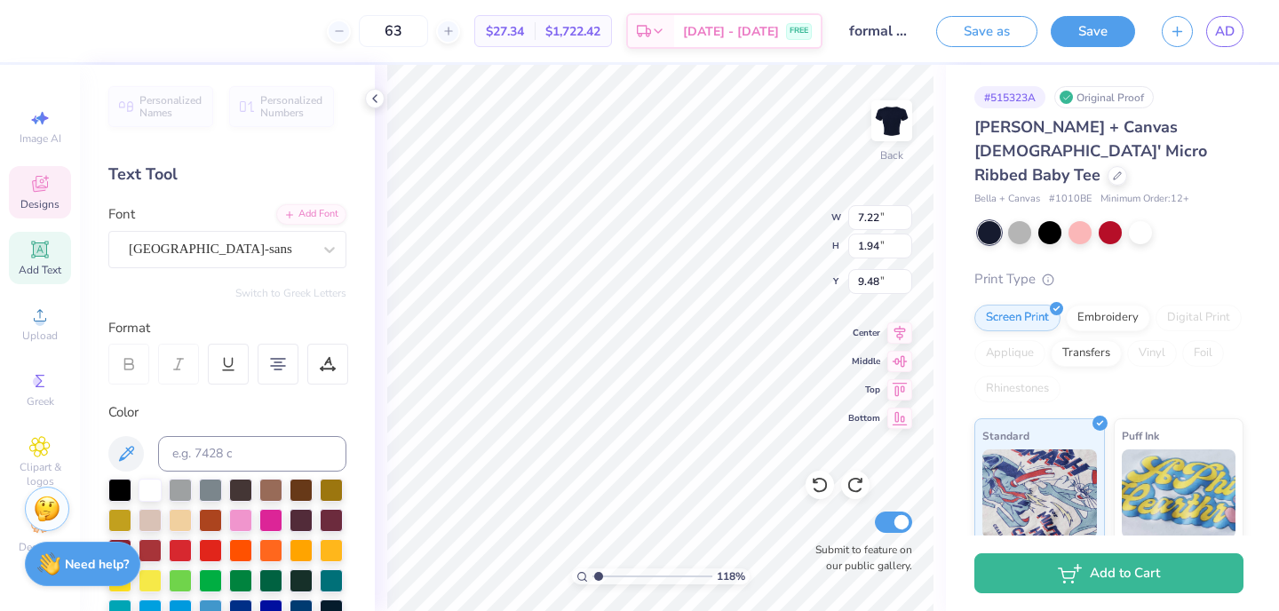
type input "9.50"
type input "5.05"
type input "6.23"
type input "3.00"
type input "3.57"
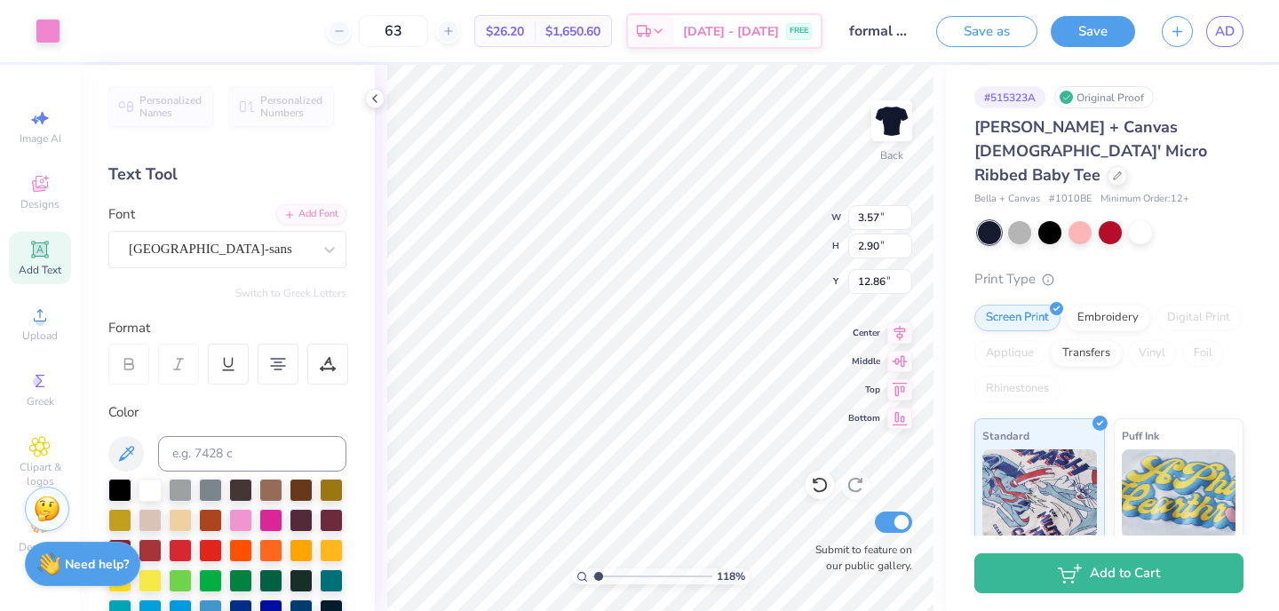
type input "2.90"
type input "12.86"
type textarea "L"
type textarea "LOVE GROWS WHERE DPHIE GOES"
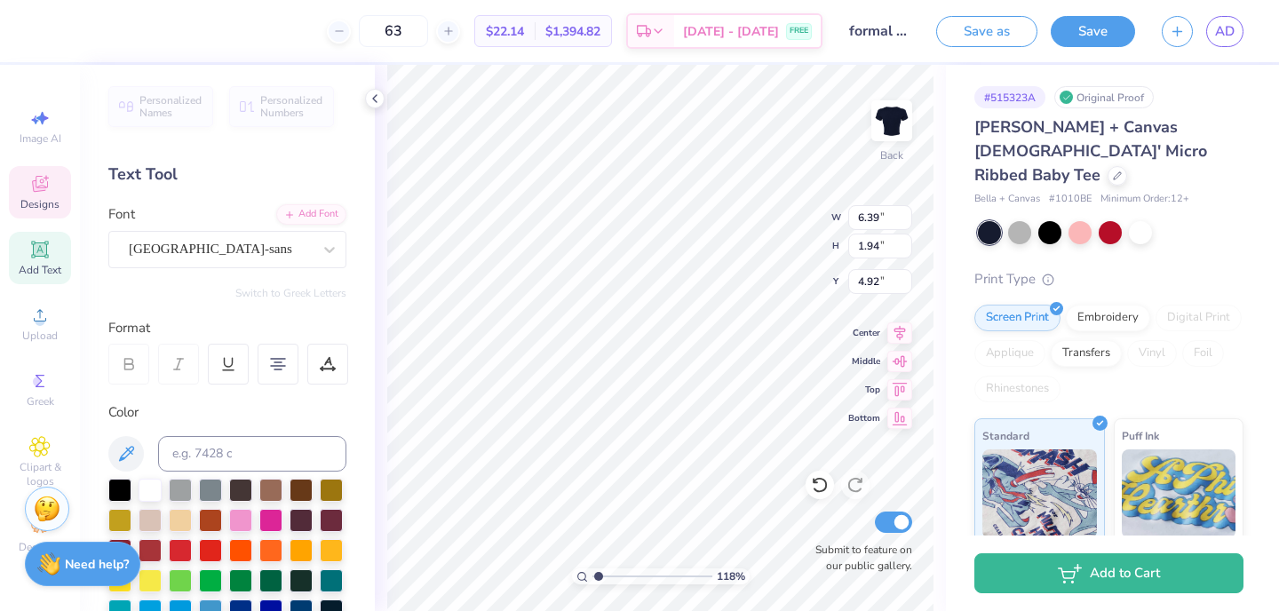
scroll to position [1, 13]
click at [278, 242] on div "[GEOGRAPHIC_DATA]-sans" at bounding box center [220, 249] width 187 height 28
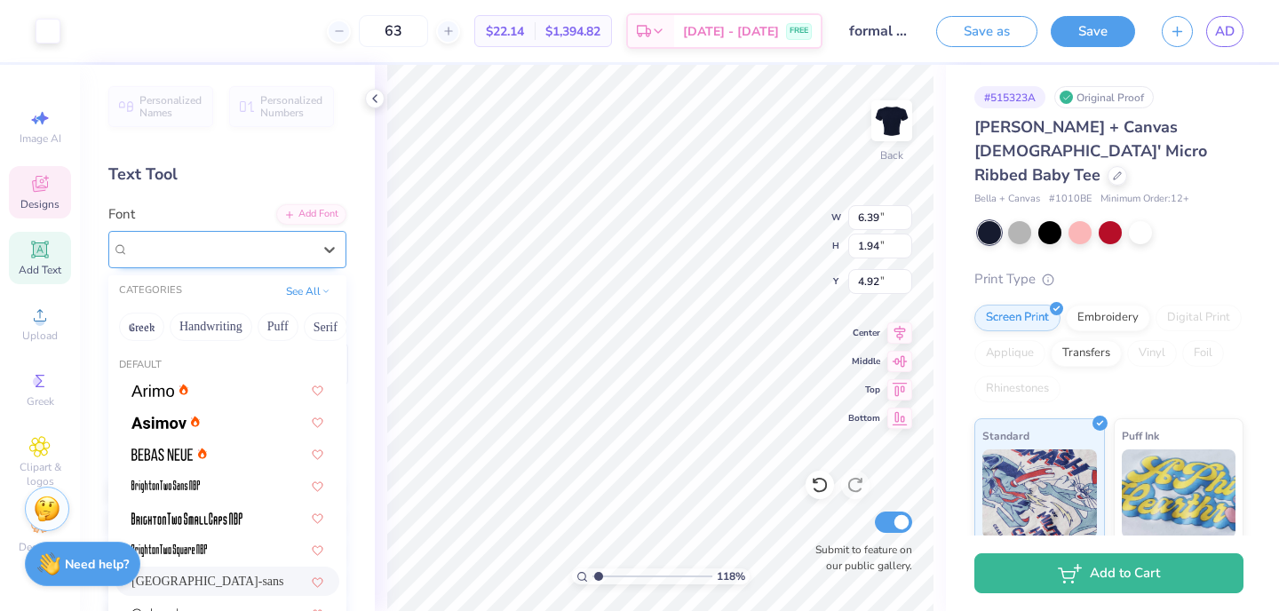
type input "11.06"
type input "0.67"
type input "5.55"
type input "6.39"
type input "1.94"
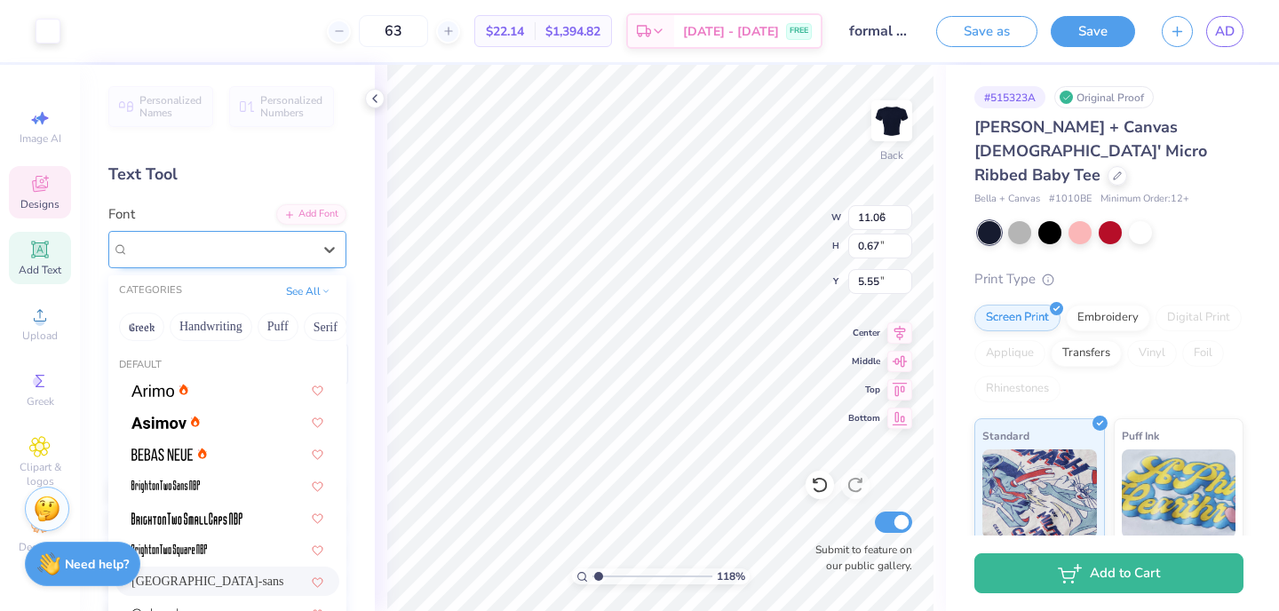
type input "4.92"
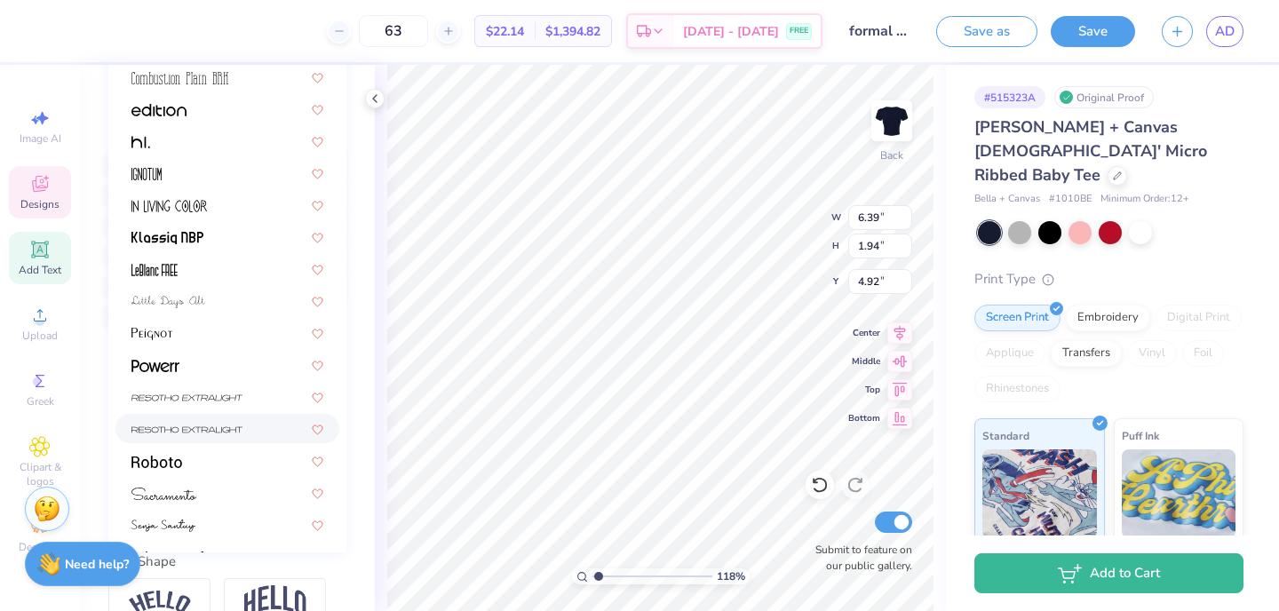
scroll to position [243, 0]
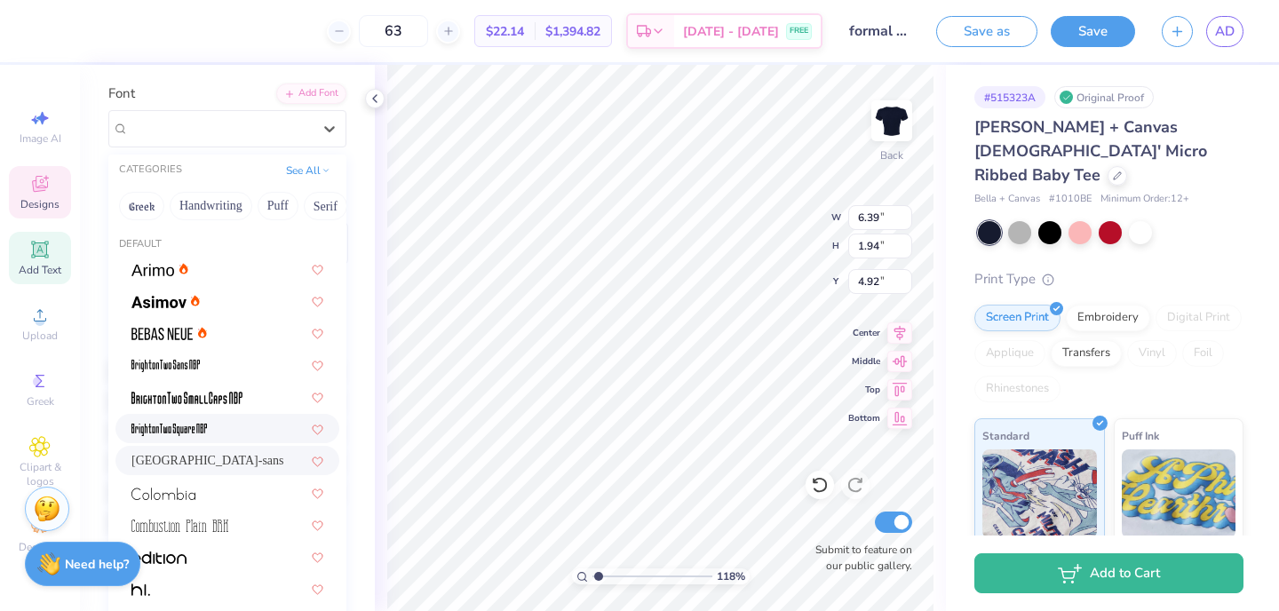
scroll to position [115, 0]
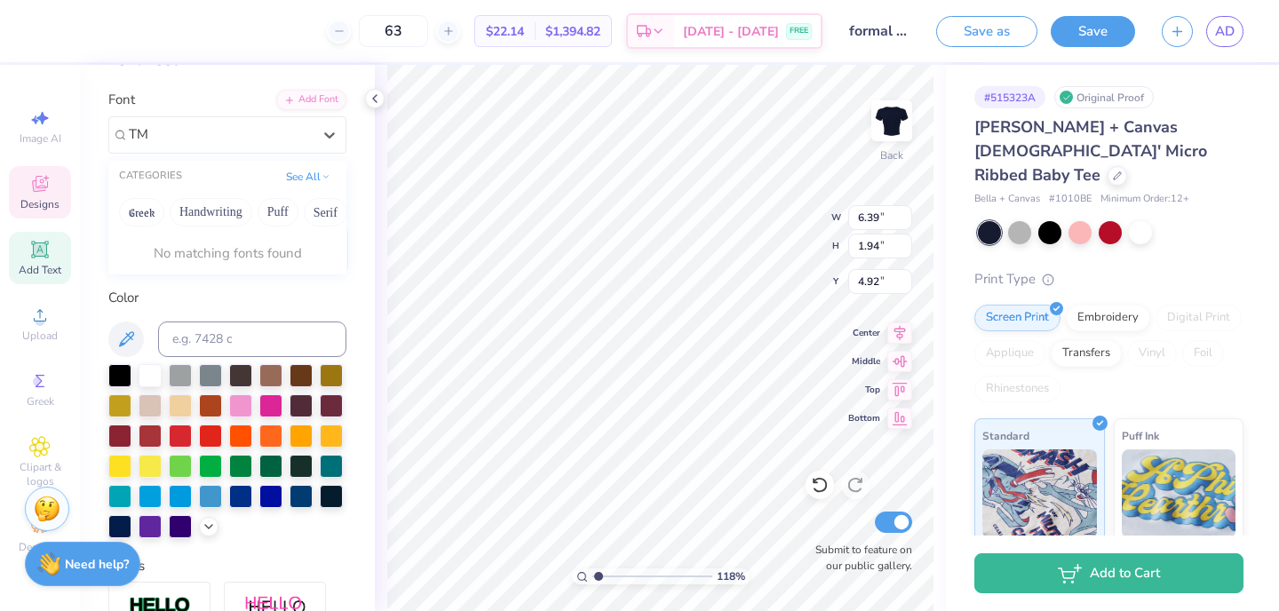
type input "T"
type input "t"
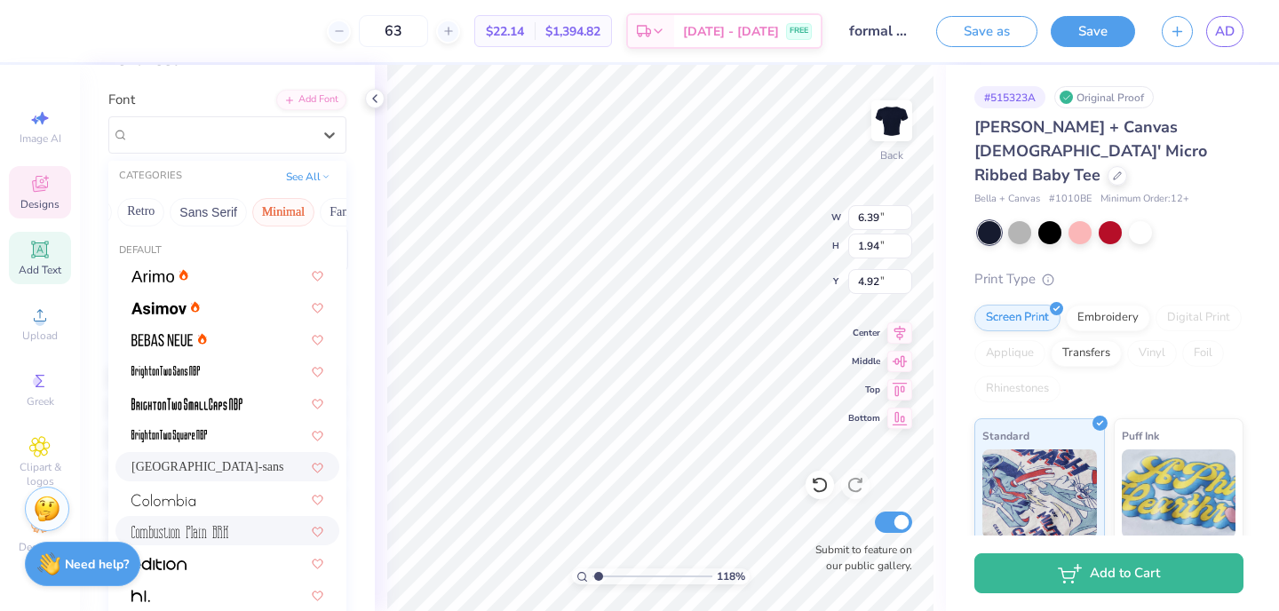
scroll to position [0, 517]
click at [149, 206] on button "Minimal" at bounding box center [134, 212] width 62 height 28
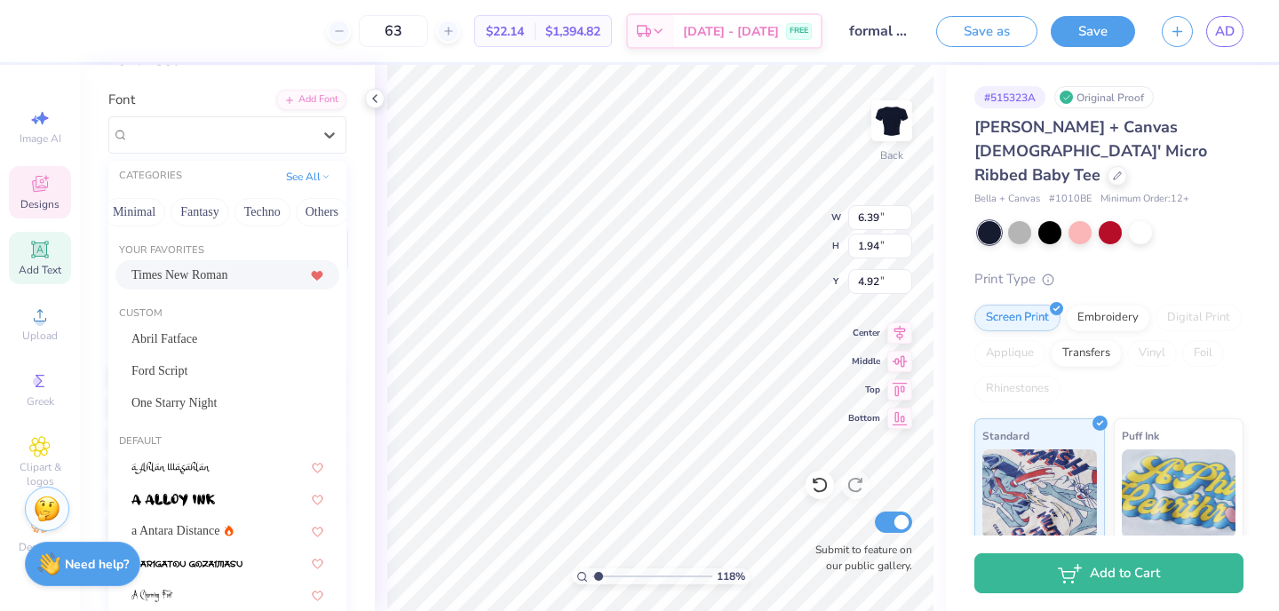
click at [249, 273] on div "Times New Roman" at bounding box center [227, 275] width 192 height 19
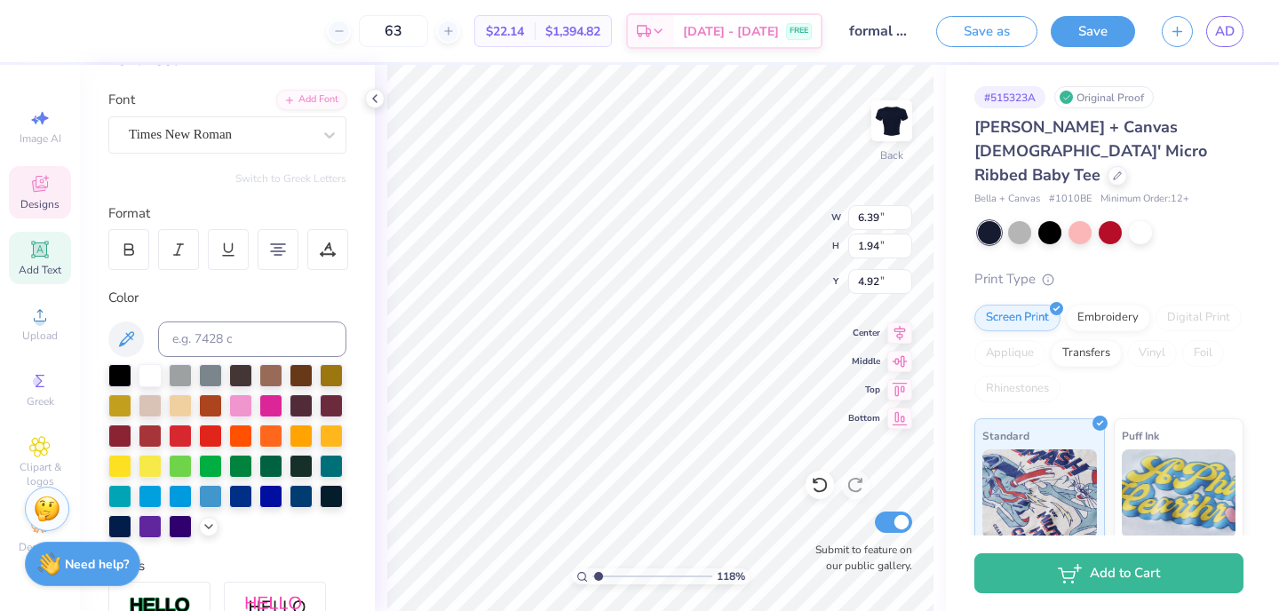
type input "8.29"
type input "2.31"
type input "4.50"
type textarea "LOVE Grows Where Dphie Goes"
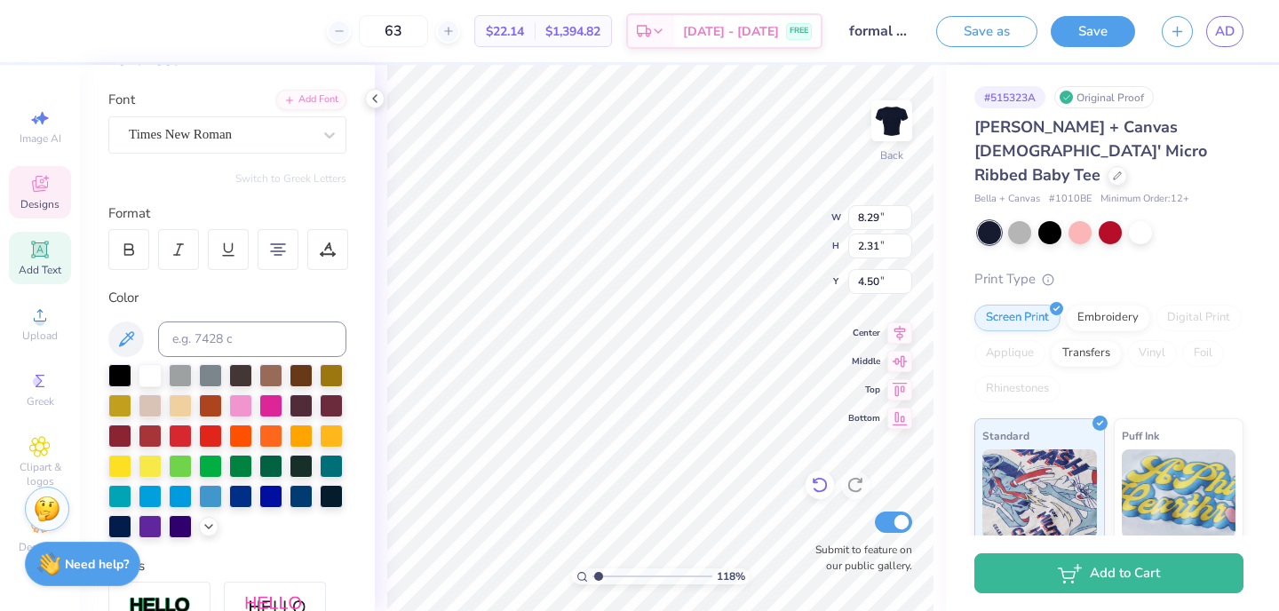
click at [818, 477] on icon at bounding box center [820, 485] width 18 height 18
click at [822, 494] on icon at bounding box center [820, 485] width 18 height 18
click at [819, 491] on icon at bounding box center [819, 486] width 15 height 16
click at [812, 481] on icon at bounding box center [820, 485] width 18 height 18
type input "11.02"
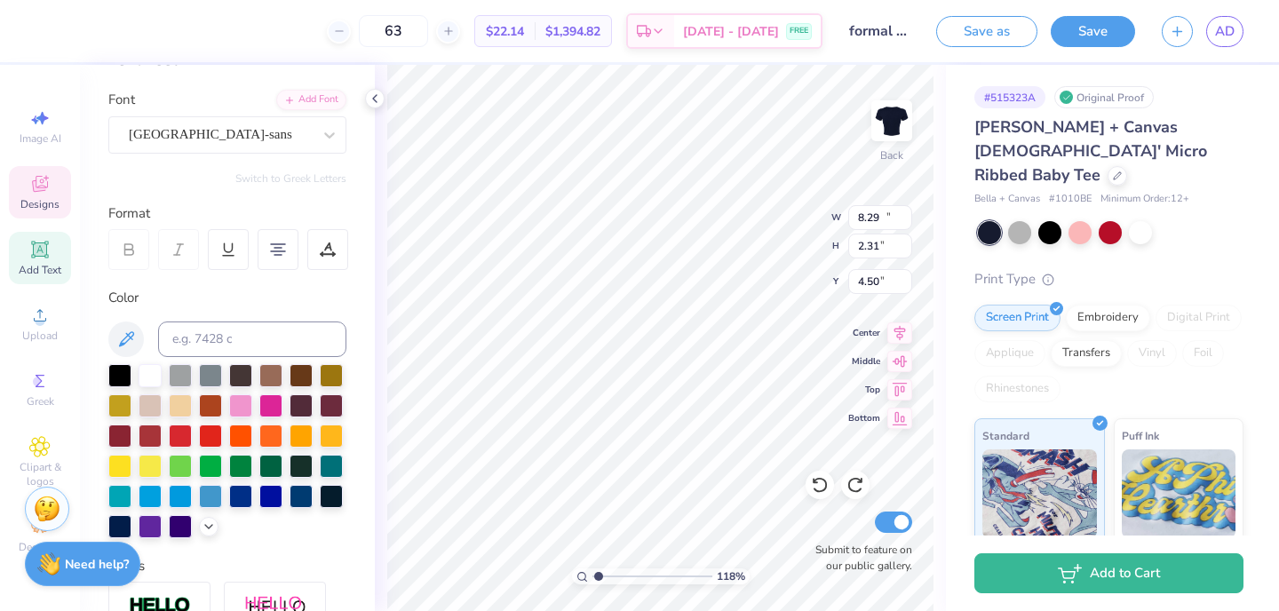
type input "0.67"
type input "5.55"
type input "6.39"
type input "1.94"
type input "4.92"
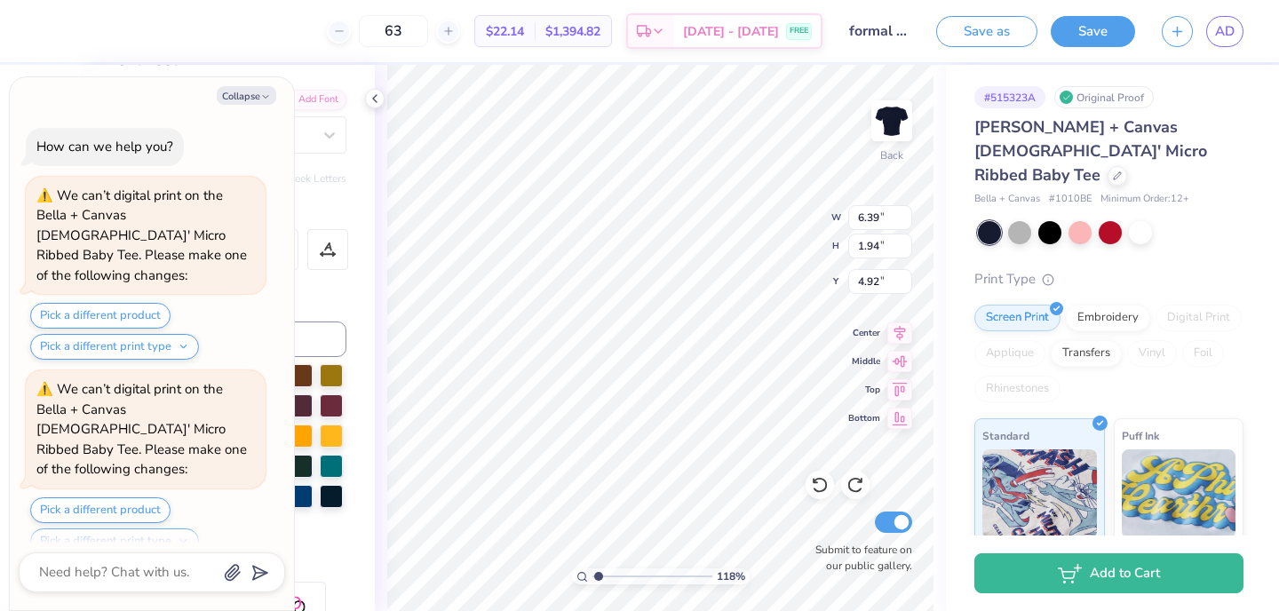
scroll to position [2905, 0]
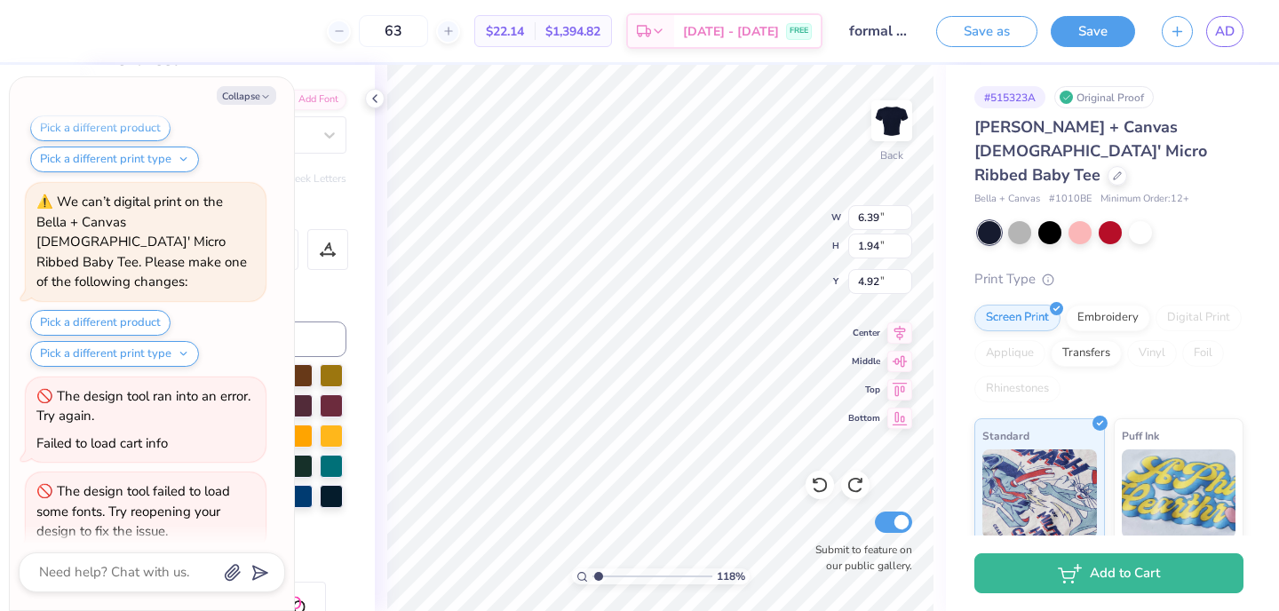
type textarea "x"
